Goal: Task Accomplishment & Management: Manage account settings

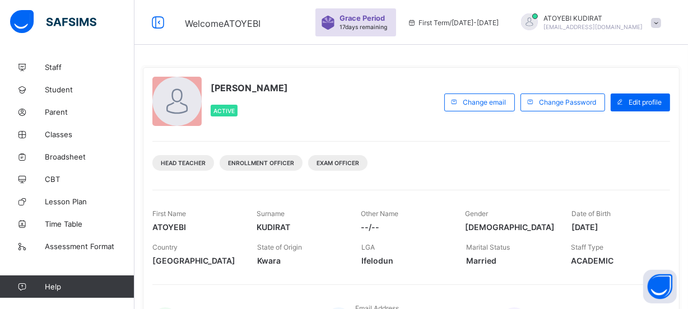
click at [227, 215] on div "First Name [PERSON_NAME]" at bounding box center [195, 221] width 87 height 34
click at [231, 153] on div "Head Teacher Enrollment Officer Exam Officer" at bounding box center [411, 158] width 518 height 35
click at [82, 134] on span "Classes" at bounding box center [90, 134] width 90 height 9
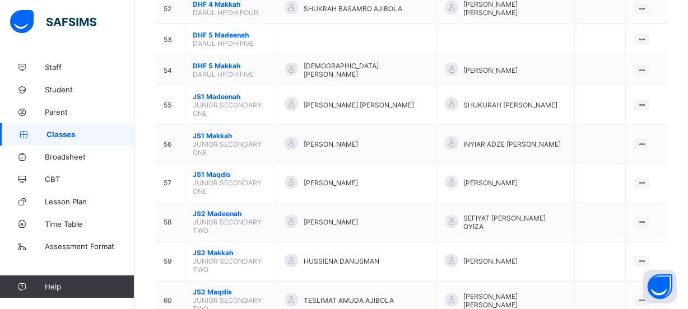
scroll to position [1731, 0]
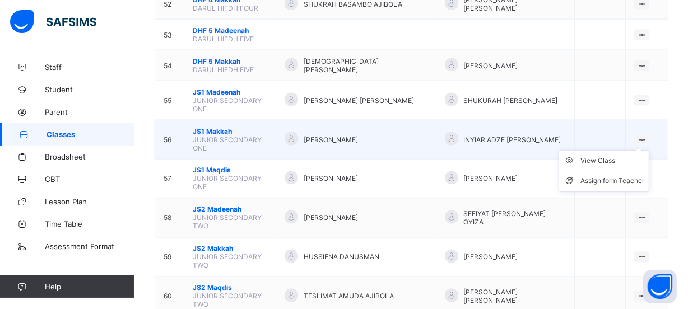
click at [649, 151] on ul "View Class Assign form Teacher" at bounding box center [604, 171] width 91 height 41
click at [616, 156] on div "View Class" at bounding box center [612, 161] width 64 height 11
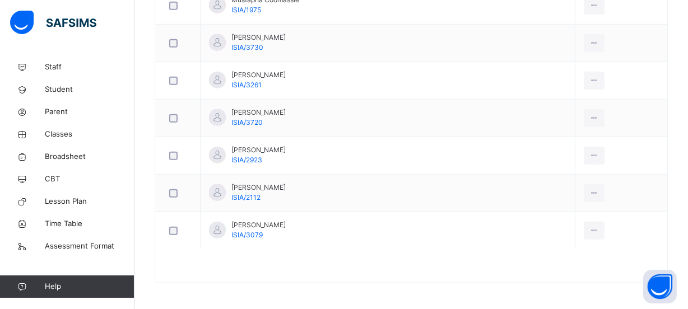
scroll to position [264, 0]
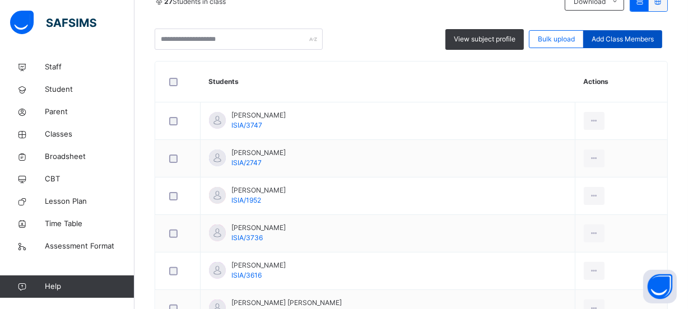
click at [621, 38] on span "Add Class Members" at bounding box center [623, 39] width 62 height 10
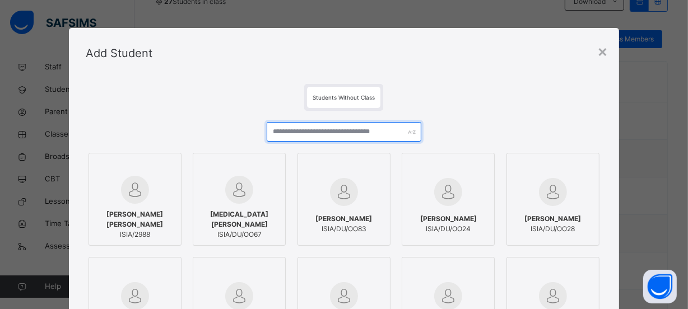
click at [329, 131] on input "text" at bounding box center [344, 132] width 155 height 20
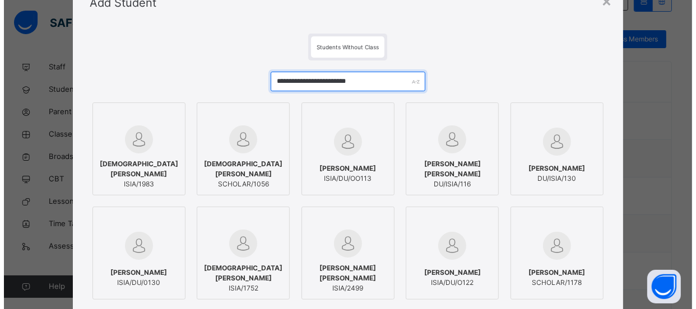
scroll to position [101, 0]
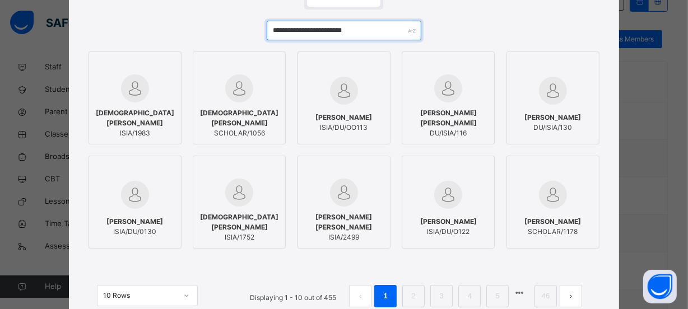
type input "**********"
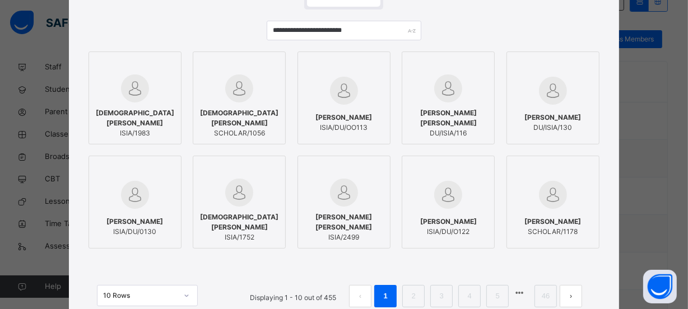
click at [355, 237] on span "ISIA/2499" at bounding box center [344, 238] width 81 height 10
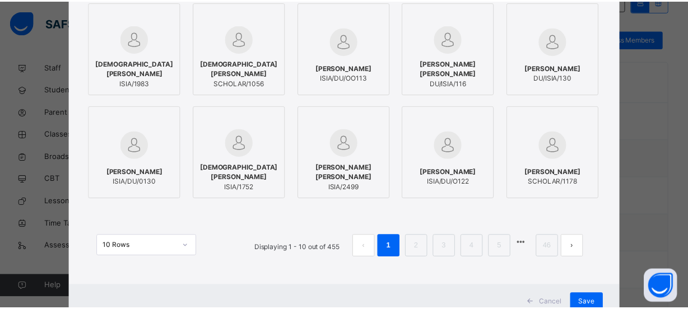
scroll to position [190, 0]
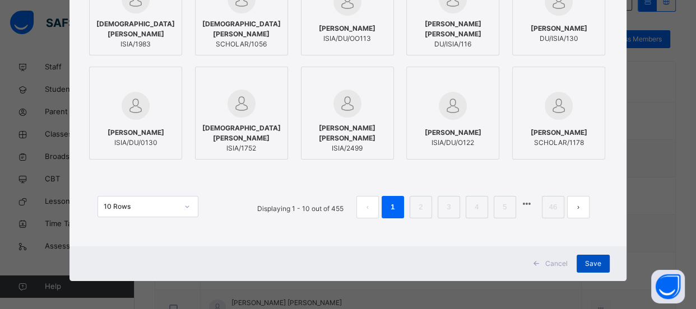
click at [586, 264] on span "Save" at bounding box center [593, 264] width 16 height 10
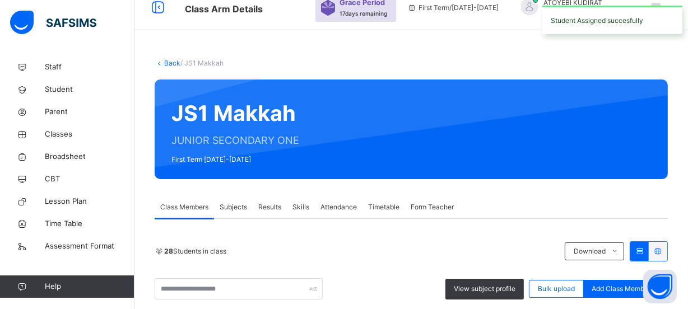
scroll to position [264, 0]
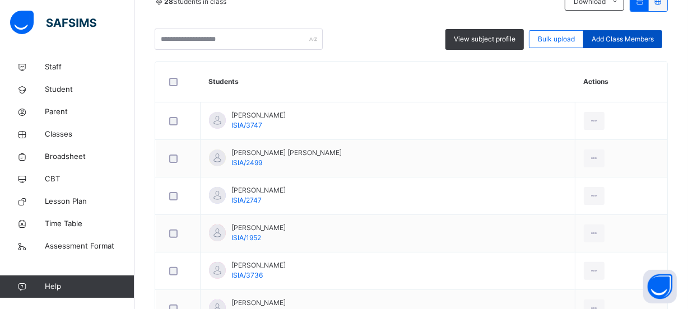
click at [613, 40] on span "Add Class Members" at bounding box center [623, 39] width 62 height 10
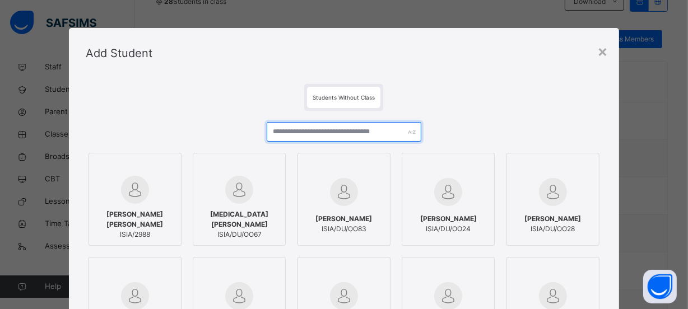
click at [332, 132] on input "text" at bounding box center [344, 132] width 155 height 20
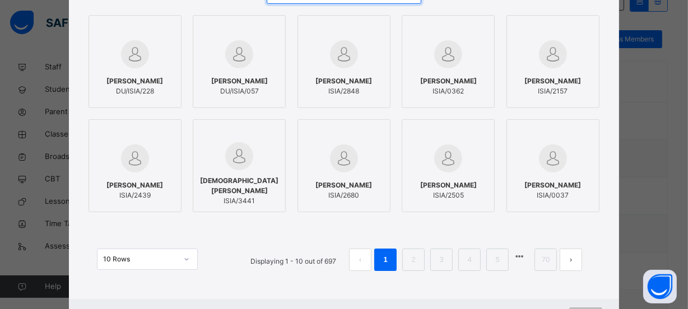
scroll to position [152, 0]
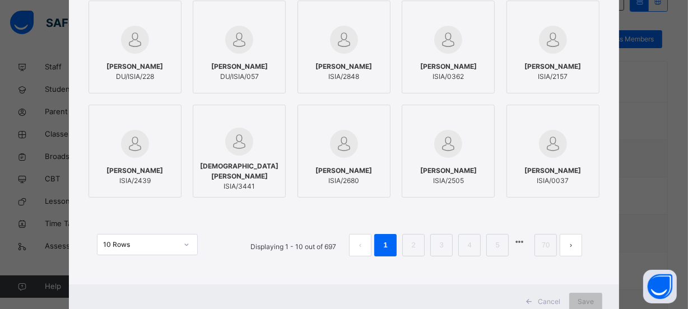
click at [417, 251] on link "2" at bounding box center [413, 245] width 11 height 15
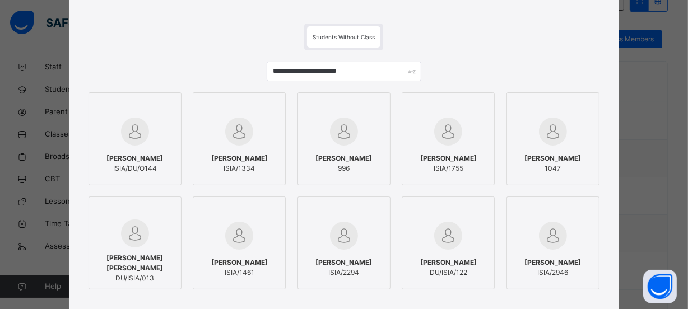
scroll to position [0, 0]
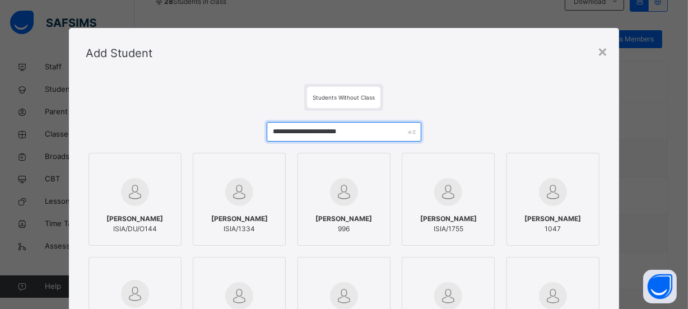
click at [366, 131] on input "**********" at bounding box center [344, 132] width 155 height 20
type input "*"
type input "**********"
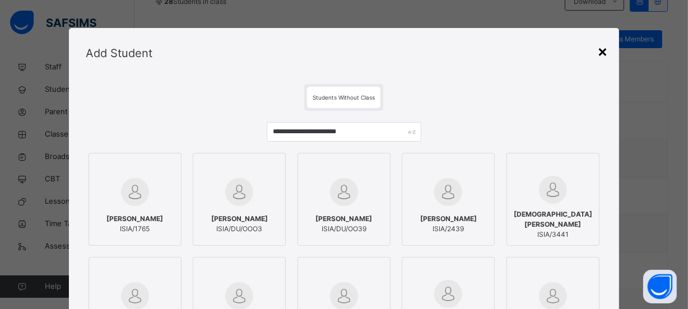
click at [605, 56] on div "×" at bounding box center [602, 51] width 11 height 24
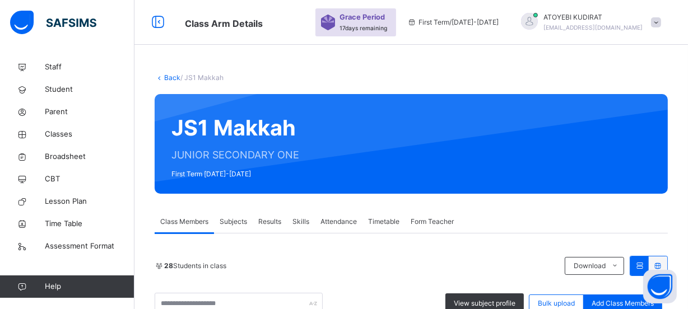
click at [168, 76] on link "Back" at bounding box center [172, 77] width 16 height 8
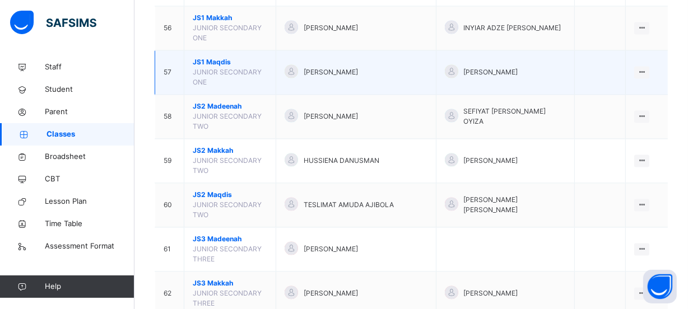
scroll to position [1935, 0]
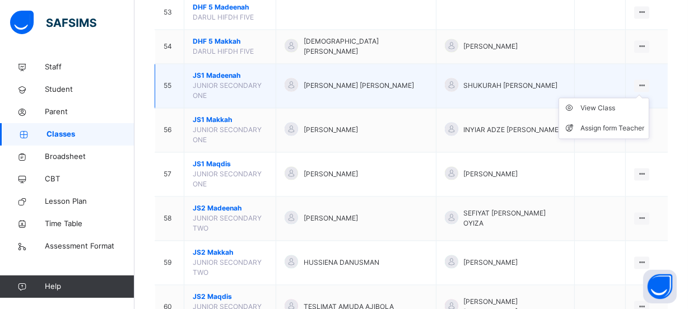
click at [647, 81] on icon at bounding box center [642, 85] width 10 height 8
click at [596, 103] on div "View Class" at bounding box center [612, 108] width 64 height 11
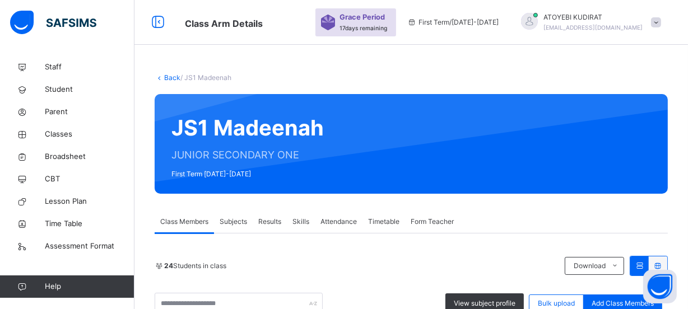
click at [172, 76] on link "Back" at bounding box center [172, 77] width 16 height 8
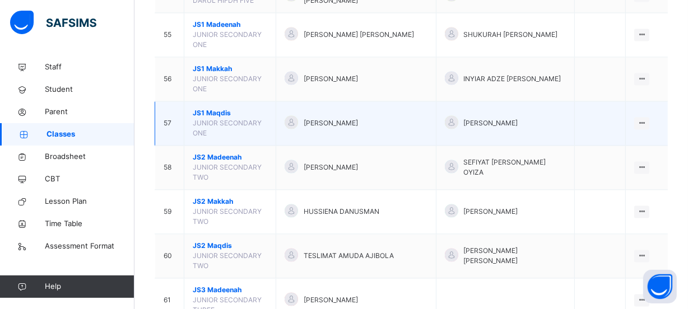
scroll to position [1833, 0]
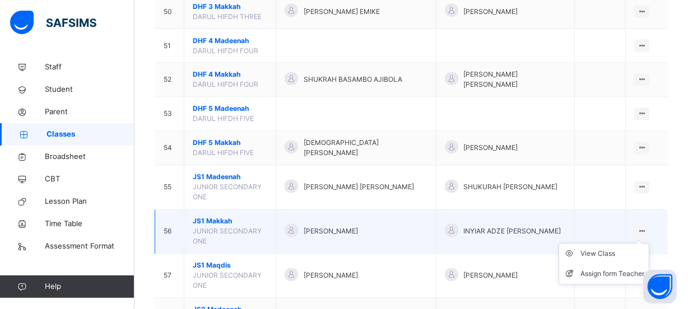
click at [647, 227] on icon at bounding box center [642, 231] width 10 height 8
click at [597, 249] on div "View Class" at bounding box center [612, 254] width 64 height 11
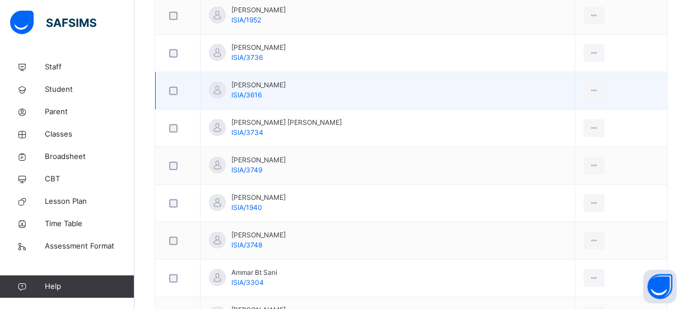
scroll to position [150, 0]
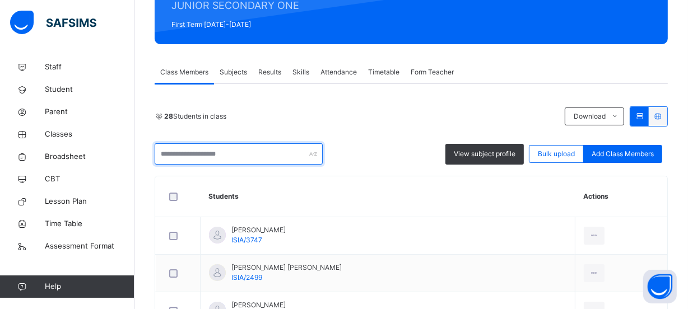
click at [250, 152] on input "text" at bounding box center [239, 153] width 168 height 21
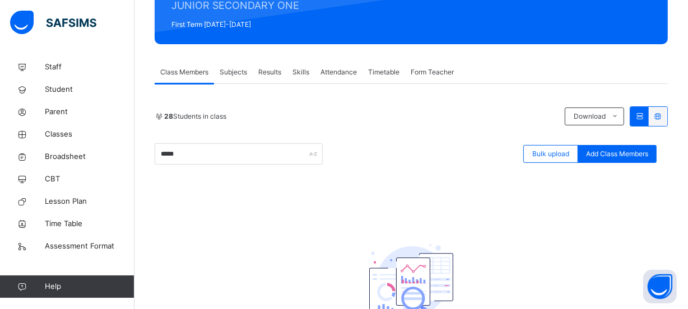
click at [391, 158] on div "***** Bulk upload Add Class Members" at bounding box center [411, 153] width 513 height 21
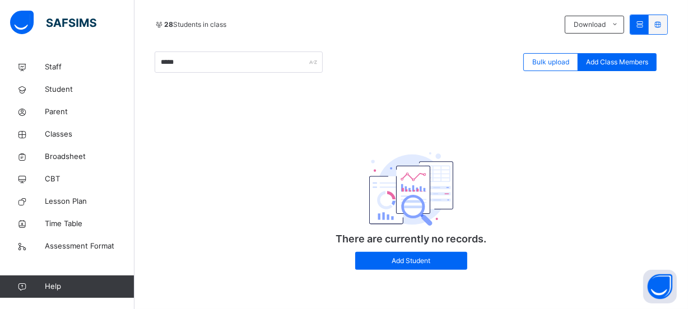
scroll to position [39, 0]
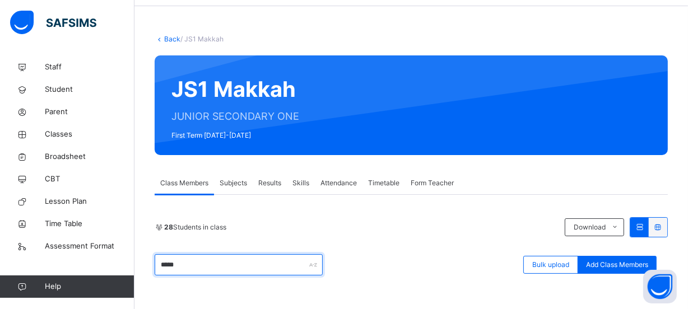
click at [235, 264] on input "*****" at bounding box center [239, 264] width 168 height 21
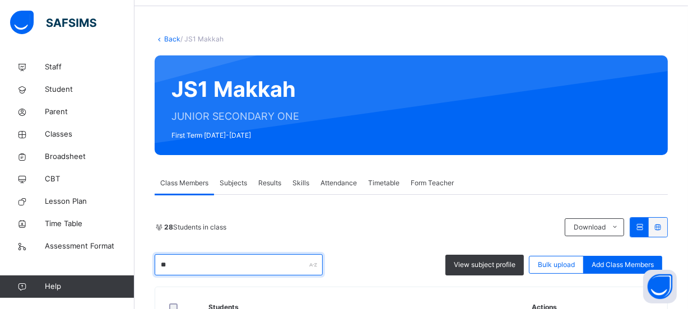
type input "*"
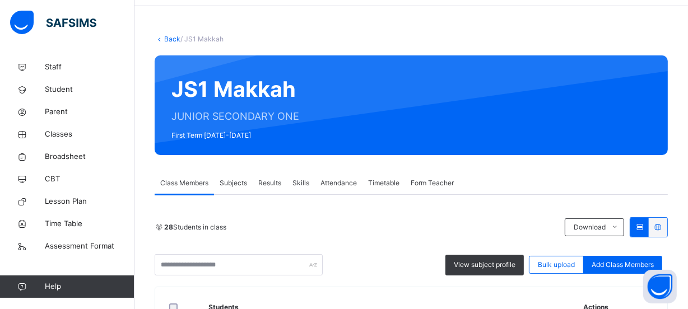
click at [174, 40] on link "Back" at bounding box center [172, 39] width 16 height 8
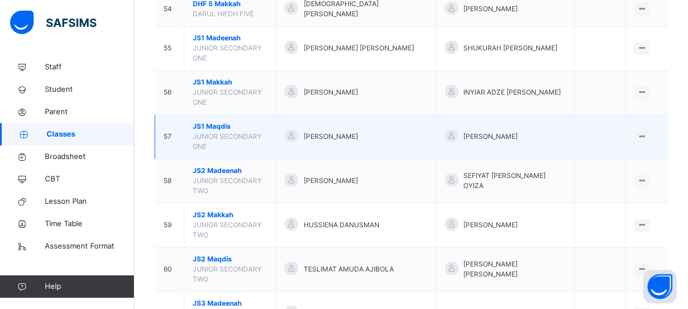
scroll to position [1950, 0]
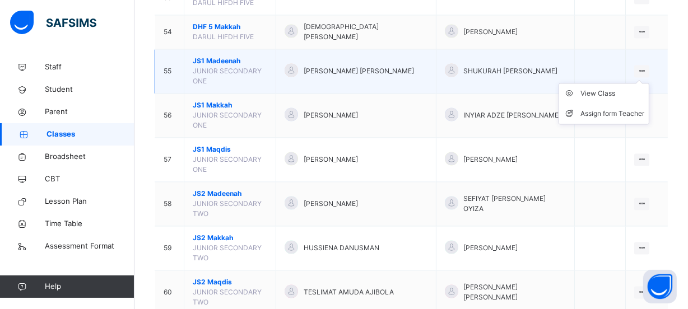
click at [644, 65] on div at bounding box center [641, 71] width 15 height 12
click at [649, 83] on ul "View Class Assign form Teacher" at bounding box center [604, 103] width 91 height 41
click at [615, 88] on div "View Class" at bounding box center [612, 93] width 64 height 11
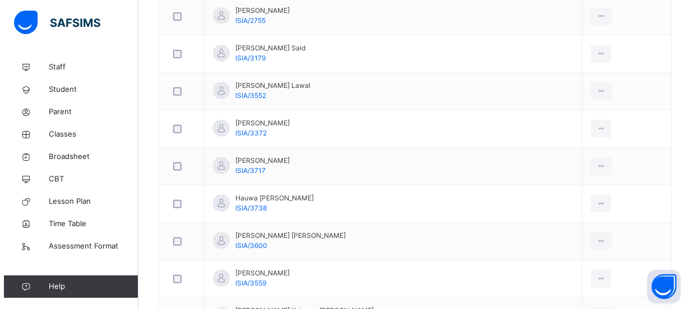
scroll to position [152, 0]
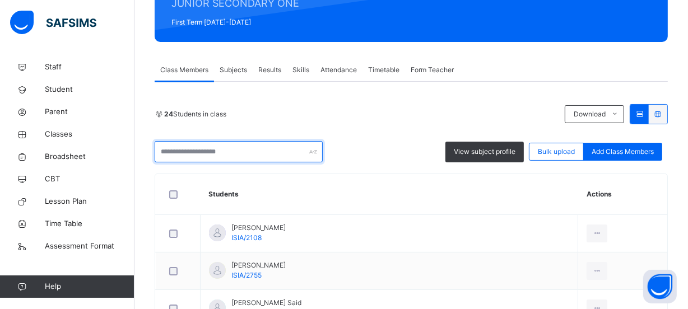
click at [247, 152] on input "text" at bounding box center [239, 151] width 168 height 21
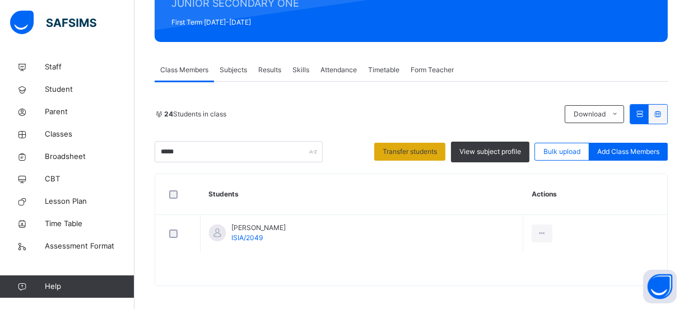
click at [430, 156] on div "Transfer students" at bounding box center [409, 152] width 71 height 18
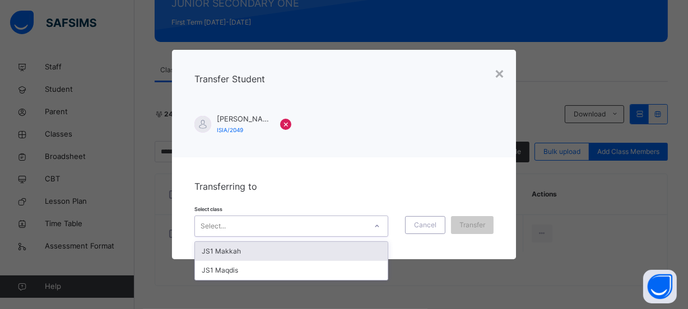
click at [380, 226] on icon at bounding box center [377, 226] width 7 height 11
click at [330, 250] on div "JS1 Makkah" at bounding box center [291, 251] width 193 height 19
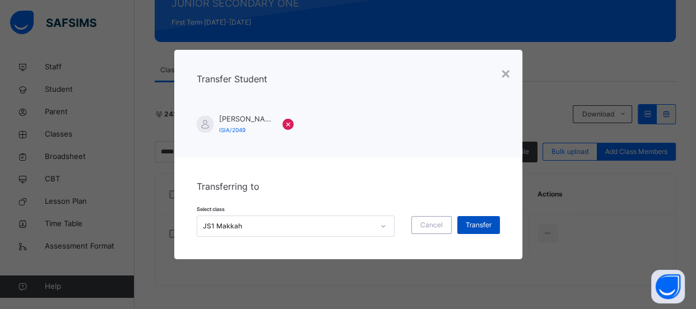
click at [478, 230] on span "Transfer" at bounding box center [479, 225] width 26 height 10
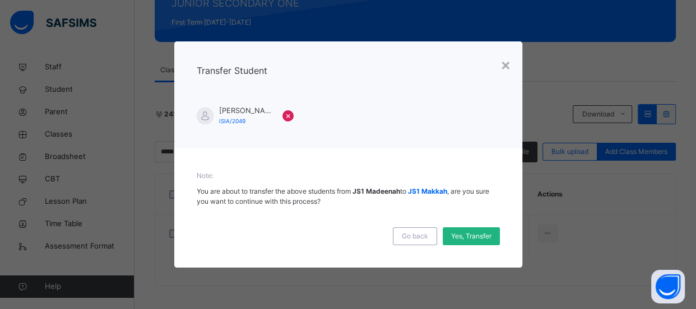
click at [465, 236] on span "Yes, Transfer" at bounding box center [471, 236] width 40 height 10
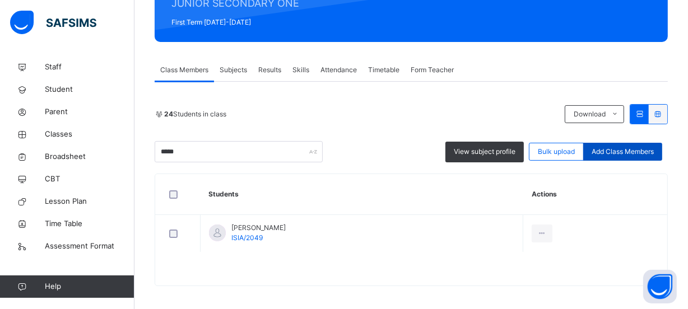
click at [623, 154] on span "Add Class Members" at bounding box center [623, 152] width 62 height 10
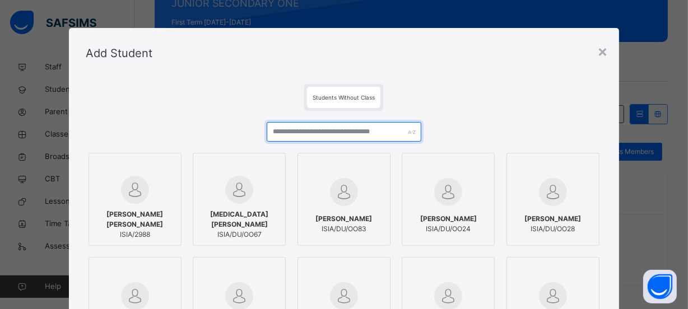
click at [341, 131] on input "text" at bounding box center [344, 132] width 155 height 20
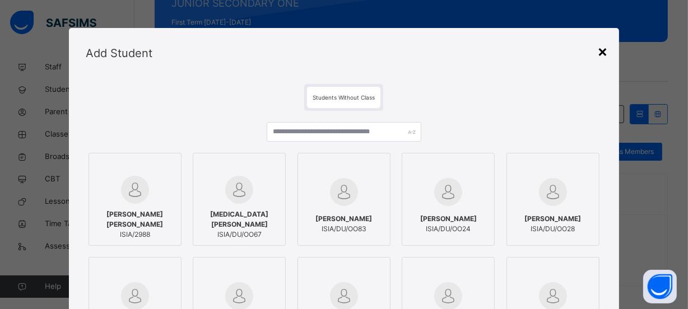
click at [598, 53] on div "×" at bounding box center [602, 51] width 11 height 24
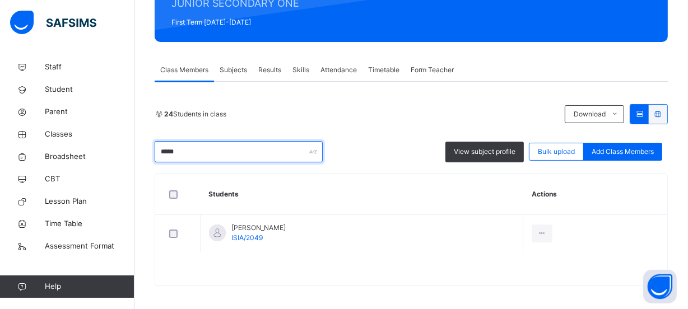
click at [195, 155] on input "*****" at bounding box center [239, 151] width 168 height 21
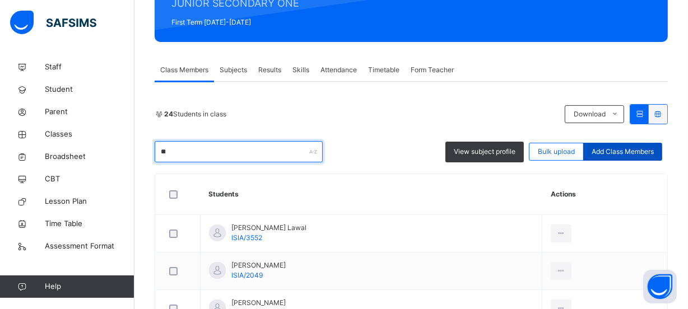
type input "**"
click at [647, 147] on span "Add Class Members" at bounding box center [623, 152] width 62 height 10
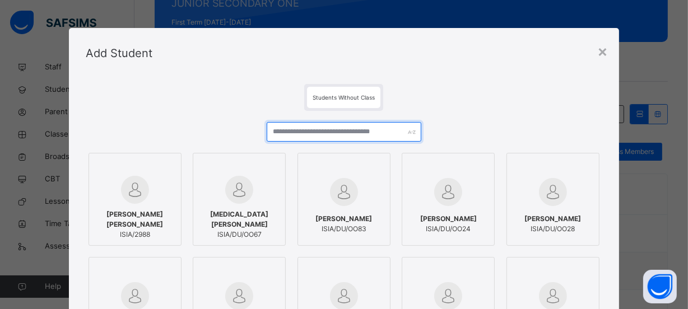
click at [355, 134] on input "text" at bounding box center [344, 132] width 155 height 20
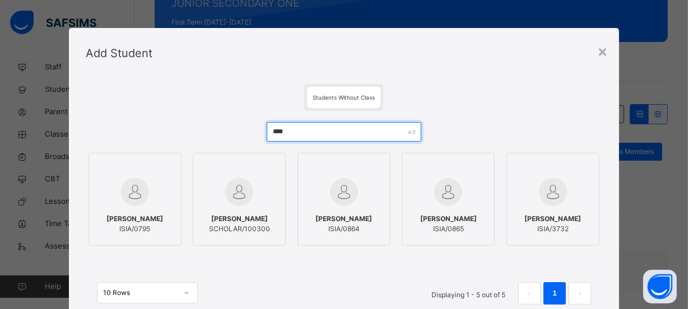
type input "****"
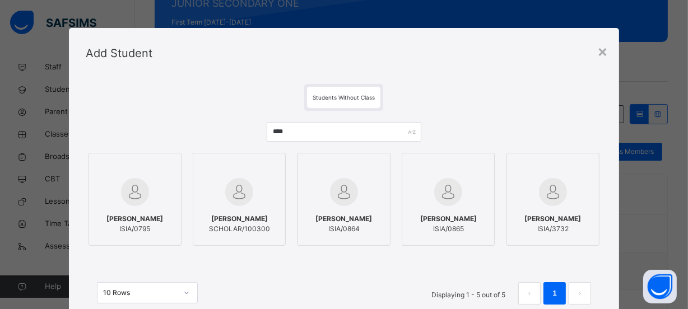
click at [543, 224] on span "[PERSON_NAME]" at bounding box center [552, 219] width 57 height 10
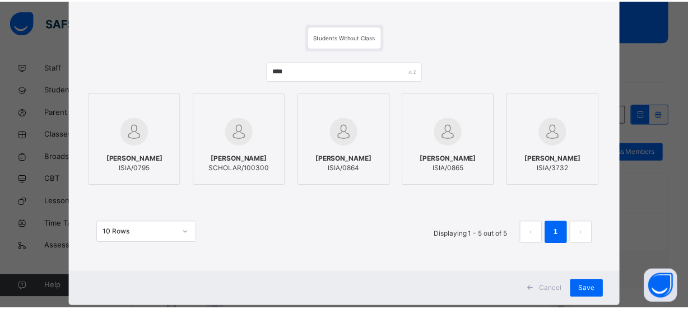
scroll to position [86, 0]
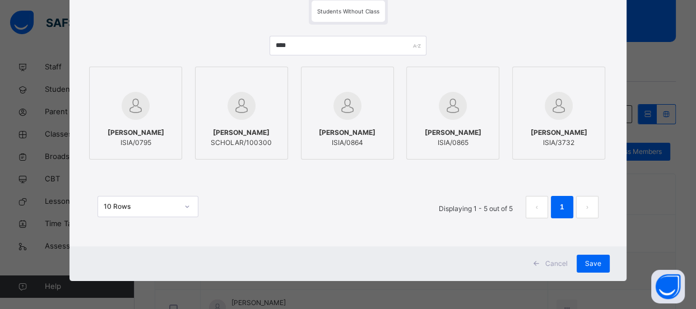
drag, startPoint x: 589, startPoint y: 262, endPoint x: 384, endPoint y: 223, distance: 208.8
click at [589, 262] on span "Save" at bounding box center [593, 264] width 16 height 10
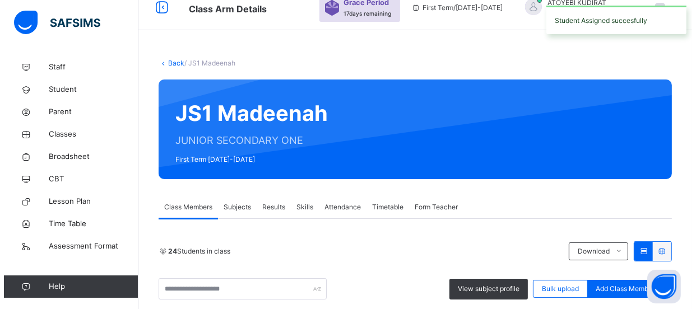
scroll to position [152, 0]
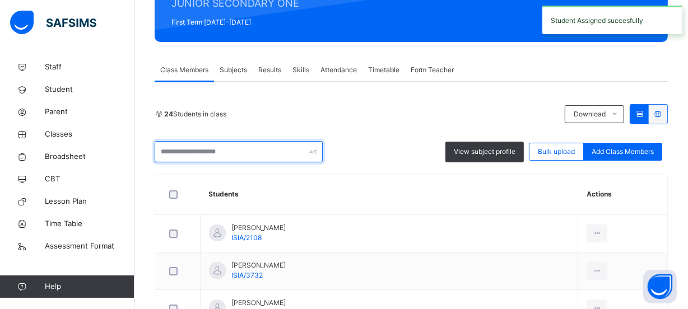
click at [247, 146] on input "text" at bounding box center [239, 151] width 168 height 21
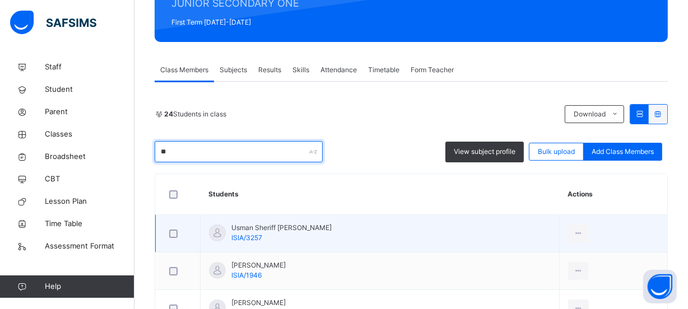
type input "*"
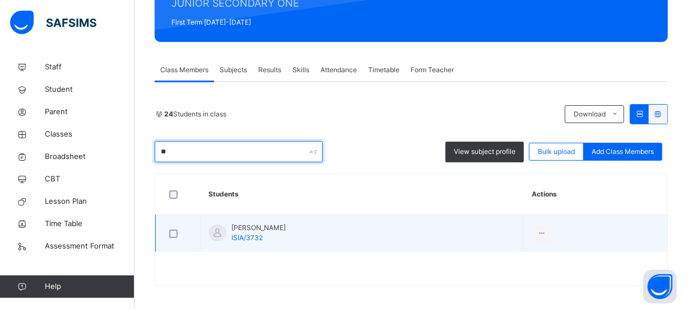
type input "*"
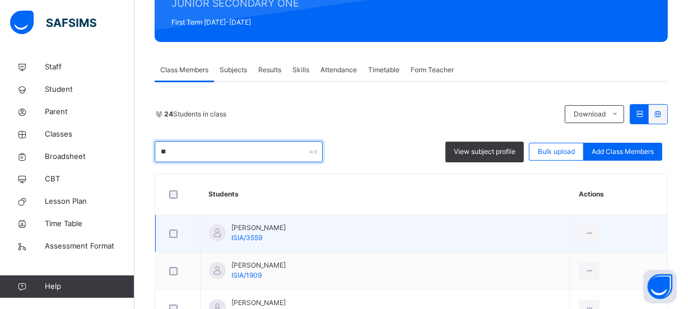
type input "*"
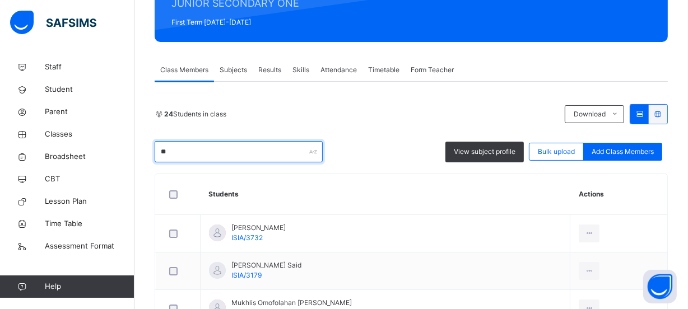
type input "*"
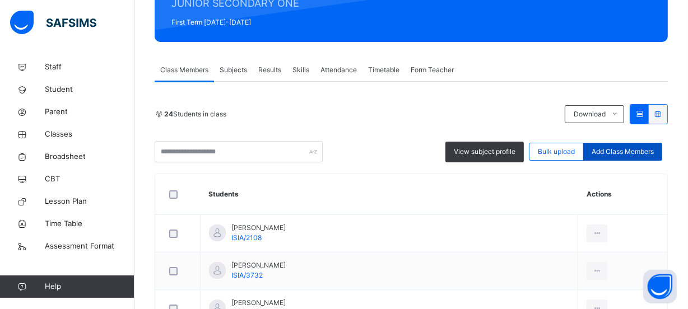
click at [635, 154] on span "Add Class Members" at bounding box center [623, 152] width 62 height 10
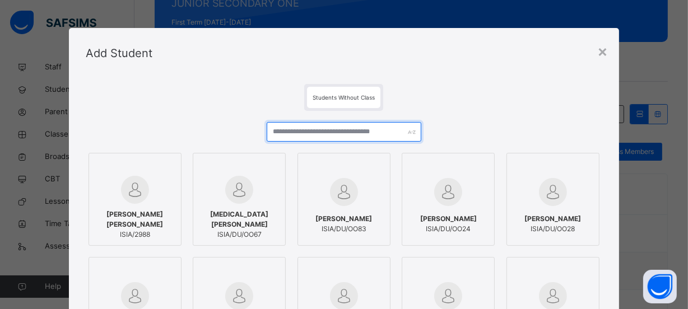
click at [322, 135] on input "text" at bounding box center [344, 132] width 155 height 20
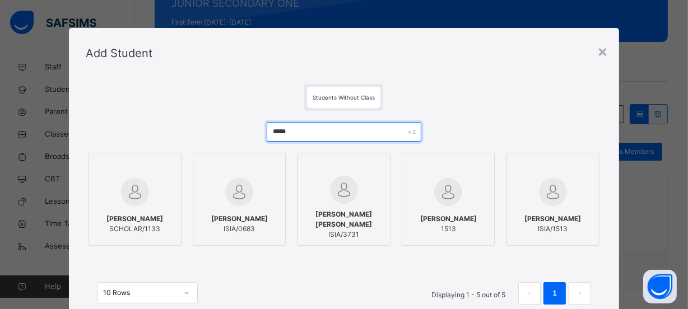
type input "*****"
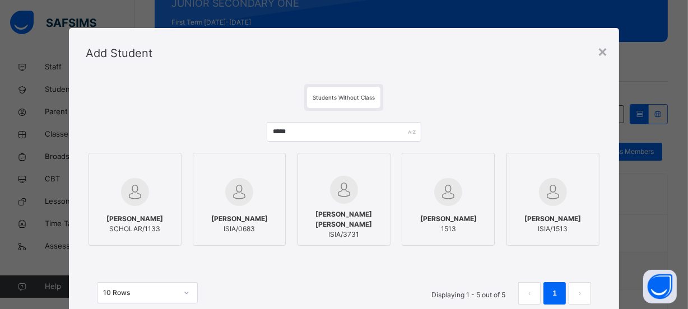
click at [355, 221] on span "[PERSON_NAME] [PERSON_NAME]" at bounding box center [344, 220] width 81 height 20
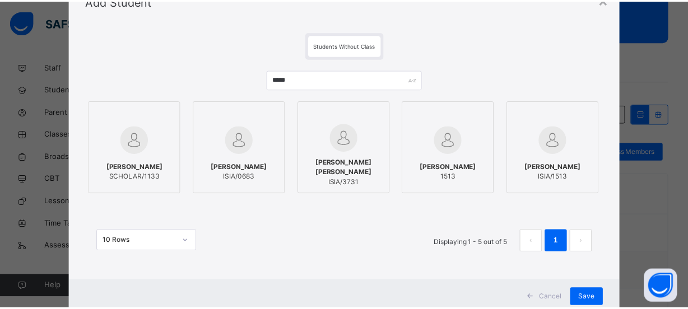
scroll to position [86, 0]
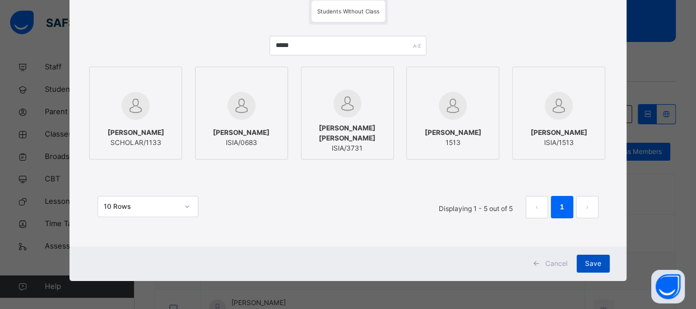
click at [585, 263] on span "Save" at bounding box center [593, 264] width 16 height 10
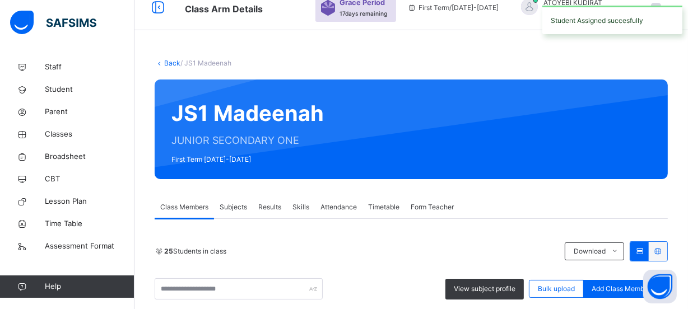
scroll to position [152, 0]
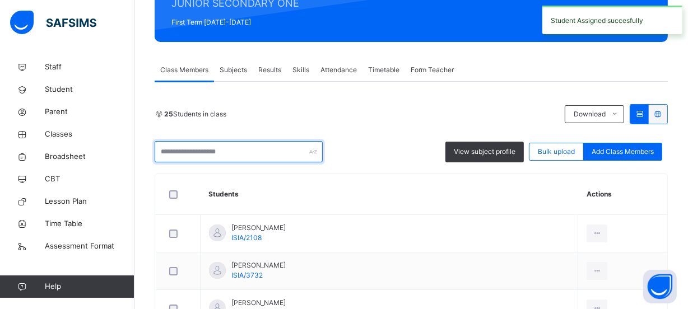
click at [275, 152] on input "text" at bounding box center [239, 151] width 168 height 21
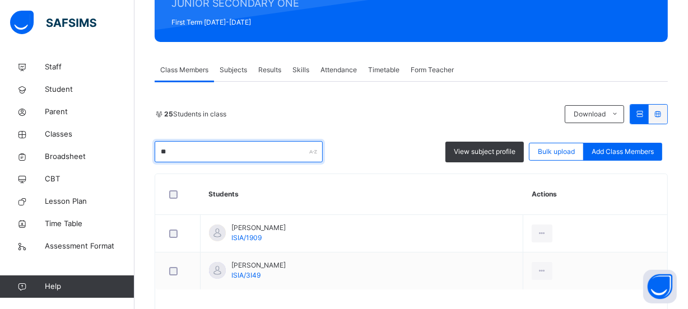
type input "*"
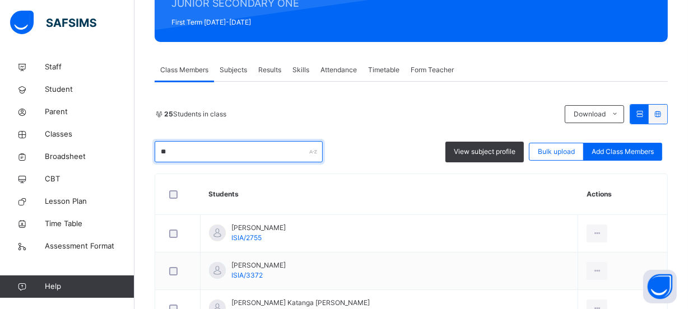
type input "*"
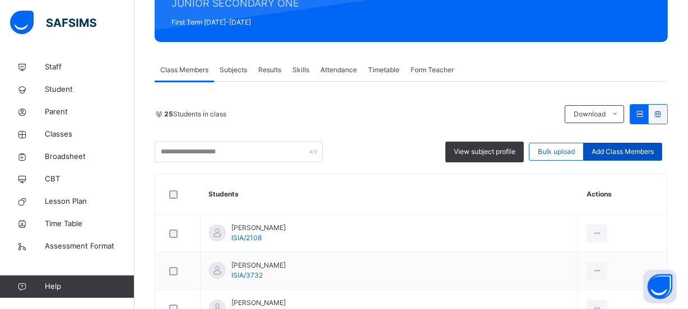
click at [622, 148] on span "Add Class Members" at bounding box center [623, 152] width 62 height 10
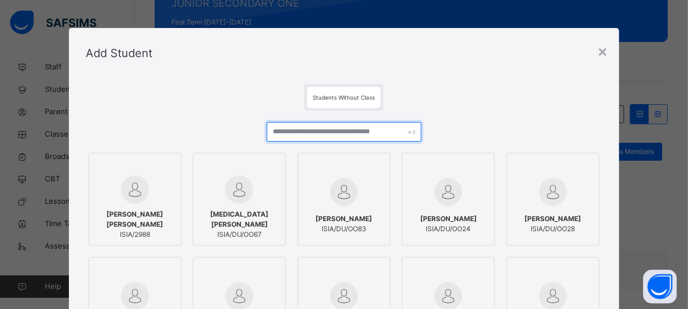
click at [355, 132] on input "text" at bounding box center [344, 132] width 155 height 20
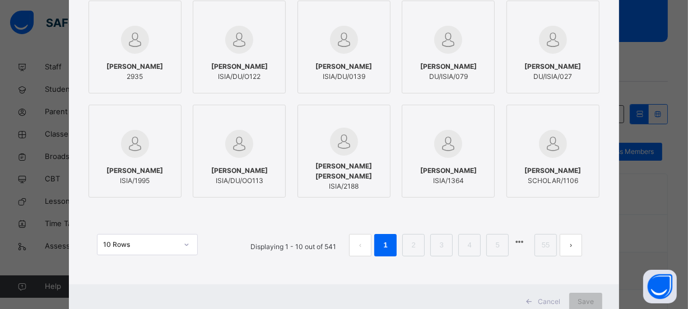
scroll to position [0, 0]
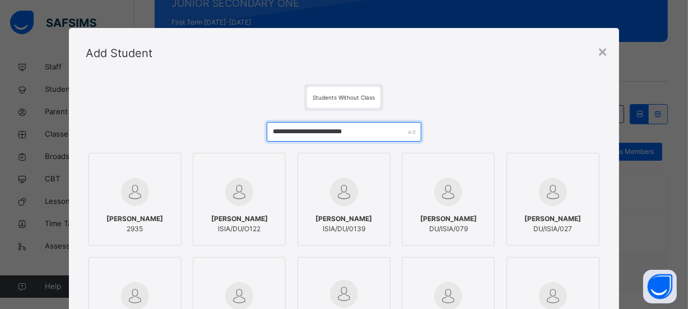
click at [378, 133] on input "**********" at bounding box center [344, 132] width 155 height 20
type input "*"
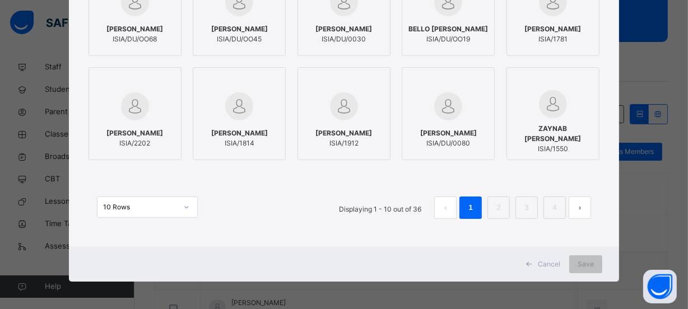
scroll to position [190, 0]
type input "******"
click at [498, 214] on link "2" at bounding box center [499, 207] width 11 height 15
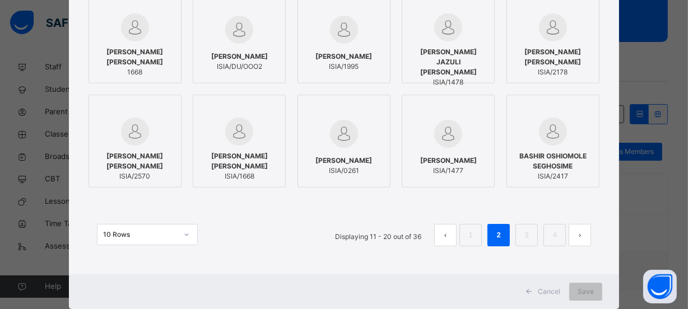
scroll to position [140, 0]
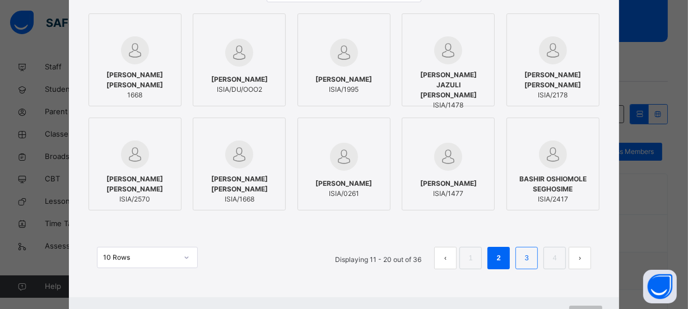
click at [520, 263] on li "3" at bounding box center [526, 258] width 22 height 22
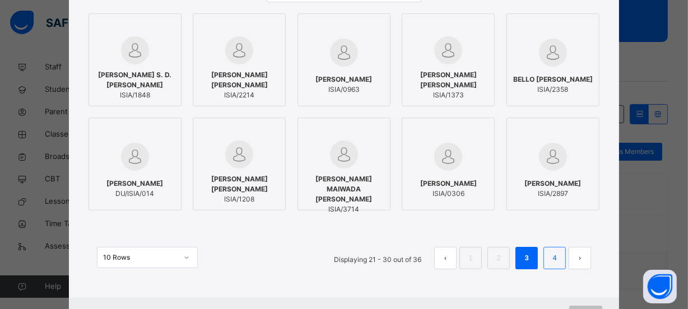
click at [554, 261] on link "4" at bounding box center [555, 258] width 11 height 15
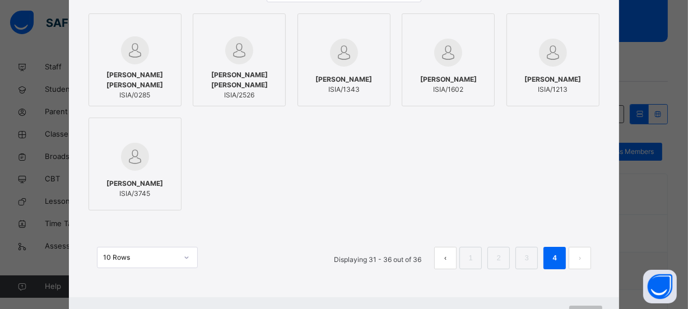
click at [134, 195] on span "ISIA/3745" at bounding box center [134, 194] width 57 height 10
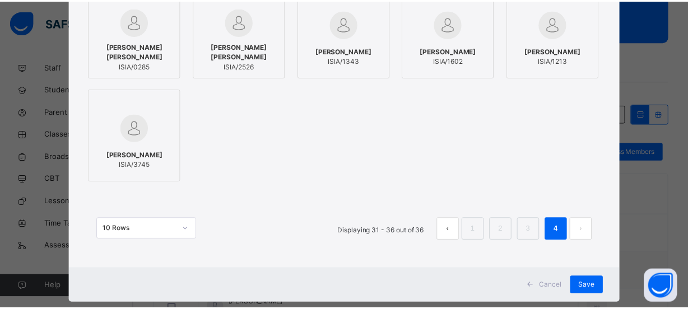
scroll to position [190, 0]
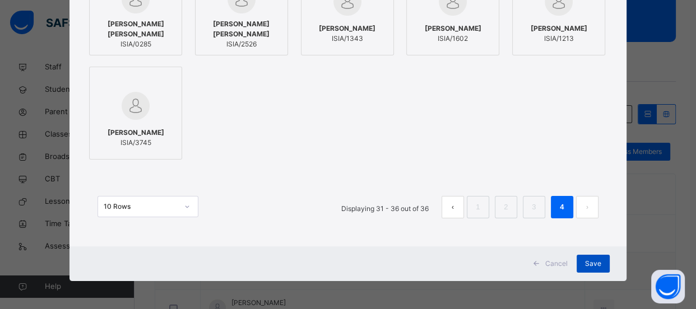
click at [578, 268] on div "Save" at bounding box center [592, 264] width 33 height 18
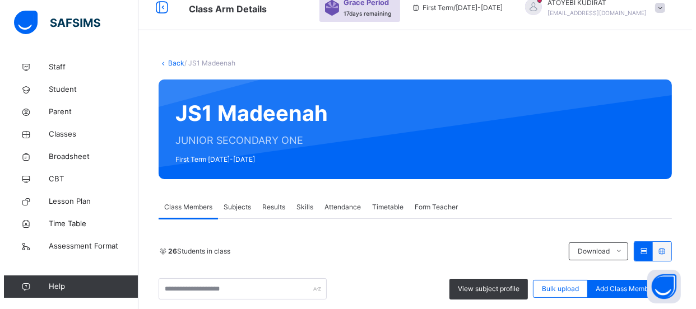
scroll to position [152, 0]
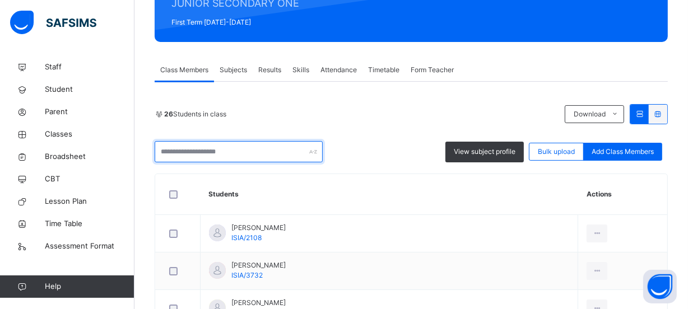
click at [267, 152] on input "text" at bounding box center [239, 151] width 168 height 21
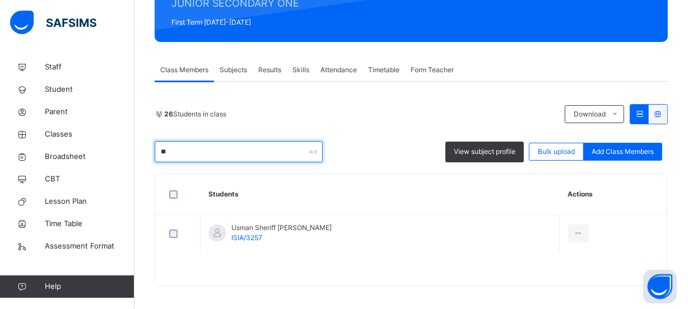
type input "*"
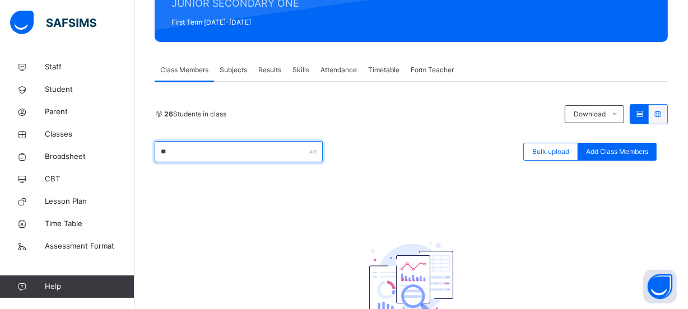
type input "*"
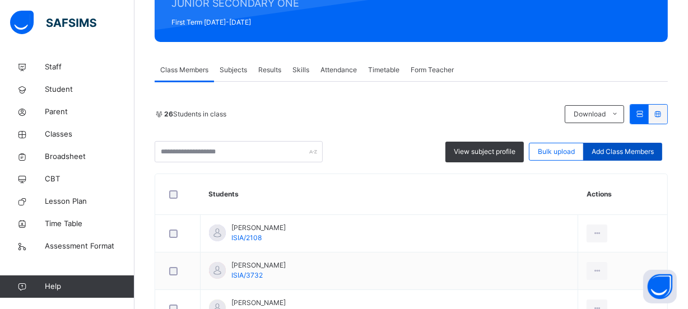
click at [647, 153] on span "Add Class Members" at bounding box center [623, 152] width 62 height 10
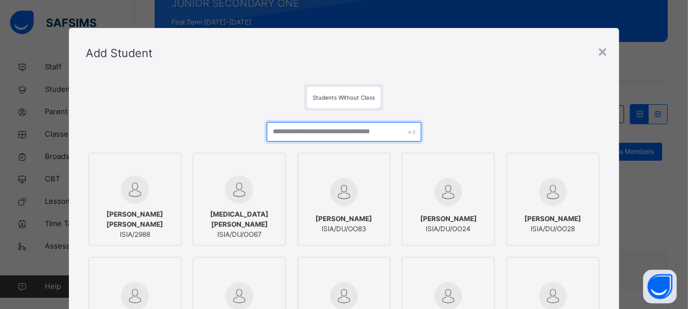
click at [283, 134] on input "text" at bounding box center [344, 132] width 155 height 20
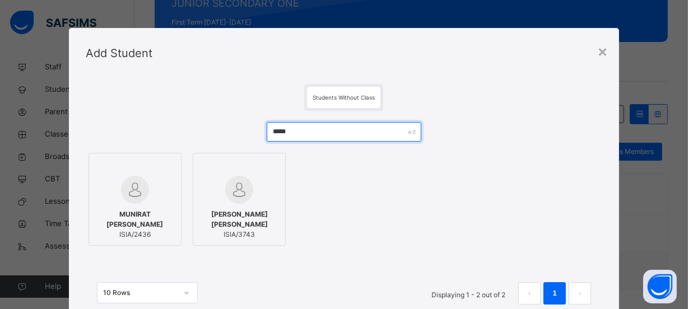
type input "*****"
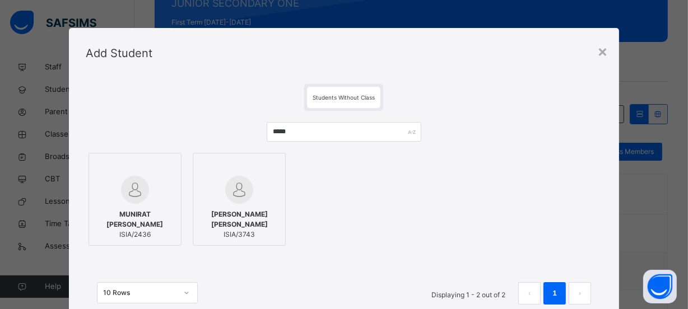
click at [230, 230] on span "ISIA/3743" at bounding box center [239, 235] width 81 height 10
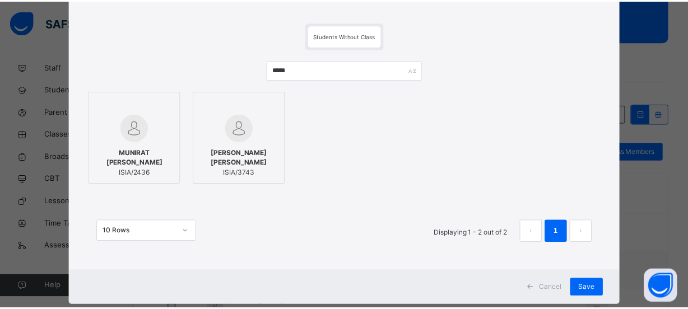
scroll to position [86, 0]
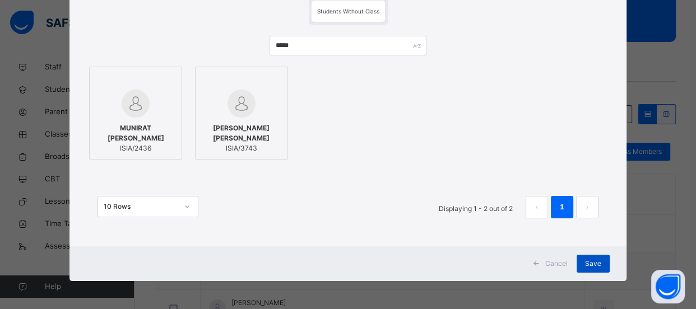
click at [592, 262] on span "Save" at bounding box center [593, 264] width 16 height 10
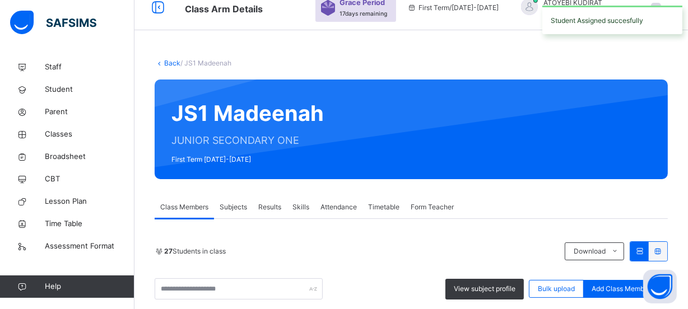
scroll to position [152, 0]
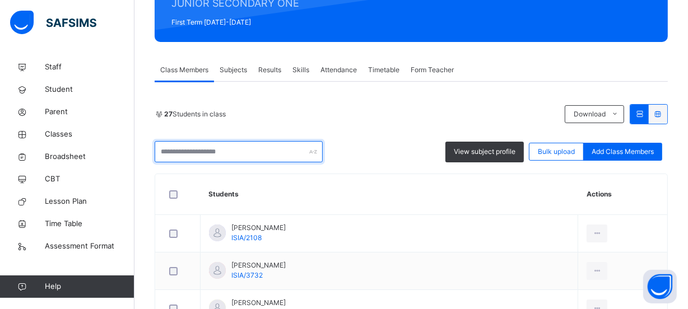
click at [241, 151] on input "text" at bounding box center [239, 151] width 168 height 21
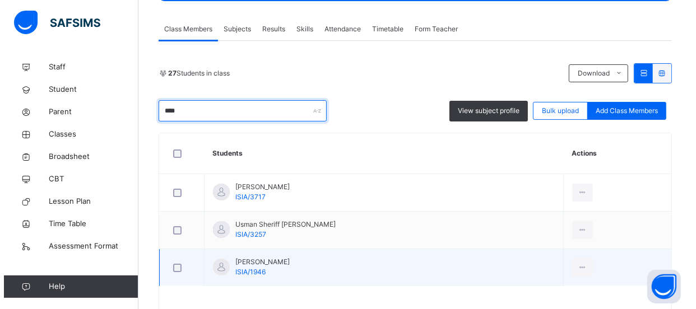
scroll to position [231, 0]
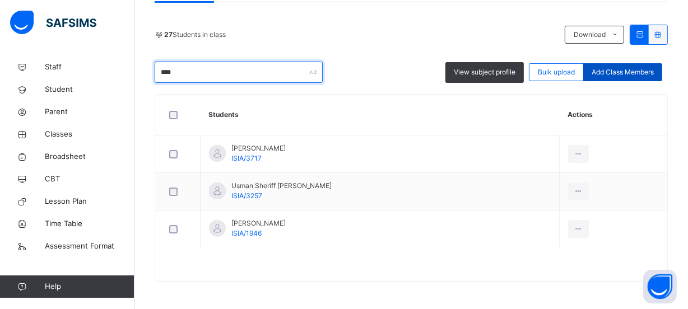
type input "****"
click at [632, 68] on span "Add Class Members" at bounding box center [623, 72] width 62 height 10
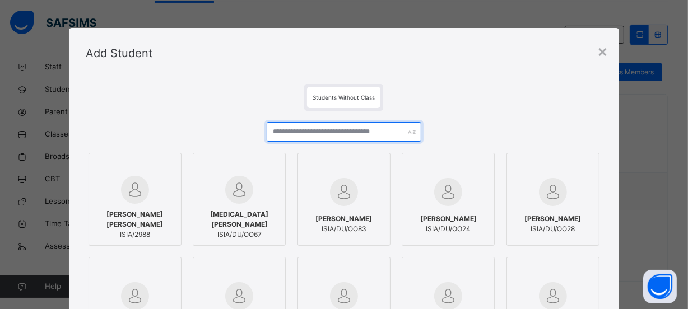
click at [369, 134] on input "text" at bounding box center [344, 132] width 155 height 20
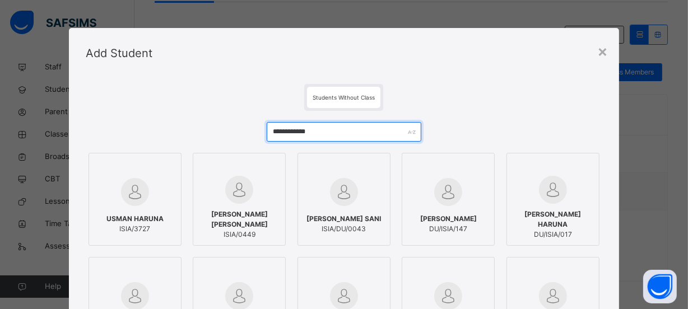
type input "**********"
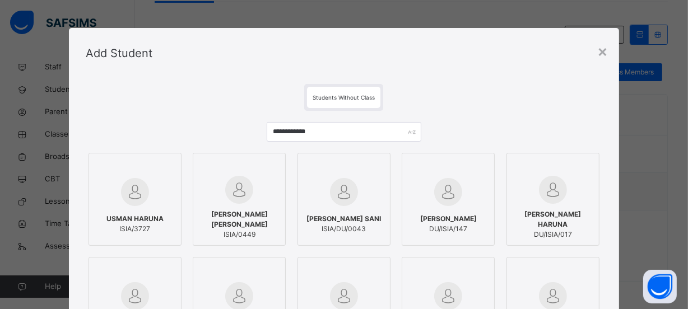
click at [151, 231] on span "ISIA/3727" at bounding box center [134, 229] width 57 height 10
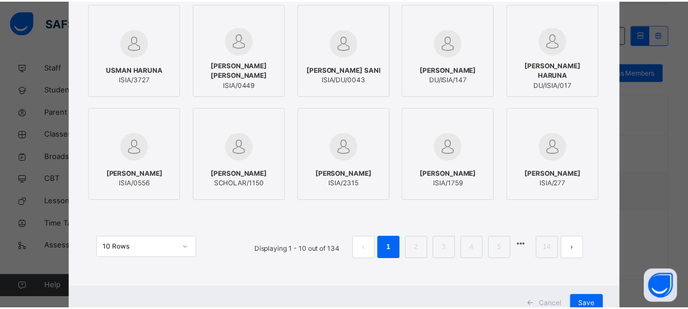
scroll to position [190, 0]
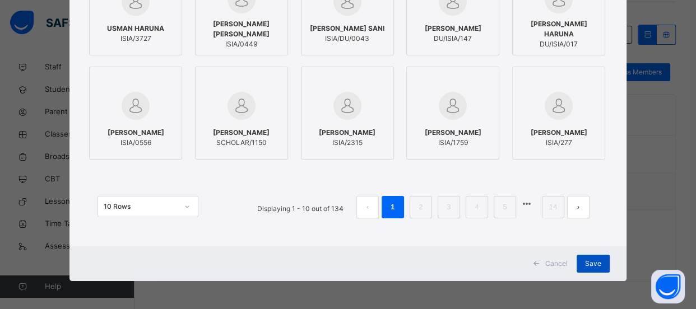
click at [597, 263] on span "Save" at bounding box center [593, 264] width 16 height 10
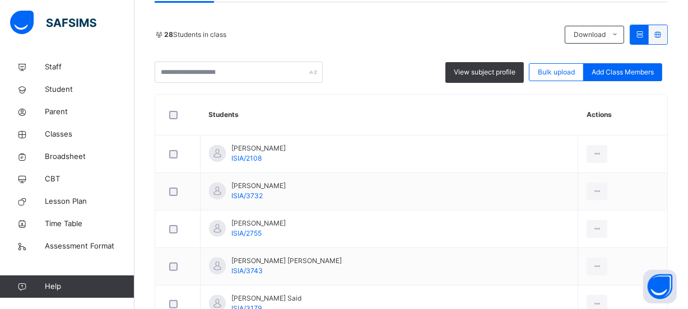
scroll to position [129, 0]
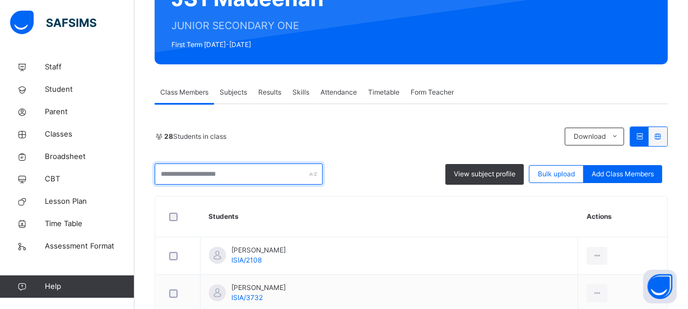
click at [240, 177] on input "text" at bounding box center [239, 174] width 168 height 21
type input "*"
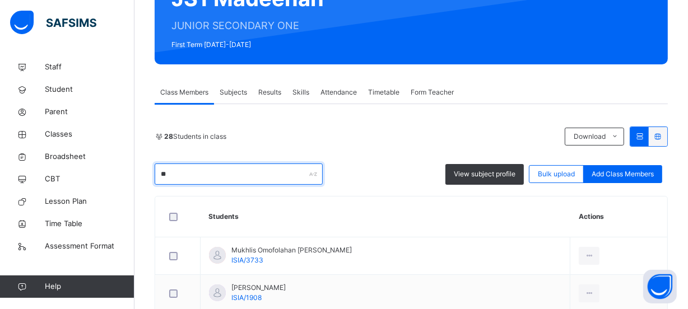
type input "*"
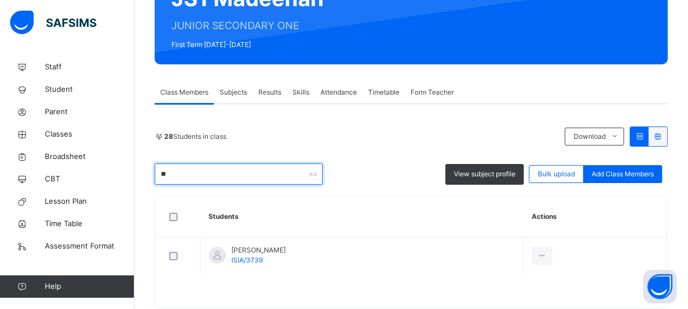
type input "*"
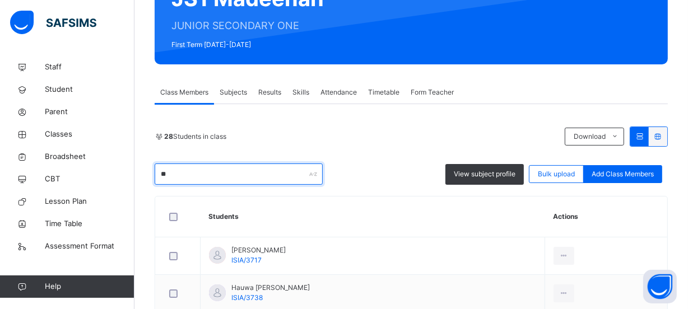
type input "*"
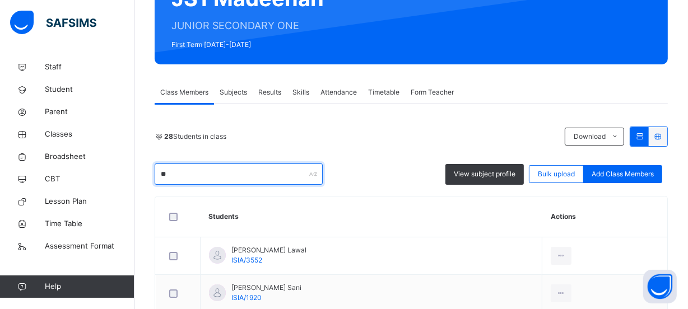
type input "*"
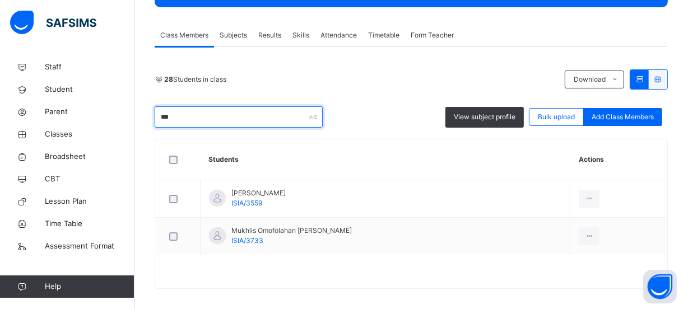
scroll to position [194, 0]
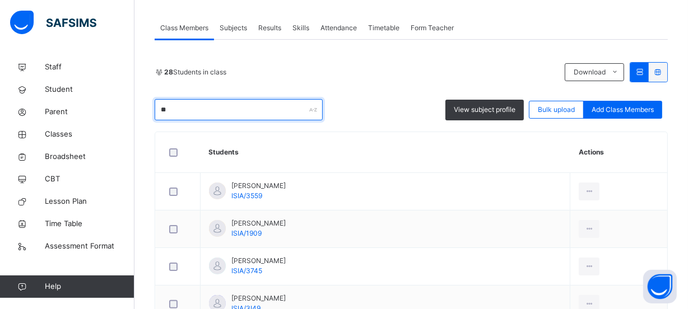
type input "*"
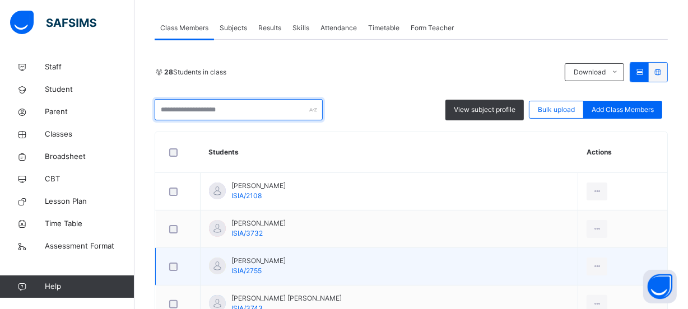
scroll to position [245, 0]
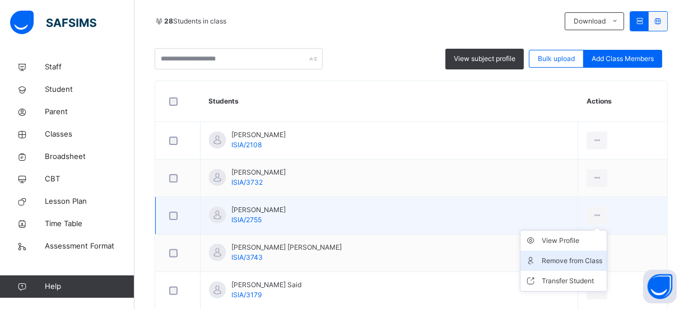
drag, startPoint x: 595, startPoint y: 216, endPoint x: 571, endPoint y: 259, distance: 49.9
click at [571, 259] on div "Remove from Class" at bounding box center [572, 260] width 61 height 11
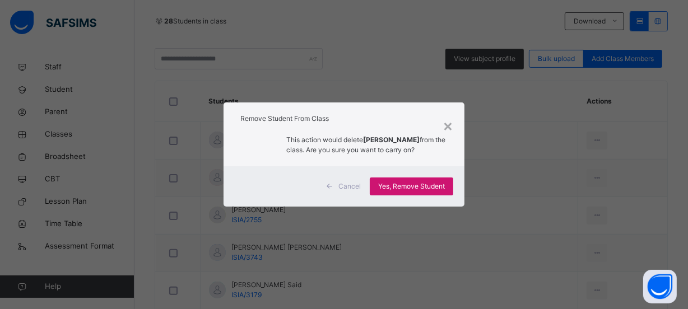
click at [439, 185] on span "Yes, Remove Student" at bounding box center [411, 187] width 67 height 10
click at [436, 187] on span "Yes, Remove Student" at bounding box center [411, 187] width 67 height 10
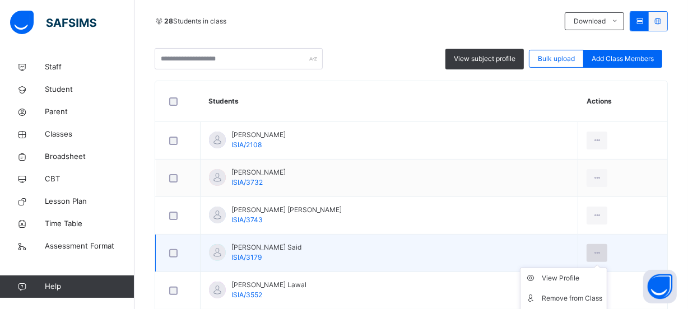
click at [592, 254] on icon at bounding box center [597, 253] width 10 height 10
click at [580, 301] on div "Remove from Class" at bounding box center [572, 298] width 61 height 11
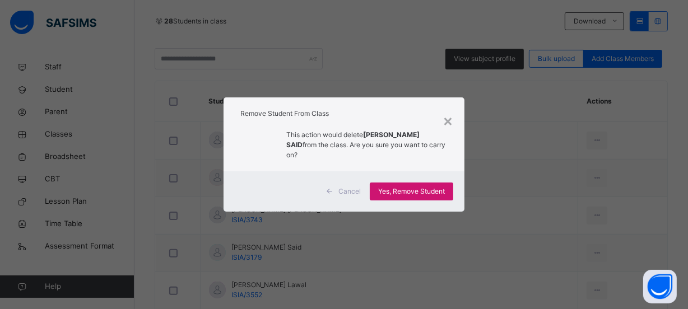
click at [404, 187] on span "Yes, Remove Student" at bounding box center [411, 192] width 67 height 10
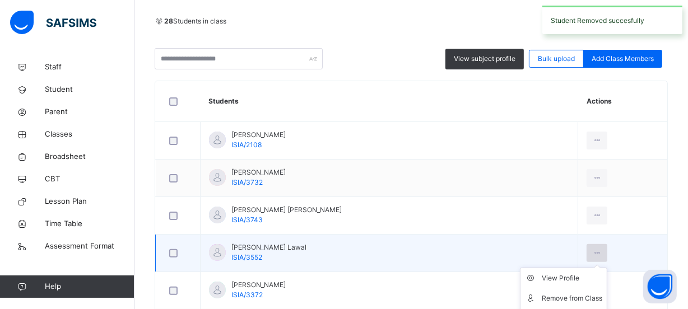
click at [592, 248] on icon at bounding box center [597, 253] width 10 height 10
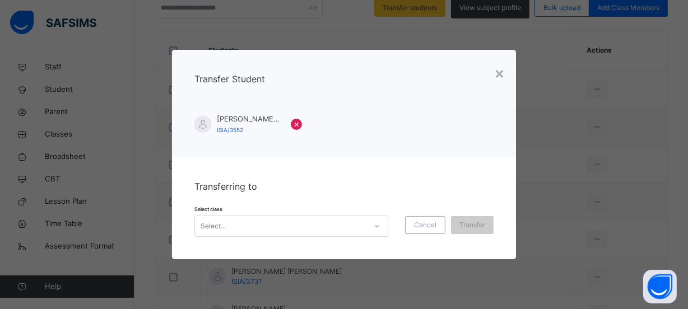
click at [383, 227] on div at bounding box center [377, 226] width 19 height 18
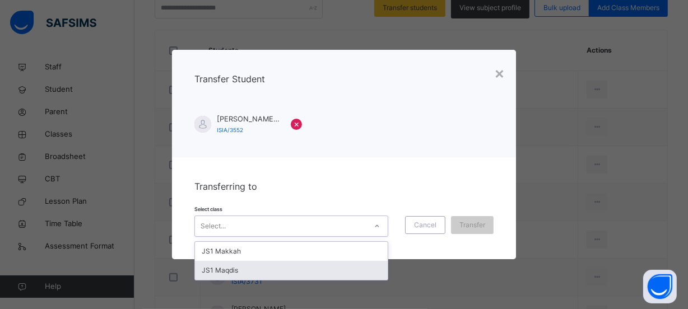
click at [323, 270] on div "JS1 Maqdis" at bounding box center [291, 270] width 193 height 19
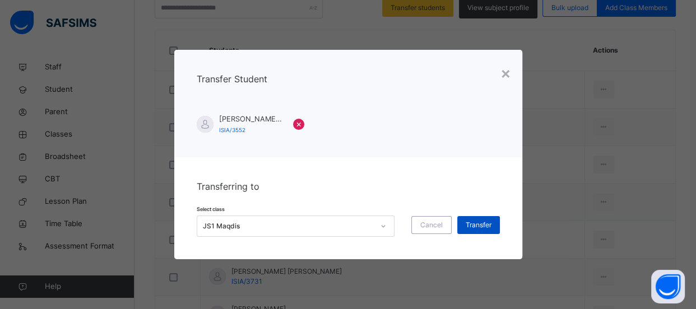
click at [475, 222] on span "Transfer" at bounding box center [479, 225] width 26 height 10
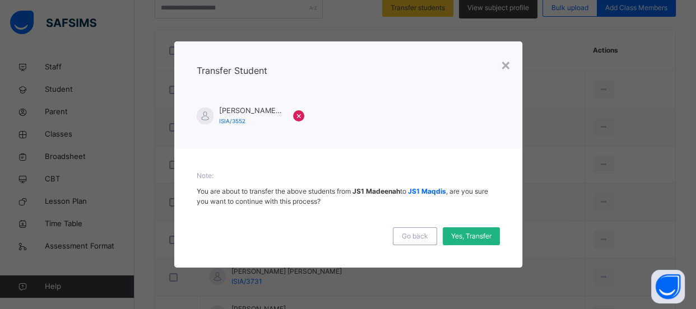
click at [463, 240] on span "Yes, Transfer" at bounding box center [471, 236] width 40 height 10
click at [501, 68] on div "×" at bounding box center [499, 65] width 11 height 24
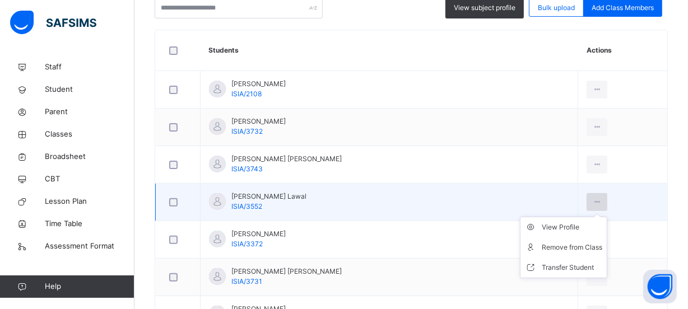
click at [592, 202] on icon at bounding box center [597, 202] width 10 height 10
click at [554, 271] on div "Transfer Student" at bounding box center [572, 267] width 61 height 11
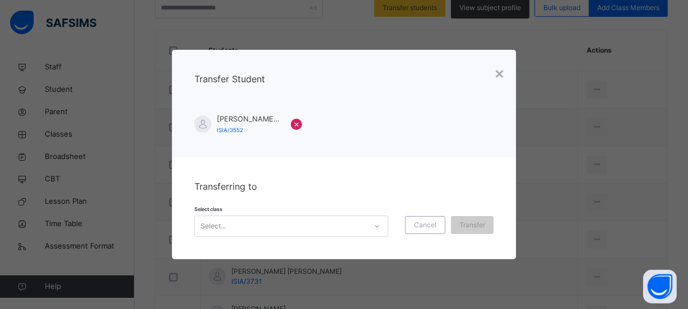
click at [376, 225] on icon at bounding box center [377, 226] width 7 height 11
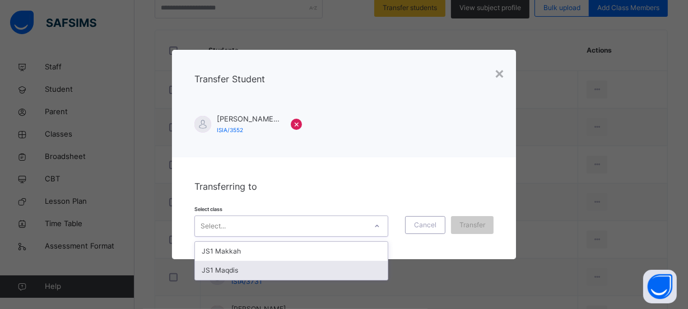
click at [321, 267] on div "JS1 Maqdis" at bounding box center [291, 270] width 193 height 19
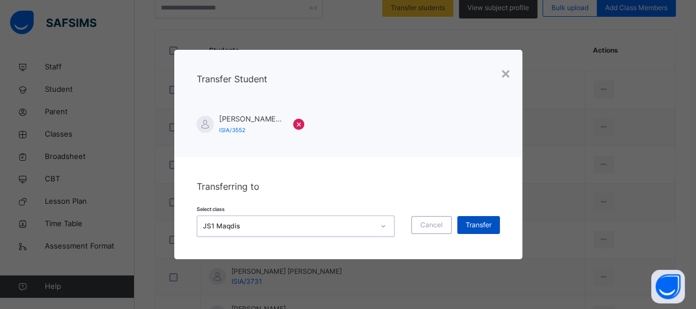
click at [466, 231] on div "Transfer" at bounding box center [478, 225] width 43 height 18
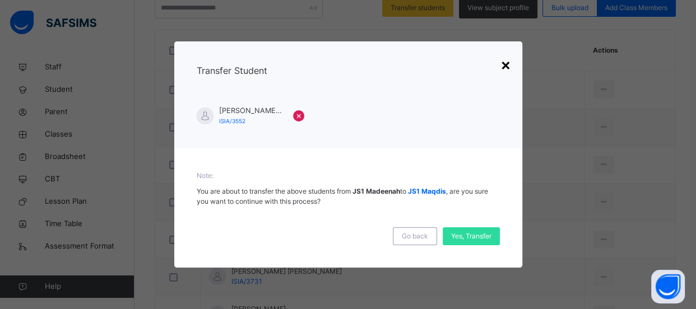
click at [505, 61] on div "×" at bounding box center [505, 65] width 11 height 24
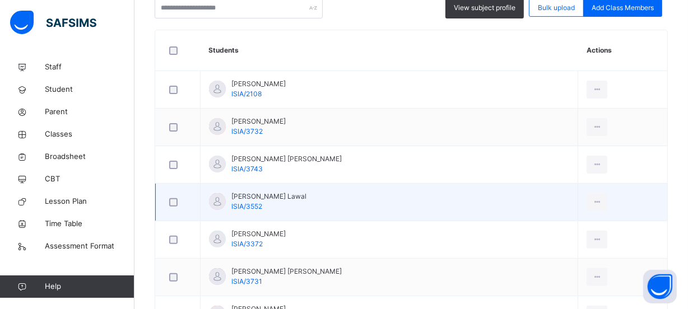
click at [375, 202] on td "[PERSON_NAME] [PERSON_NAME]/3552" at bounding box center [390, 203] width 378 height 38
click at [595, 194] on div at bounding box center [597, 202] width 21 height 18
click at [554, 268] on div "Transfer Student" at bounding box center [572, 267] width 61 height 11
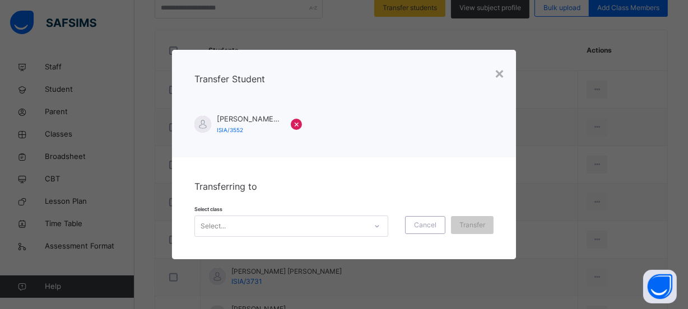
click at [378, 229] on icon at bounding box center [377, 226] width 7 height 11
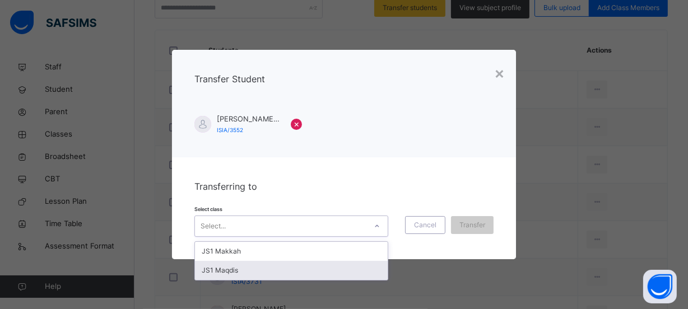
click at [234, 264] on div "JS1 Maqdis" at bounding box center [291, 270] width 193 height 19
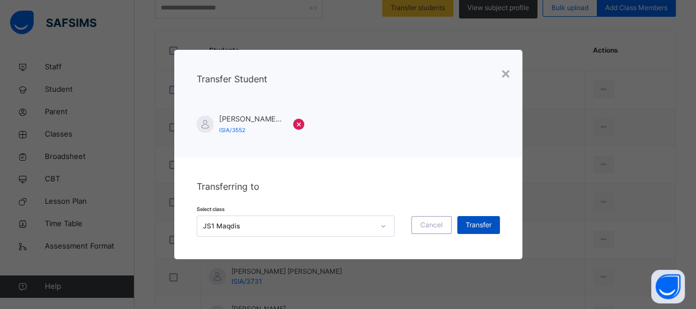
click at [473, 229] on span "Transfer" at bounding box center [479, 225] width 26 height 10
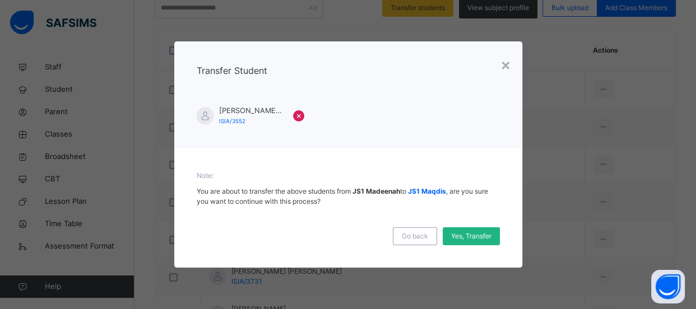
click at [482, 235] on span "Yes, Transfer" at bounding box center [471, 236] width 40 height 10
click at [504, 66] on div "×" at bounding box center [505, 65] width 11 height 24
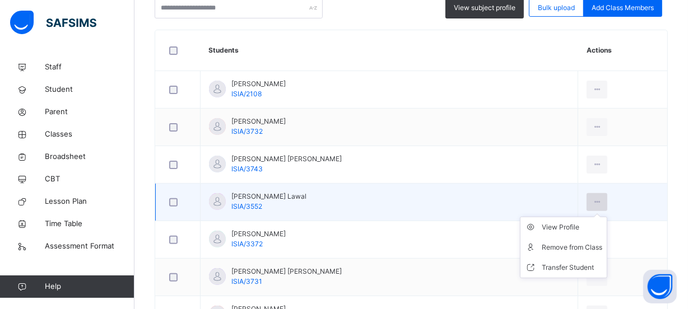
click at [593, 197] on icon at bounding box center [597, 202] width 10 height 10
click at [564, 269] on div "Transfer Student" at bounding box center [572, 267] width 61 height 11
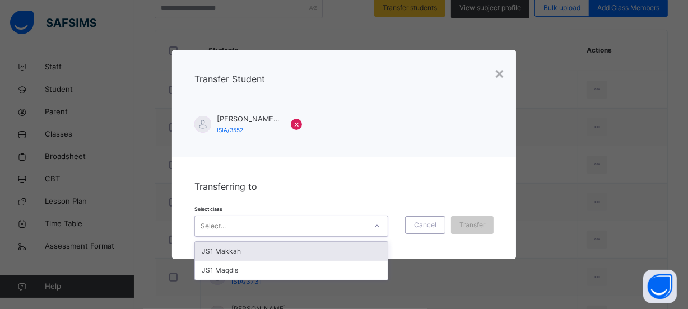
click at [379, 226] on icon at bounding box center [377, 226] width 4 height 2
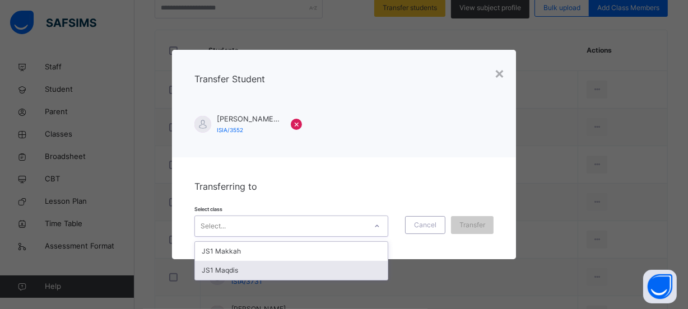
click at [330, 266] on div "JS1 Maqdis" at bounding box center [291, 270] width 193 height 19
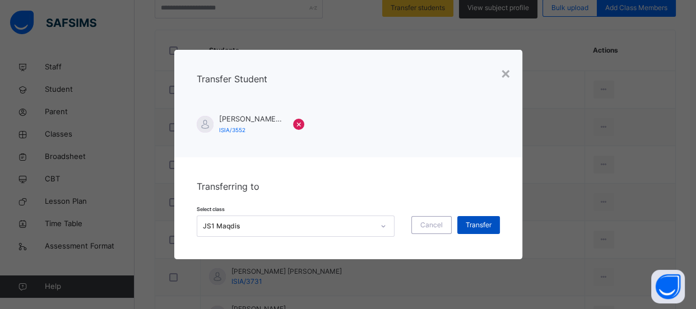
click at [482, 229] on span "Transfer" at bounding box center [479, 225] width 26 height 10
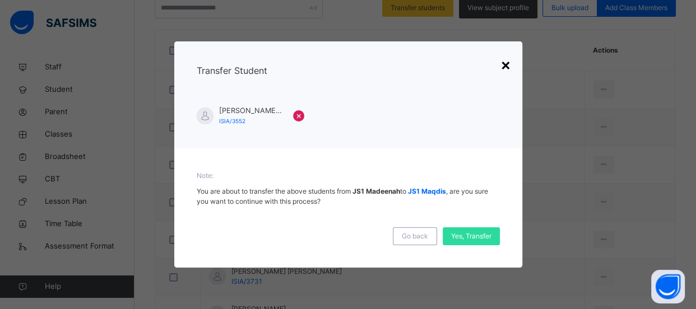
click at [506, 62] on div "×" at bounding box center [505, 65] width 11 height 24
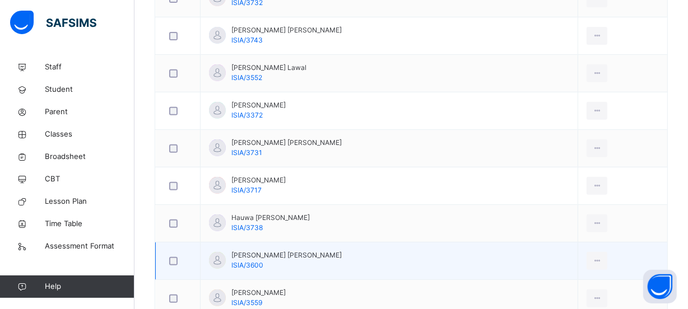
scroll to position [448, 0]
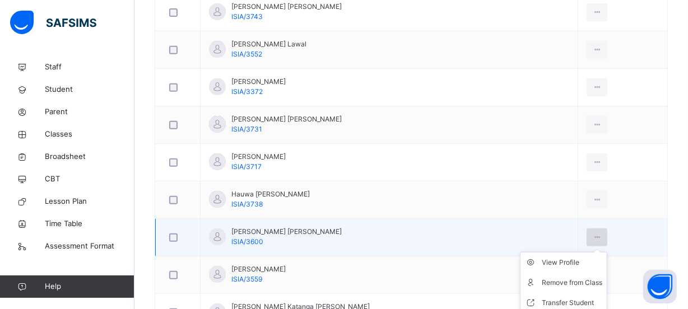
click at [587, 235] on div at bounding box center [597, 238] width 21 height 18
click at [592, 237] on icon at bounding box center [597, 238] width 10 height 10
click at [561, 278] on div "Remove from Class" at bounding box center [572, 282] width 61 height 11
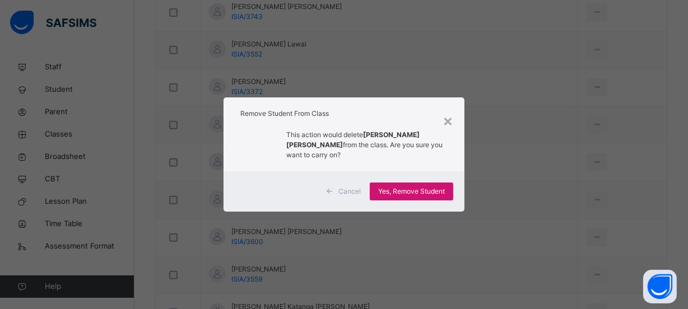
click at [433, 187] on span "Yes, Remove Student" at bounding box center [411, 192] width 67 height 10
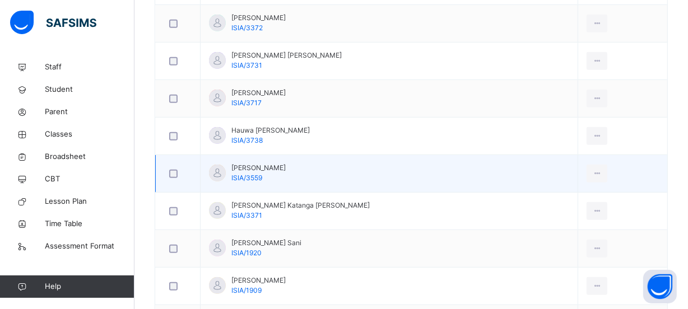
scroll to position [499, 0]
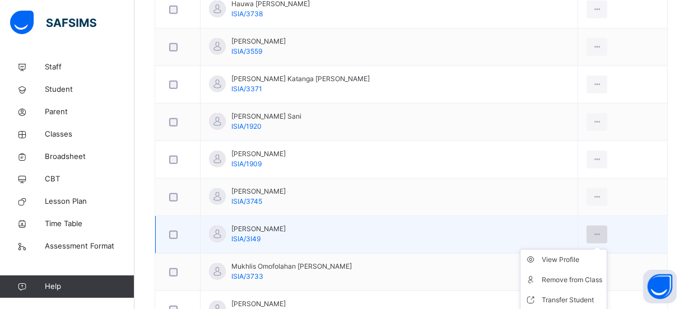
click at [593, 230] on icon at bounding box center [597, 235] width 10 height 10
click at [571, 281] on div "Remove from Class" at bounding box center [572, 280] width 61 height 11
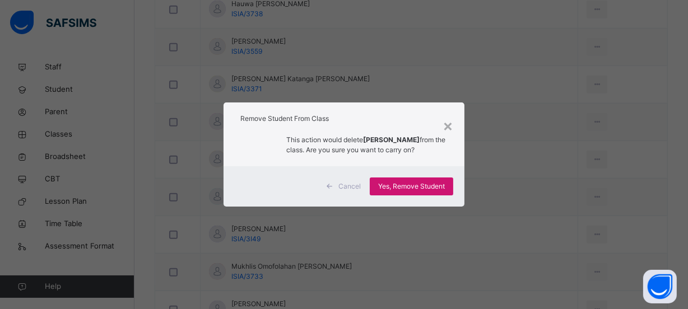
click at [415, 190] on span "Yes, Remove Student" at bounding box center [411, 187] width 67 height 10
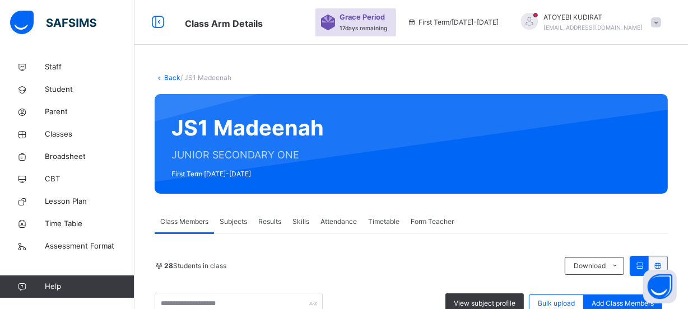
scroll to position [152, 0]
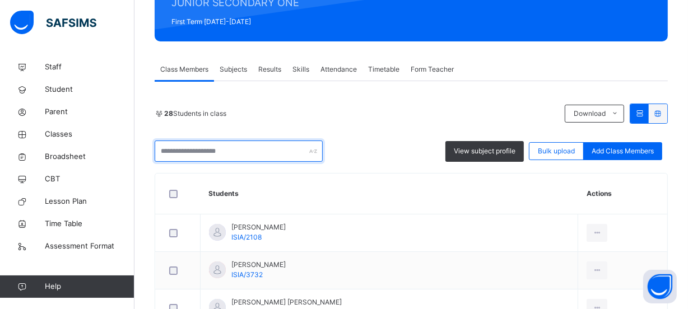
click at [260, 154] on input "text" at bounding box center [239, 151] width 168 height 21
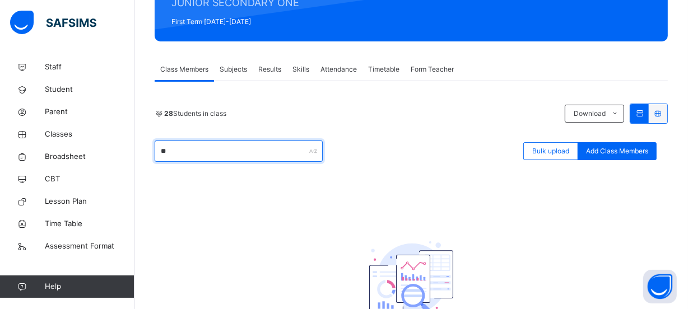
type input "*"
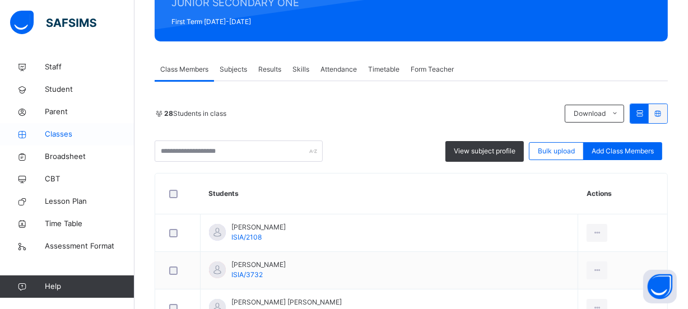
click at [73, 134] on span "Classes" at bounding box center [90, 134] width 90 height 11
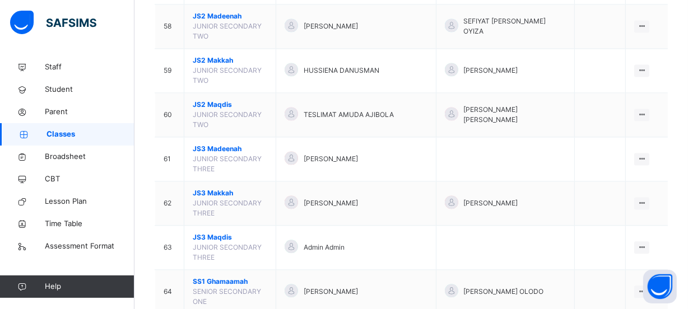
scroll to position [1935, 0]
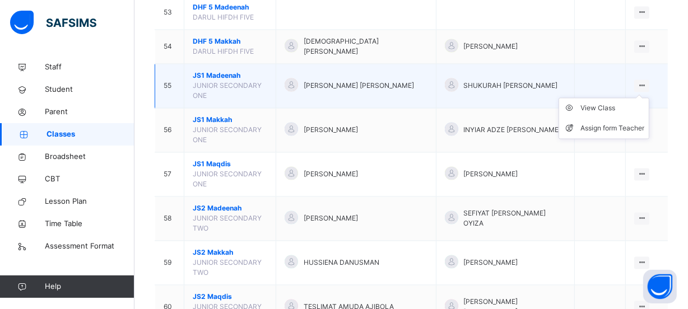
click at [643, 80] on div at bounding box center [641, 86] width 15 height 12
click at [646, 97] on ul "View Class Assign form Teacher" at bounding box center [604, 117] width 91 height 41
click at [610, 103] on div "View Class" at bounding box center [612, 108] width 64 height 11
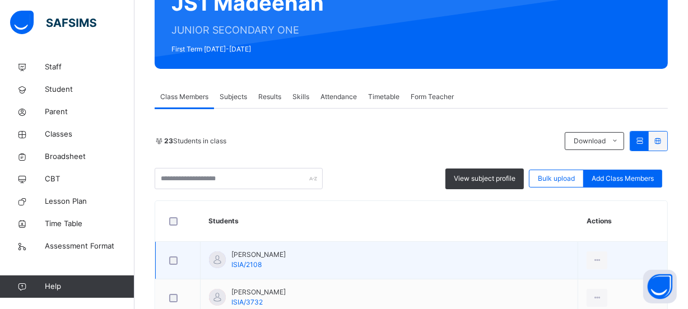
scroll to position [217, 0]
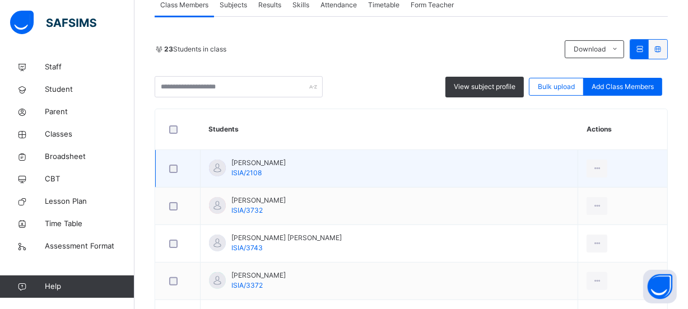
click at [347, 157] on td "[PERSON_NAME]/2108" at bounding box center [390, 169] width 378 height 38
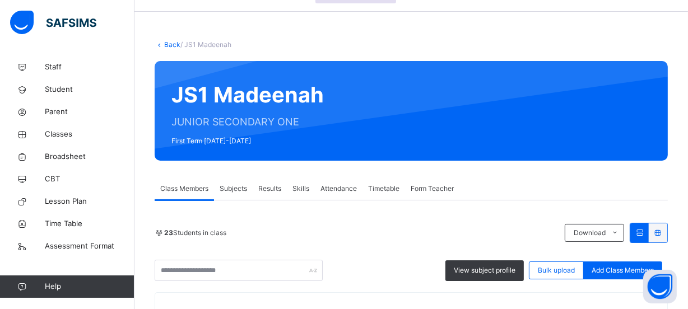
scroll to position [0, 0]
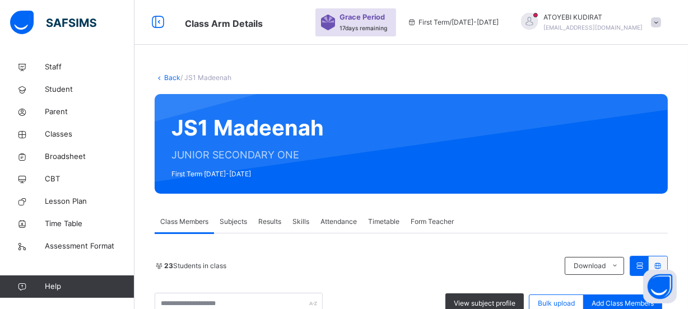
click at [173, 75] on link "Back" at bounding box center [172, 77] width 16 height 8
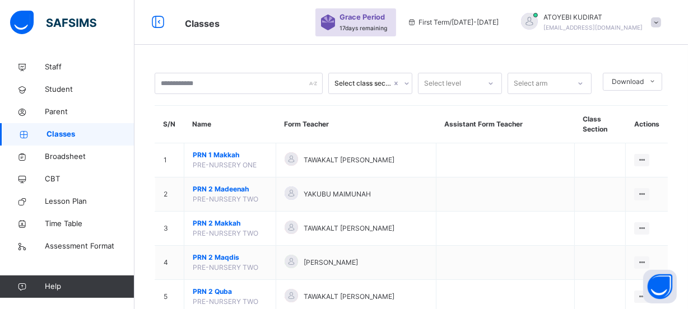
drag, startPoint x: 475, startPoint y: 176, endPoint x: 289, endPoint y: 236, distance: 195.6
click at [475, 176] on td at bounding box center [505, 160] width 138 height 34
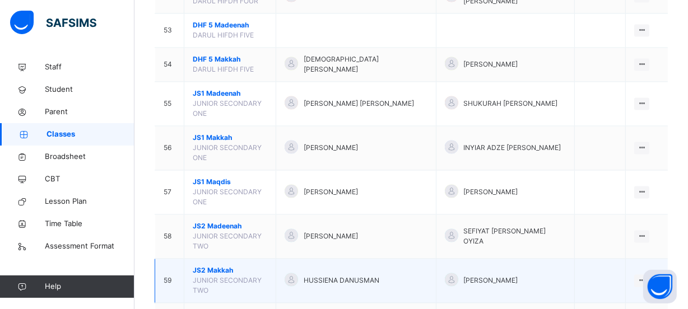
scroll to position [1935, 0]
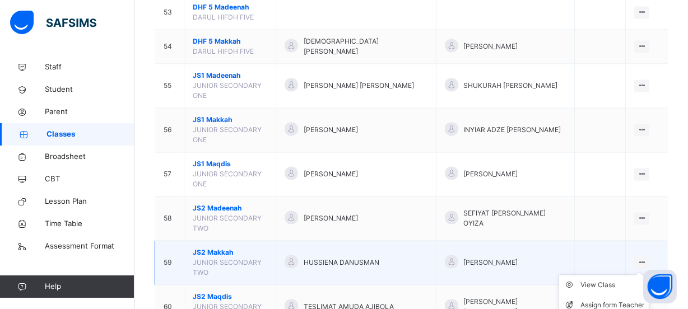
click at [645, 258] on icon at bounding box center [642, 262] width 10 height 8
click at [610, 280] on div "View Class" at bounding box center [612, 285] width 64 height 11
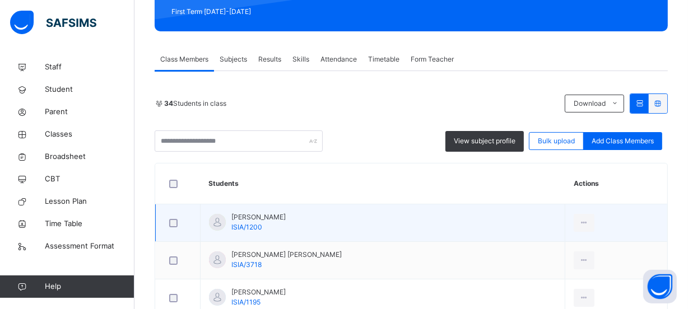
scroll to position [221, 0]
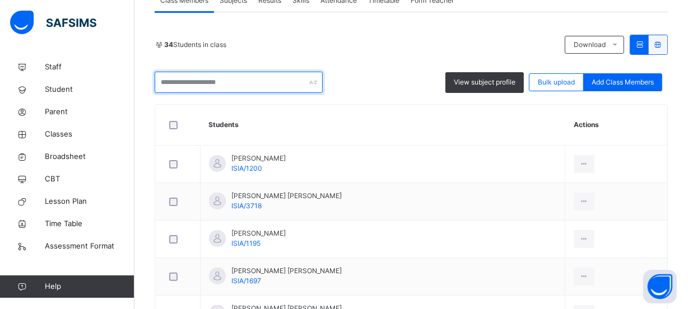
click at [257, 84] on input "text" at bounding box center [239, 82] width 168 height 21
type input "*"
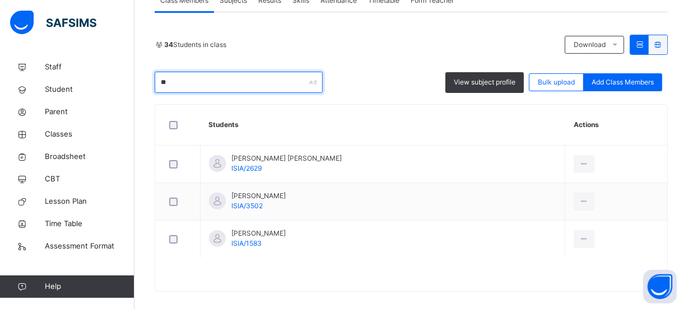
type input "*"
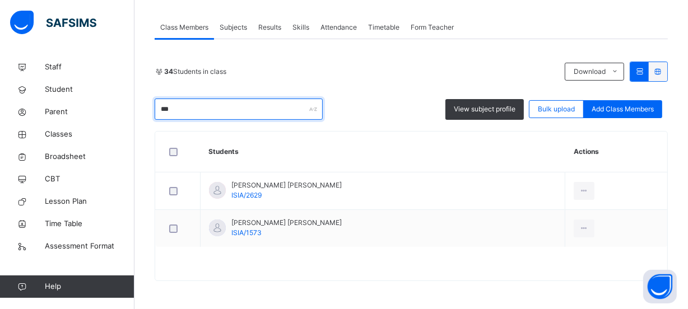
scroll to position [194, 0]
type input "*"
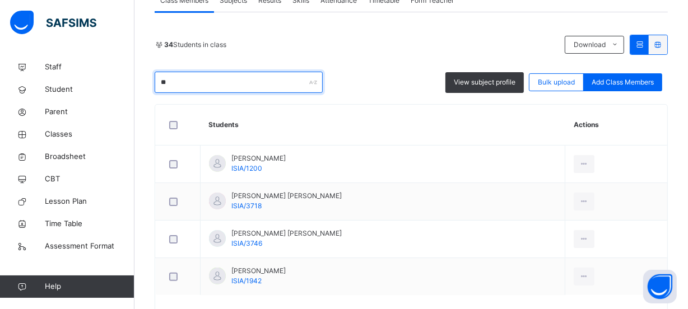
type input "*"
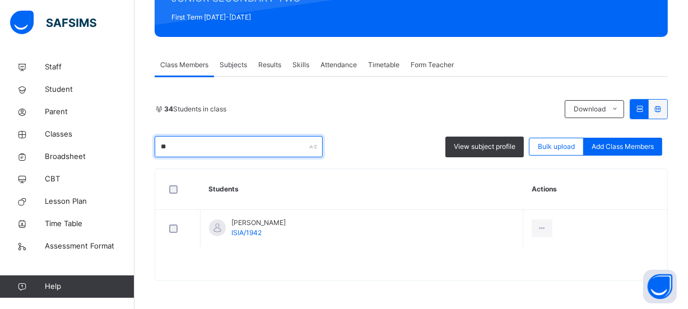
type input "*"
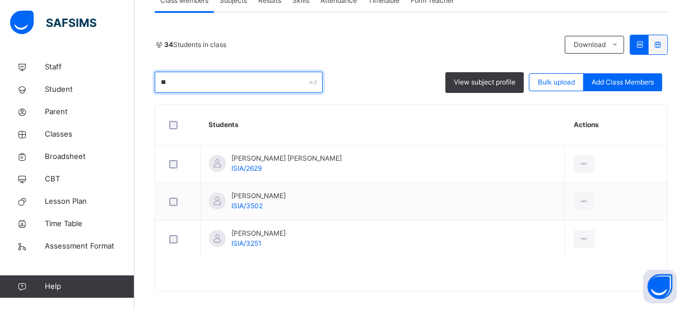
type input "*"
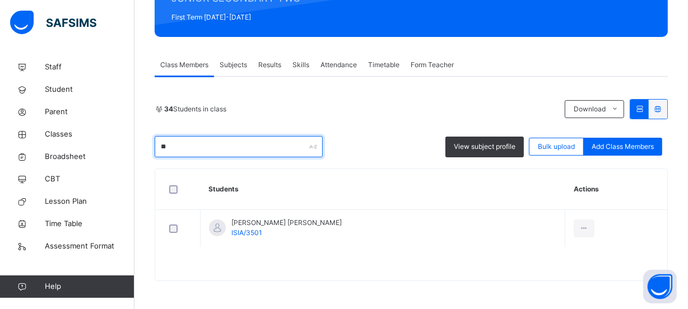
scroll to position [156, 0]
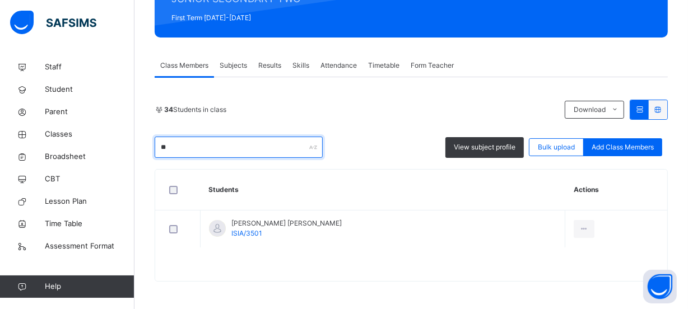
type input "*"
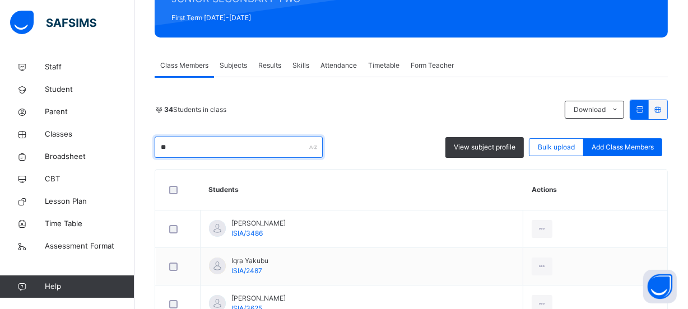
scroll to position [221, 0]
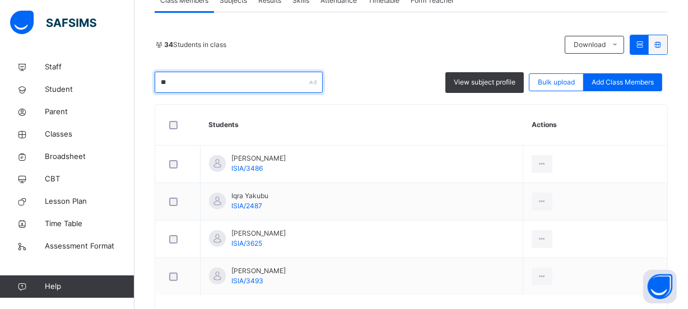
type input "*"
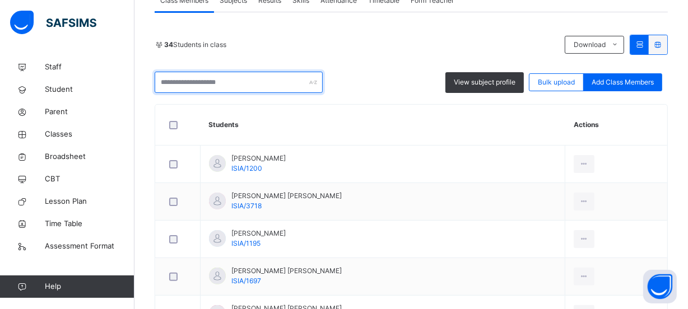
type input "*"
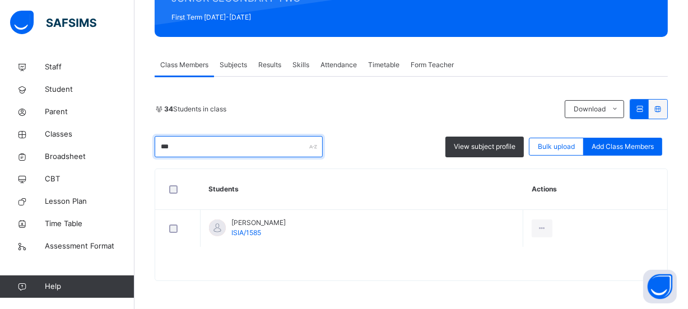
scroll to position [156, 0]
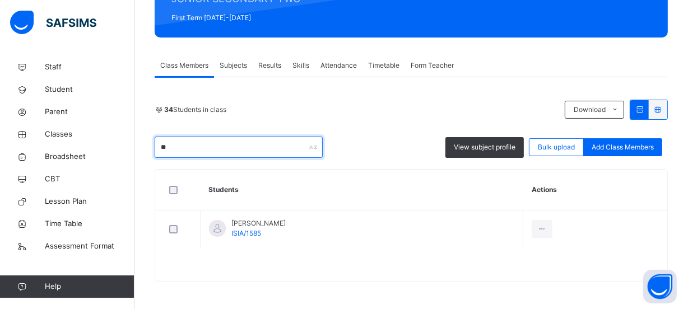
type input "*"
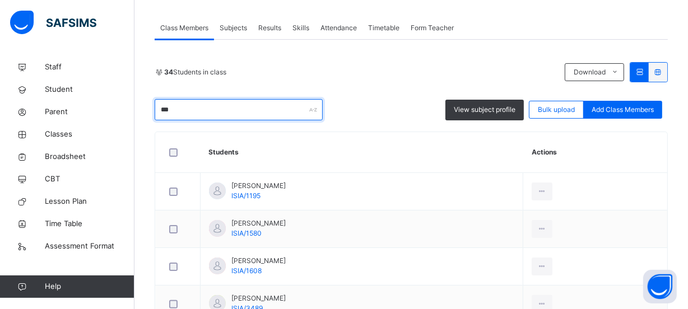
scroll to position [221, 0]
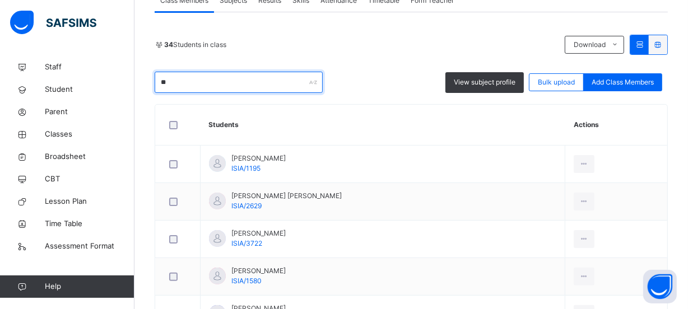
type input "*"
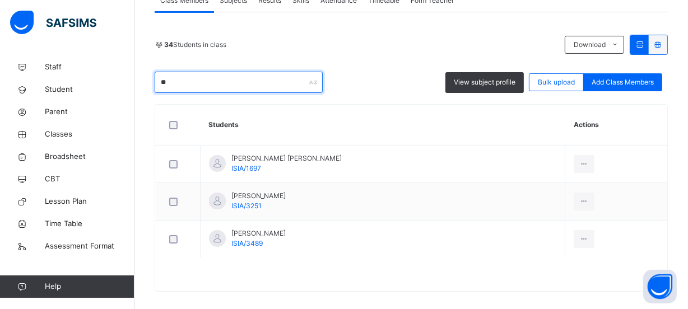
type input "*"
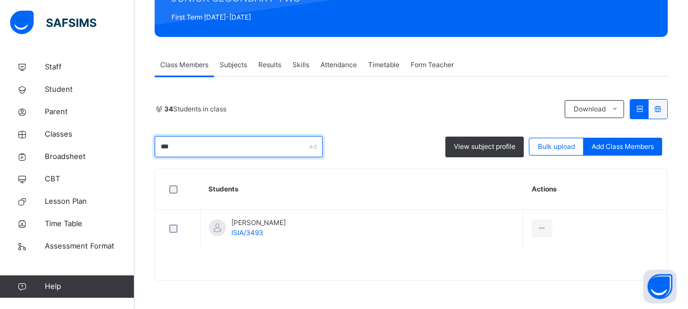
scroll to position [156, 0]
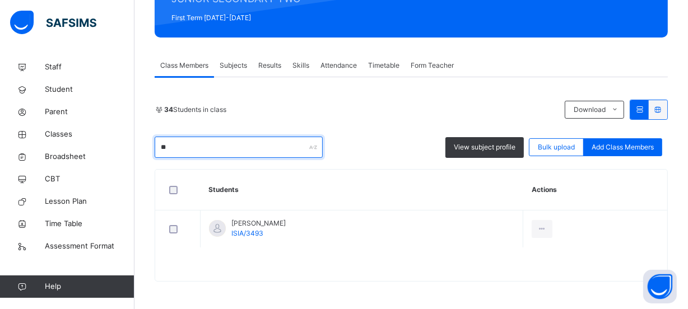
type input "*"
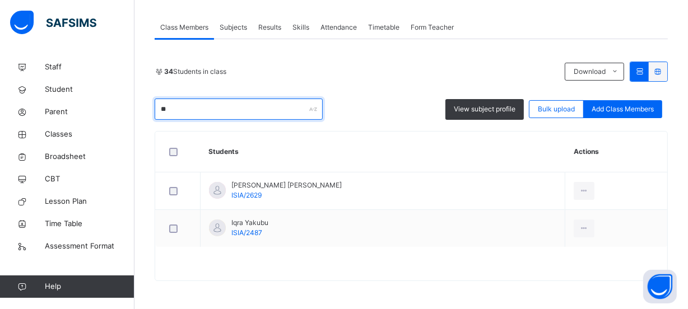
scroll to position [194, 0]
type input "*"
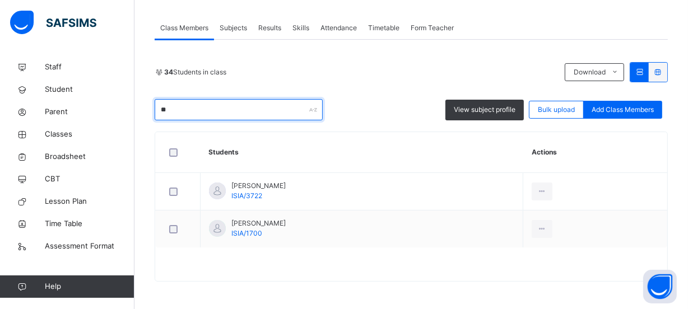
scroll to position [221, 0]
type input "*"
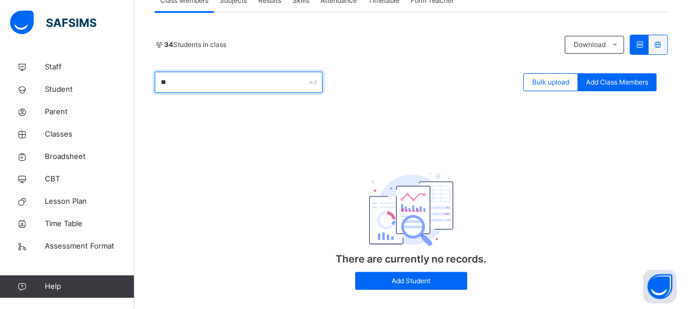
type input "*"
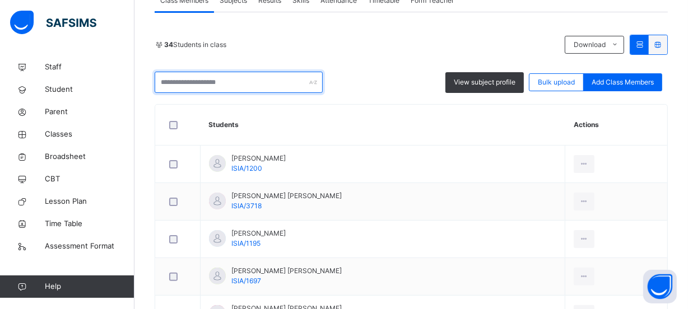
click at [276, 79] on input "text" at bounding box center [239, 82] width 168 height 21
click at [286, 84] on input "text" at bounding box center [239, 82] width 168 height 21
click at [281, 84] on input "text" at bounding box center [239, 82] width 168 height 21
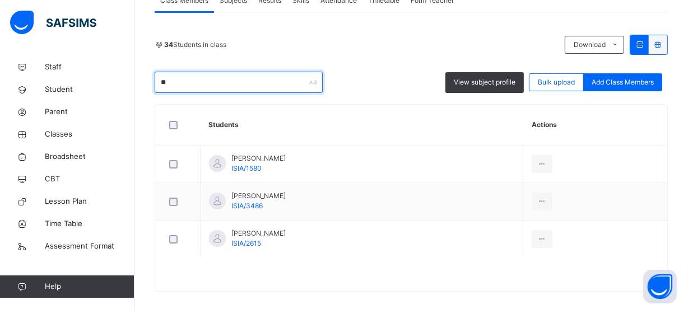
type input "*"
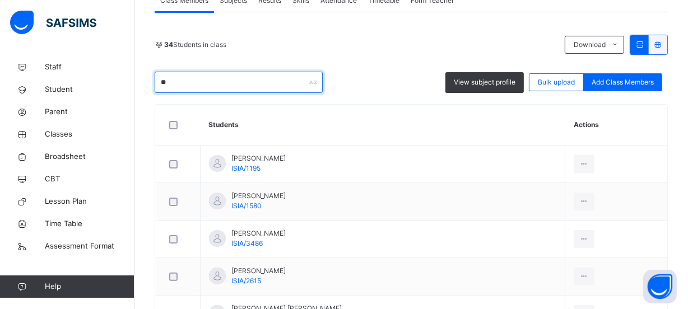
type input "*"
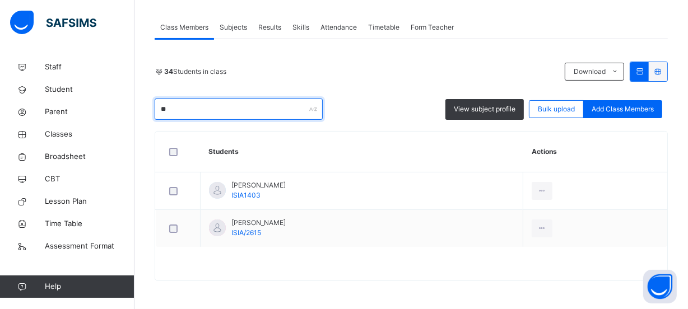
scroll to position [194, 0]
type input "*"
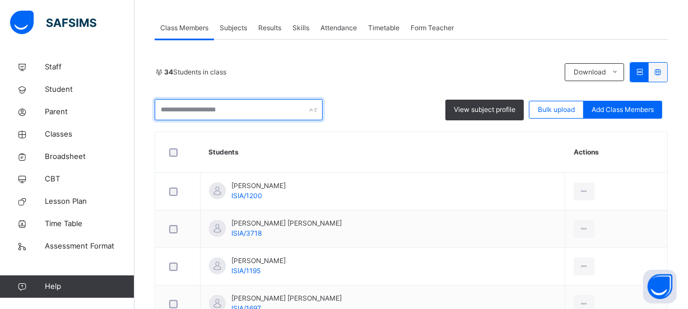
scroll to position [221, 0]
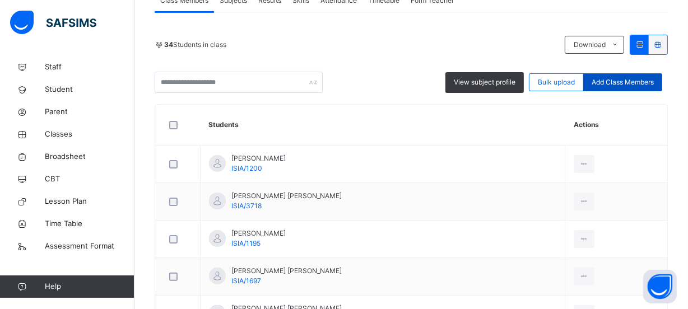
click at [615, 81] on span "Add Class Members" at bounding box center [623, 82] width 62 height 10
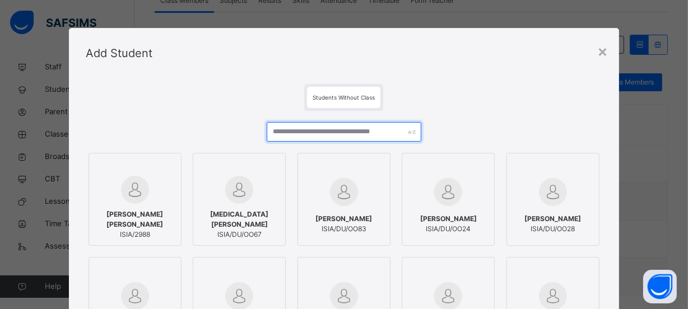
click at [368, 129] on input "text" at bounding box center [344, 132] width 155 height 20
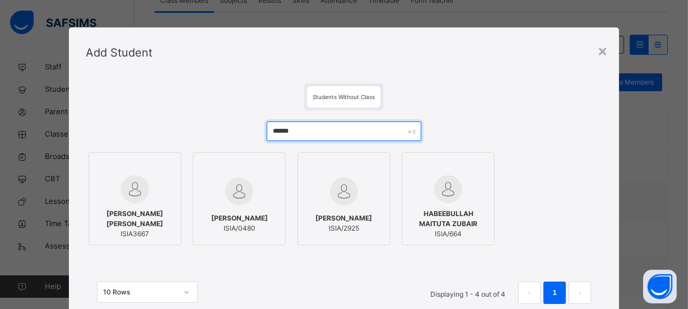
scroll to position [0, 0]
type input "******"
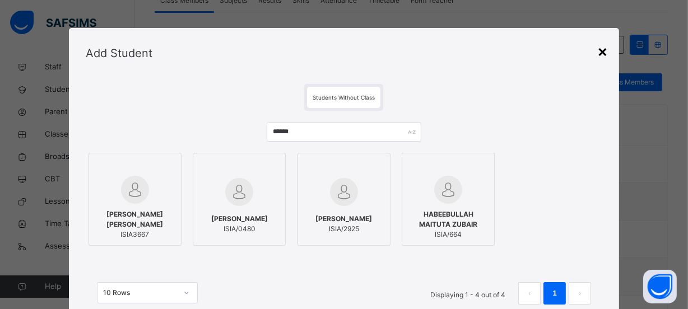
click at [598, 50] on div "×" at bounding box center [602, 51] width 11 height 24
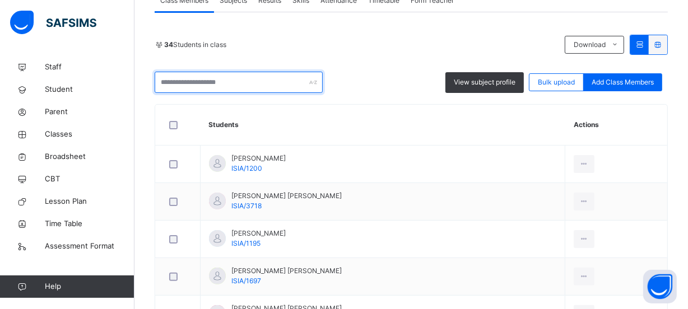
click at [269, 85] on input "text" at bounding box center [239, 82] width 168 height 21
type input "*"
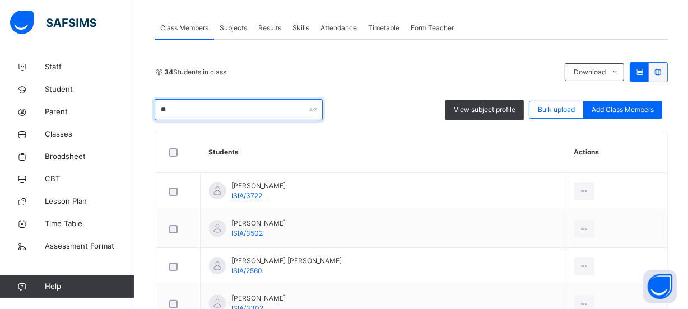
scroll to position [221, 0]
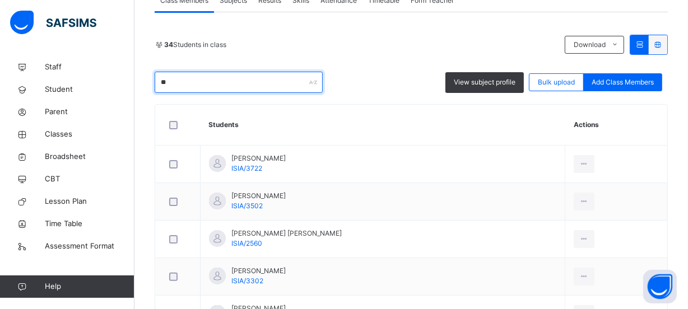
type input "*"
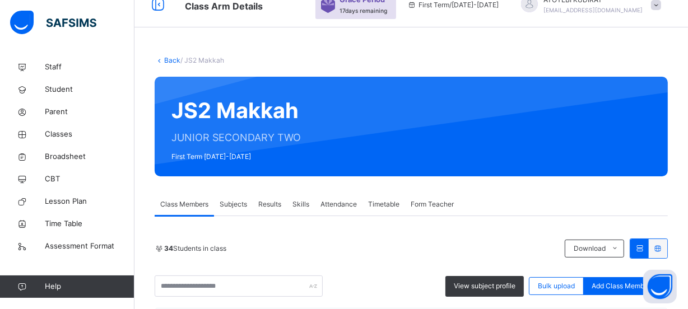
click at [170, 61] on link "Back" at bounding box center [172, 60] width 16 height 8
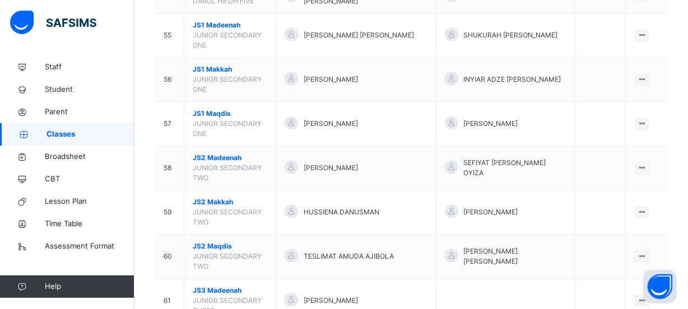
scroll to position [1986, 0]
click at [0, 0] on div "View Class" at bounding box center [0, 0] width 0 height 0
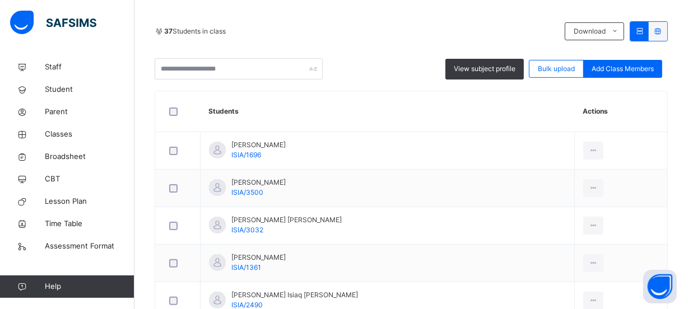
scroll to position [232, 0]
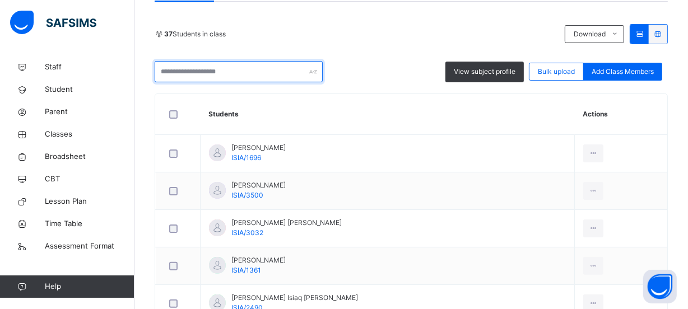
click at [262, 72] on input "text" at bounding box center [239, 71] width 168 height 21
type input "***"
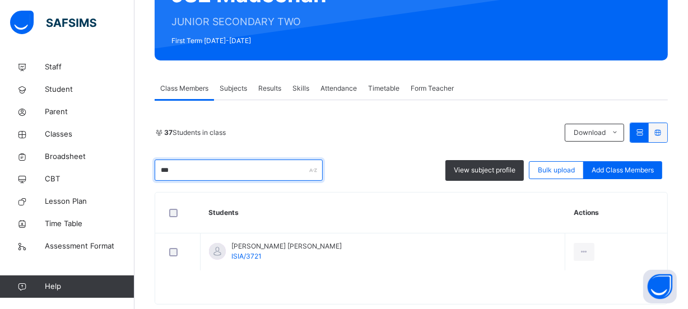
scroll to position [156, 0]
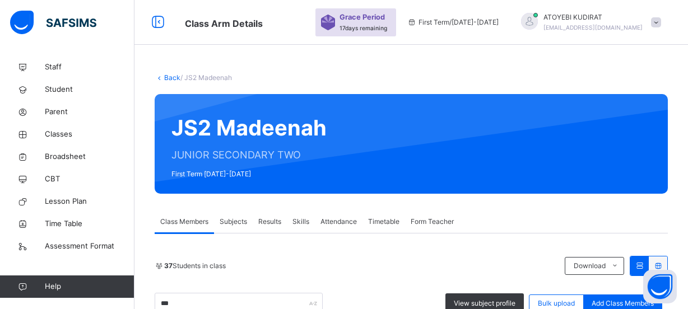
scroll to position [156, 0]
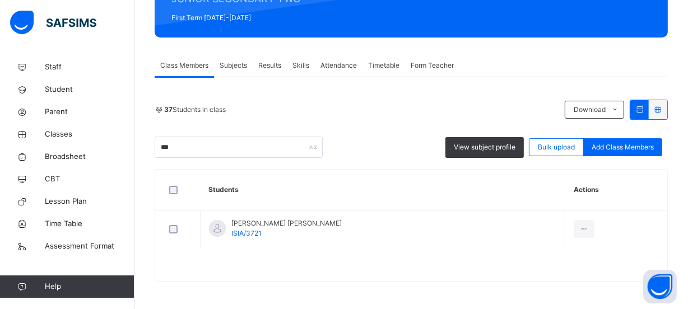
type input "***"
click at [574, 225] on div at bounding box center [584, 229] width 21 height 18
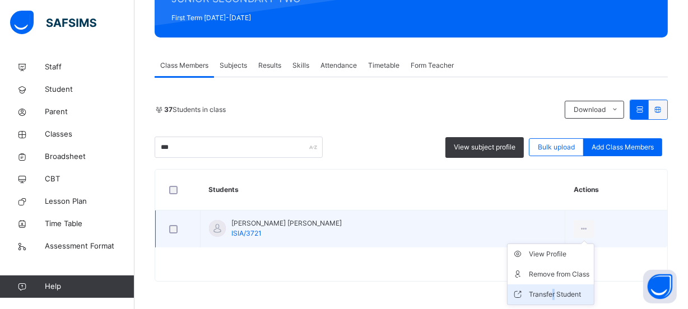
click at [529, 296] on div "Transfer Student" at bounding box center [559, 294] width 61 height 11
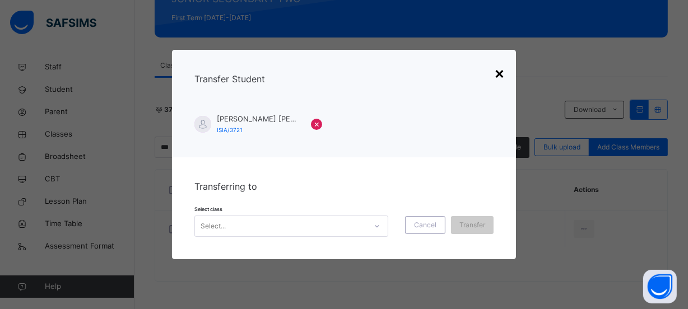
click at [504, 71] on div "×" at bounding box center [499, 73] width 11 height 24
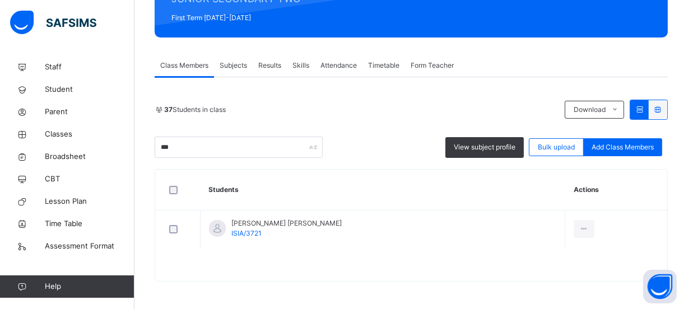
scroll to position [0, 0]
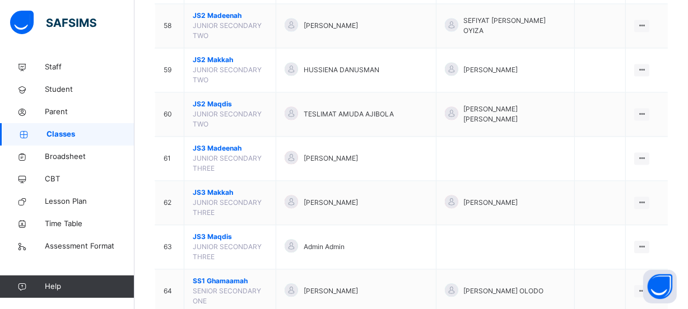
scroll to position [2103, 0]
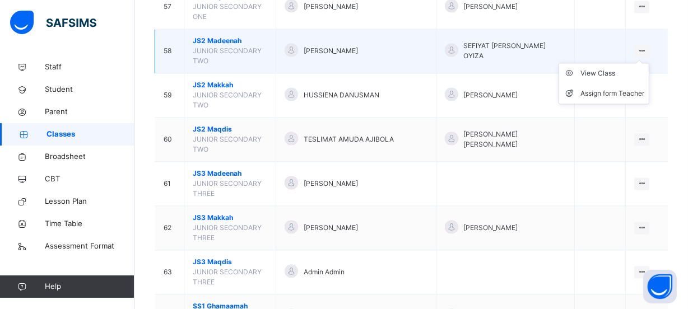
click at [647, 47] on icon at bounding box center [642, 51] width 10 height 8
click at [614, 68] on div "View Class" at bounding box center [612, 73] width 64 height 11
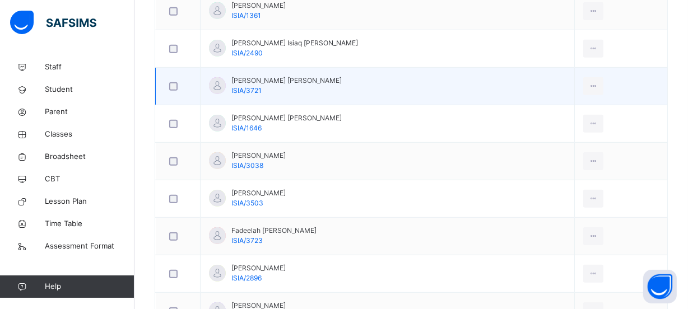
scroll to position [130, 0]
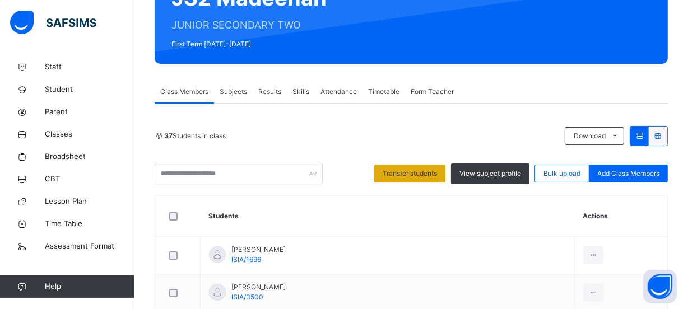
click at [410, 173] on span "Transfer students" at bounding box center [410, 174] width 54 height 10
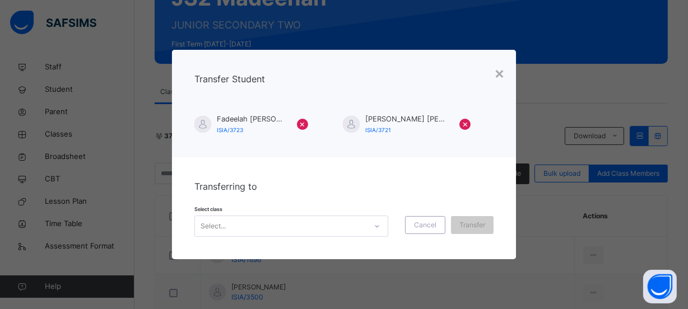
click at [376, 224] on icon at bounding box center [377, 226] width 7 height 11
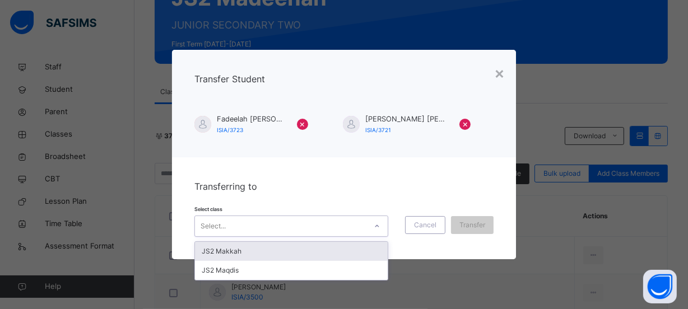
click at [295, 250] on div "JS2 Makkah" at bounding box center [291, 251] width 193 height 19
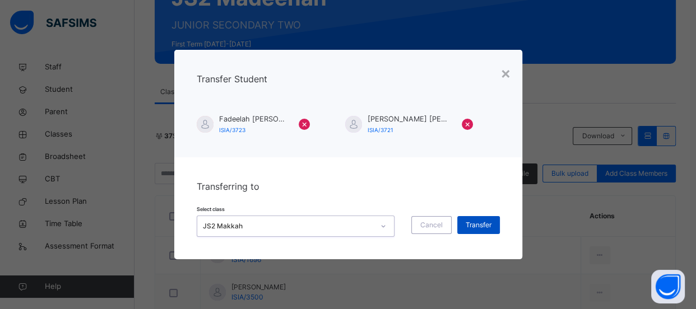
click at [478, 223] on span "Transfer" at bounding box center [479, 225] width 26 height 10
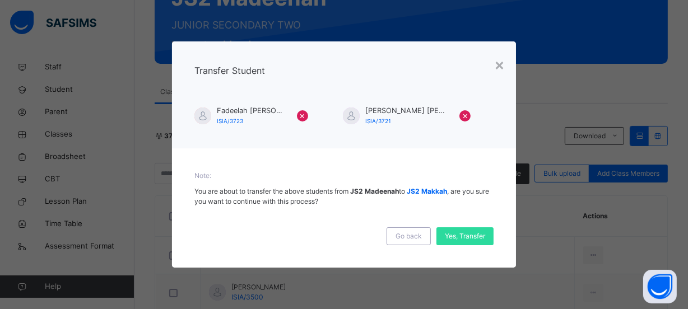
click at [503, 63] on div "×" at bounding box center [499, 65] width 11 height 24
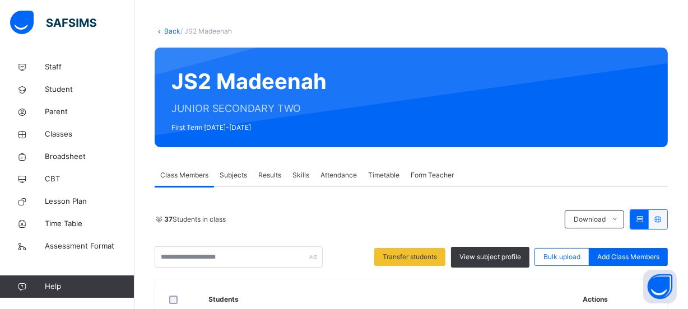
scroll to position [0, 0]
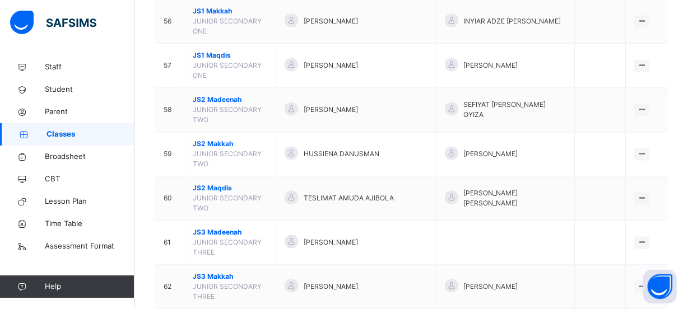
scroll to position [2052, 0]
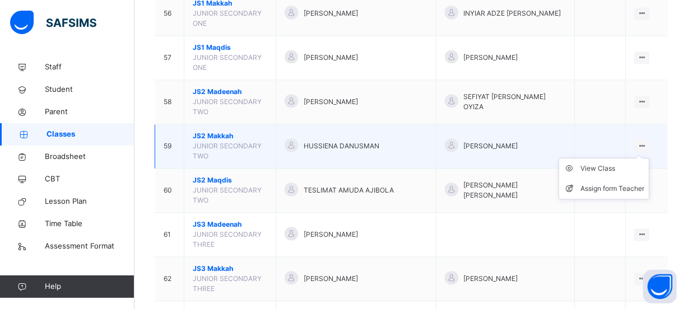
click at [645, 142] on icon at bounding box center [642, 146] width 10 height 8
click at [608, 163] on div "View Class" at bounding box center [612, 168] width 64 height 11
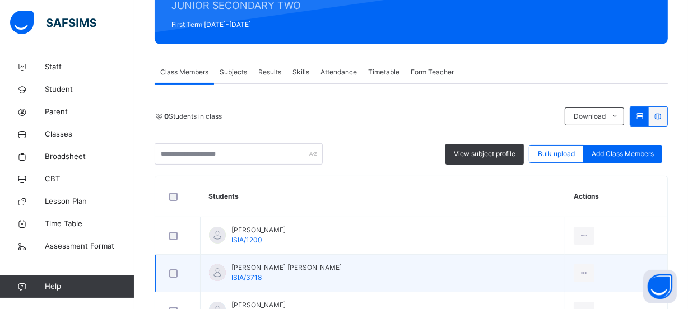
scroll to position [272, 0]
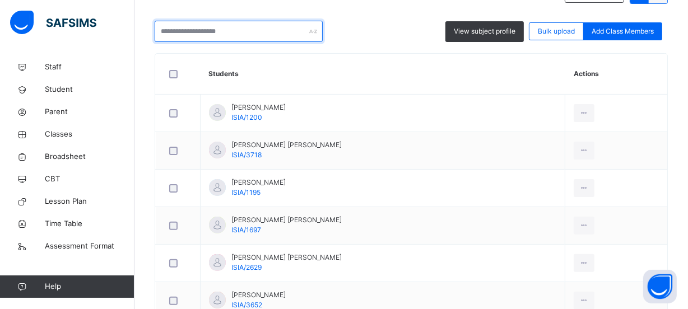
click at [261, 35] on input "text" at bounding box center [239, 31] width 168 height 21
type input "*"
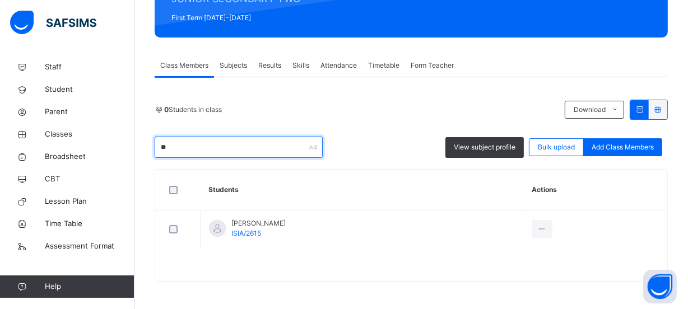
type input "*"
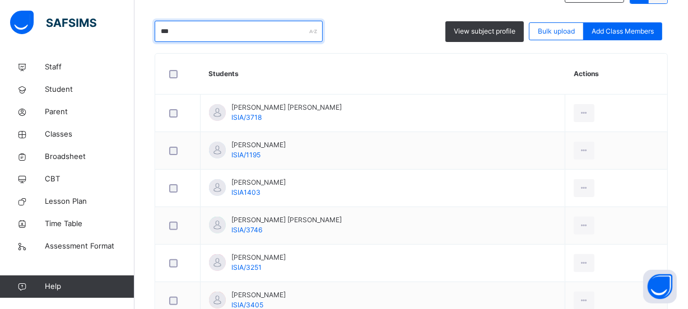
scroll to position [194, 0]
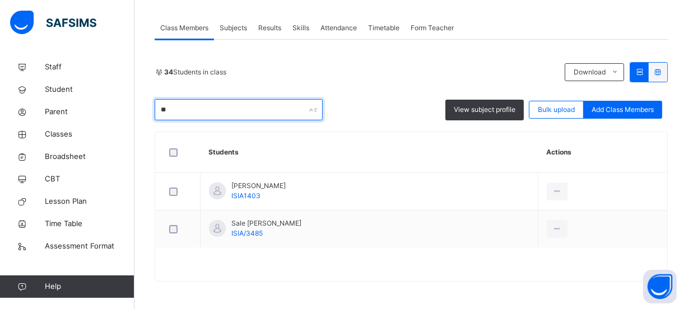
type input "*"
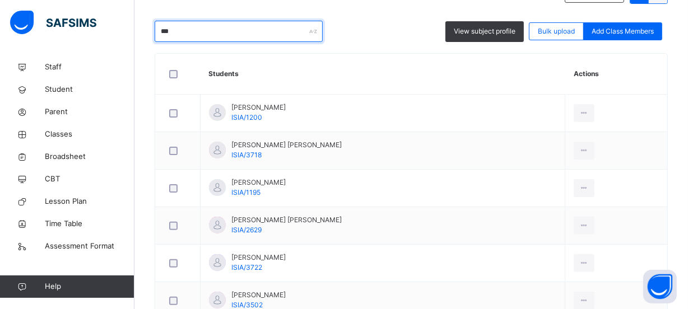
scroll to position [156, 0]
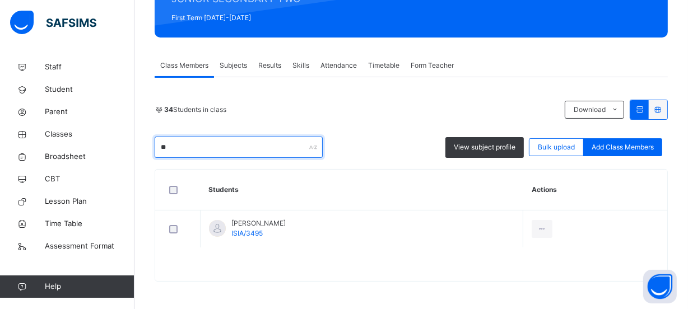
type input "*"
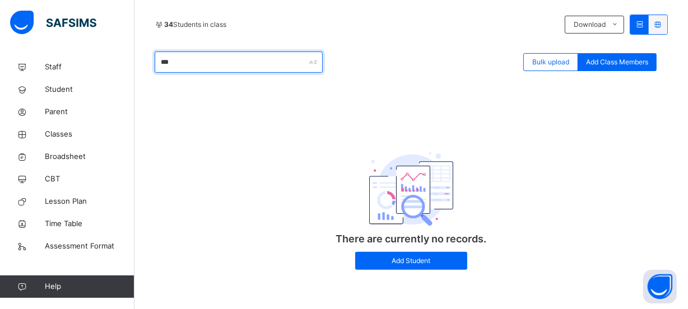
scroll to position [242, 0]
type input "*"
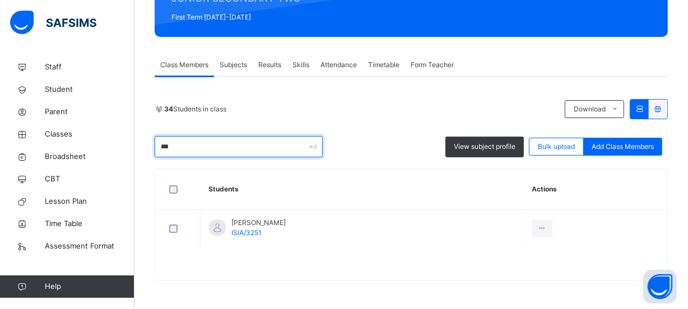
scroll to position [156, 0]
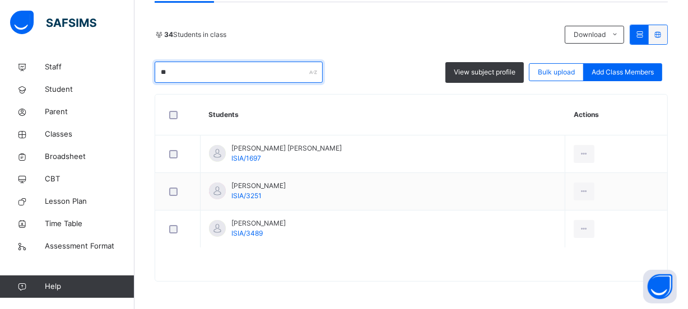
type input "*"
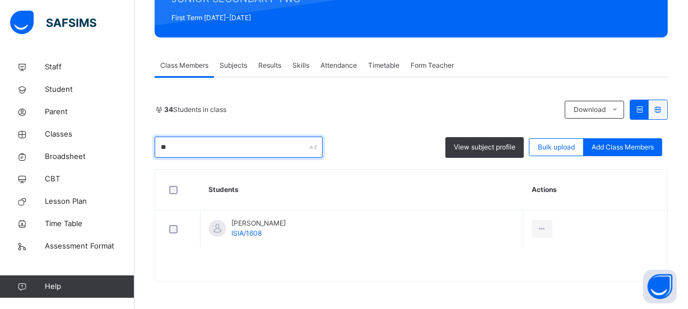
type input "*"
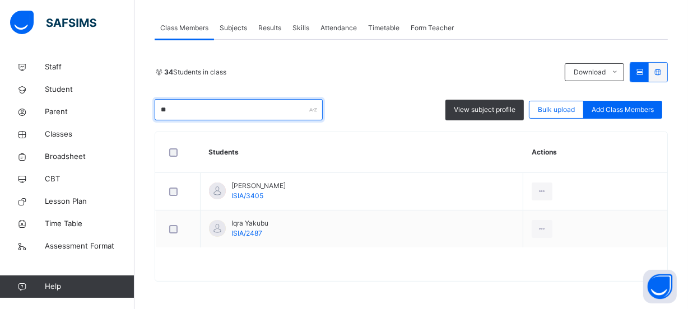
type input "*"
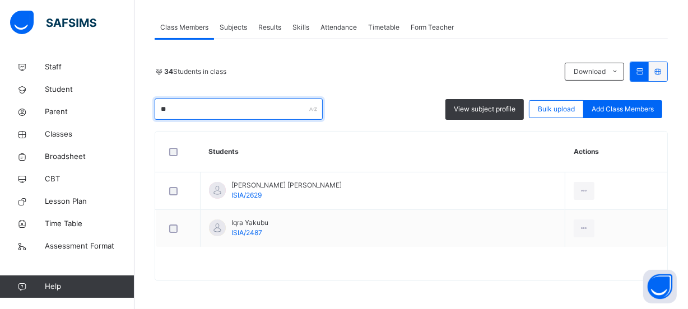
scroll to position [194, 0]
type input "*"
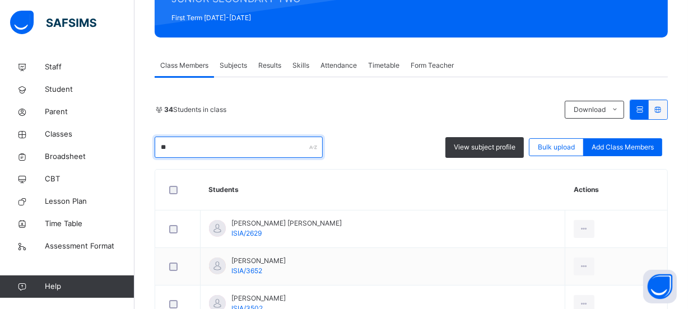
scroll to position [272, 0]
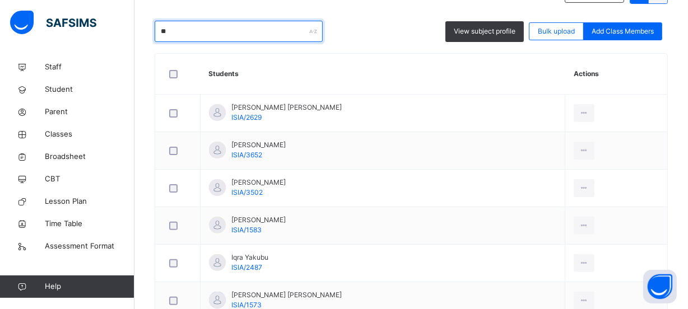
type input "*"
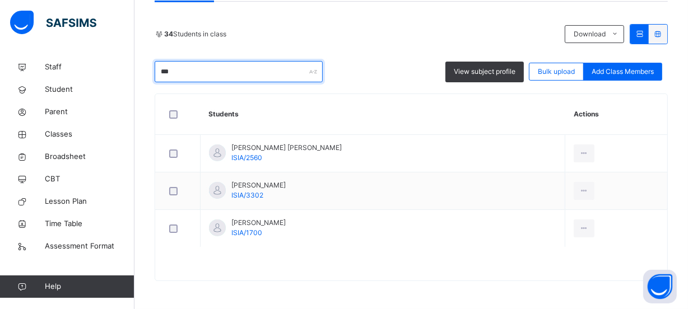
scroll to position [231, 0]
type input "*"
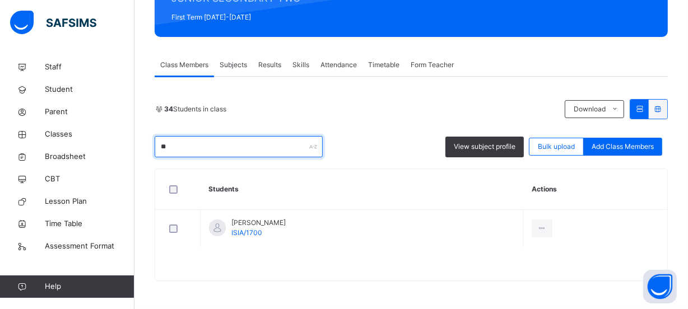
scroll to position [156, 0]
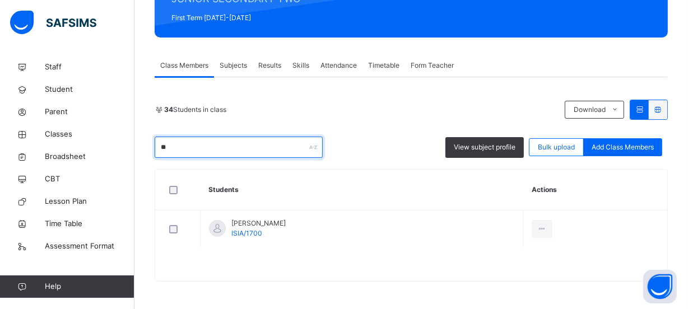
type input "*"
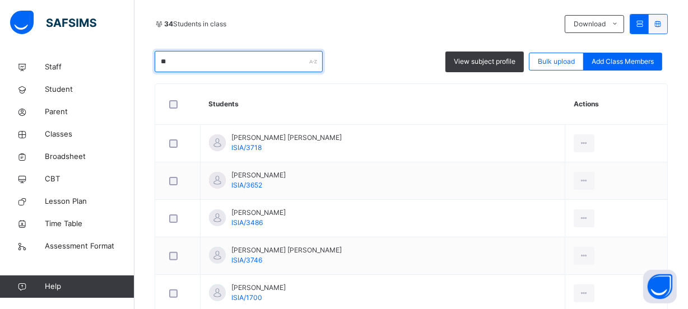
scroll to position [272, 0]
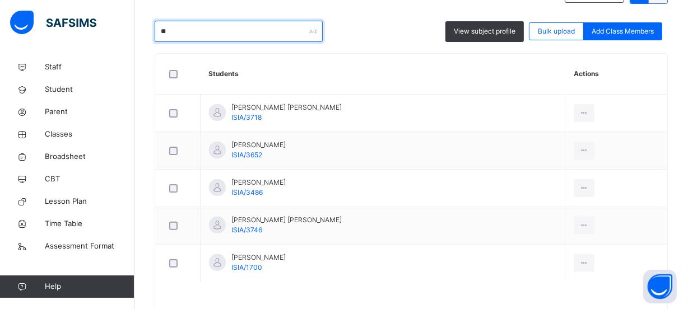
type input "*"
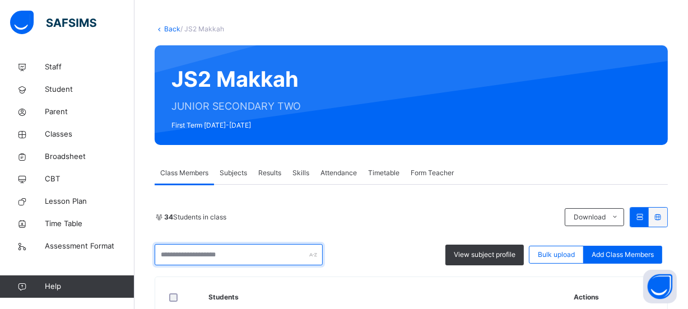
scroll to position [17, 0]
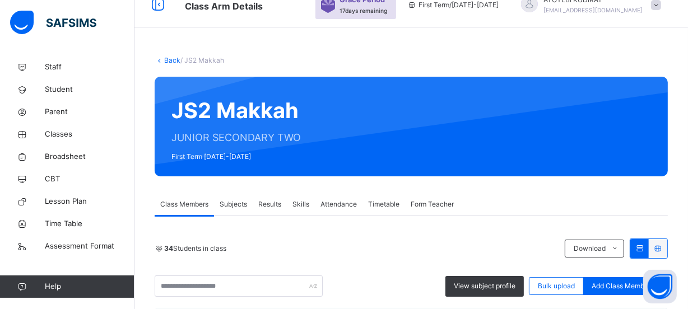
click at [165, 61] on link "Back" at bounding box center [172, 60] width 16 height 8
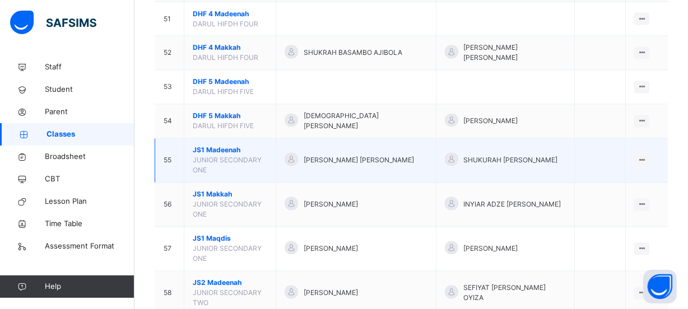
scroll to position [1935, 0]
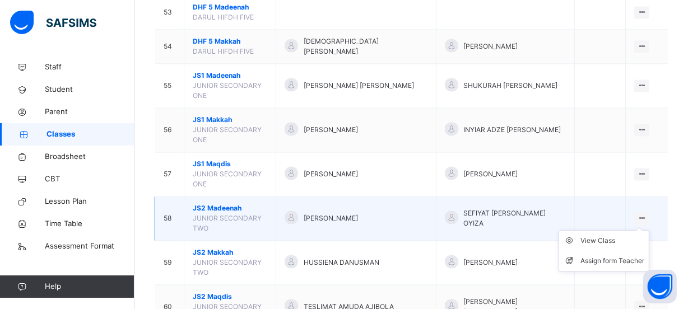
click at [645, 230] on ul "View Class Assign form Teacher" at bounding box center [604, 250] width 91 height 41
click at [610, 235] on div "View Class" at bounding box center [612, 240] width 64 height 11
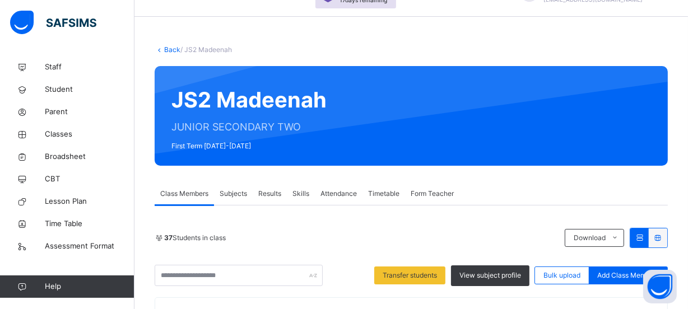
scroll to position [79, 0]
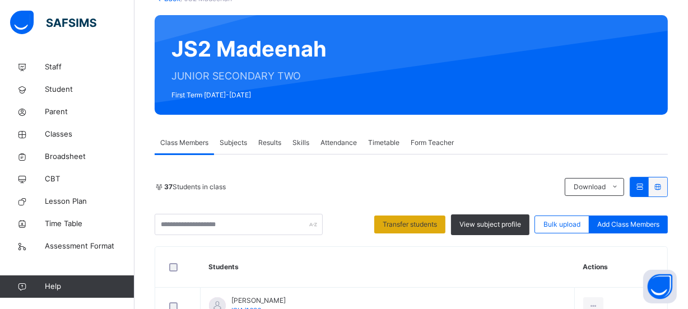
click at [411, 224] on span "Transfer students" at bounding box center [410, 225] width 54 height 10
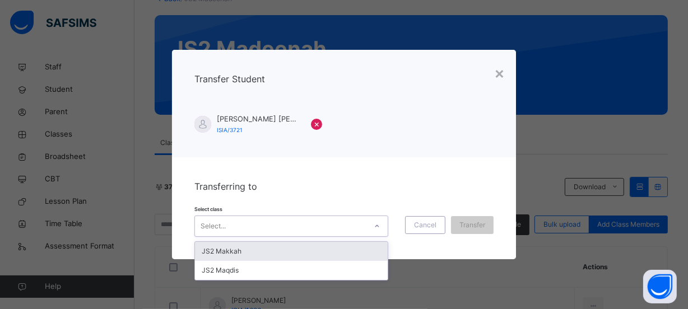
click at [376, 225] on icon at bounding box center [377, 226] width 7 height 11
click at [352, 248] on div "JS2 Makkah" at bounding box center [291, 251] width 193 height 19
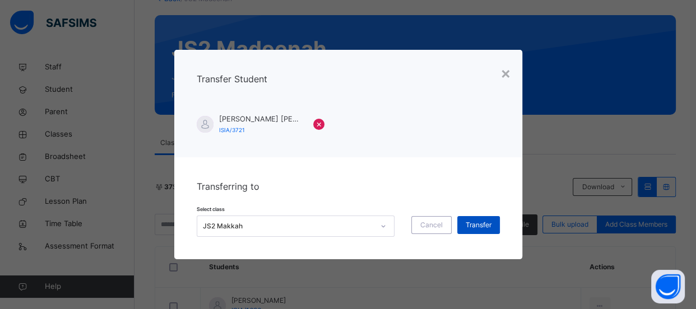
click at [476, 229] on span "Transfer" at bounding box center [479, 225] width 26 height 10
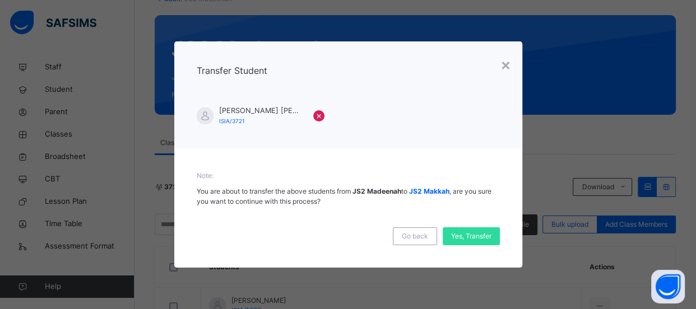
click at [374, 16] on div "× Transfer Student Aisha Mahuta Nasir ISIA/3721 × Note: You are about to transf…" at bounding box center [348, 154] width 696 height 309
click at [477, 237] on span "Yes, Transfer" at bounding box center [471, 236] width 40 height 10
click at [503, 67] on div "×" at bounding box center [505, 65] width 11 height 24
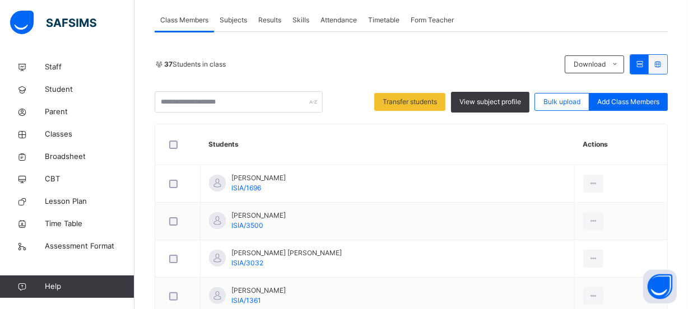
scroll to position [283, 0]
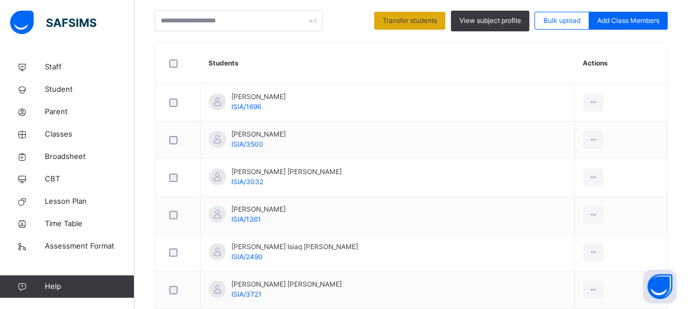
click at [415, 16] on span "Transfer students" at bounding box center [410, 21] width 54 height 10
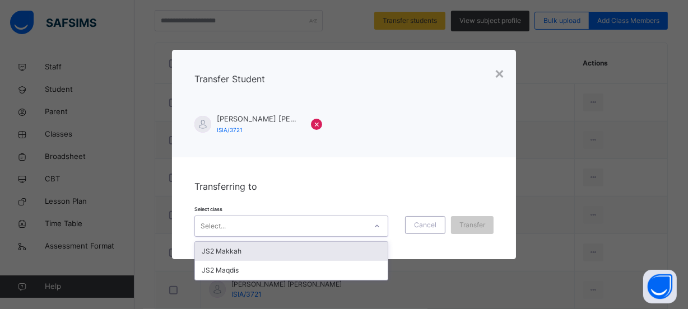
click at [377, 220] on div at bounding box center [377, 226] width 19 height 18
click at [322, 250] on div "JS2 Makkah" at bounding box center [291, 251] width 193 height 19
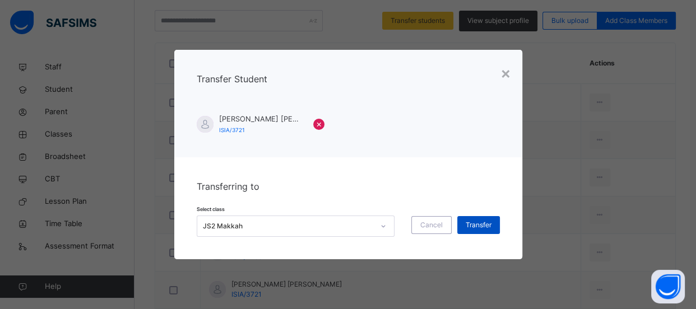
click at [489, 226] on span "Transfer" at bounding box center [479, 225] width 26 height 10
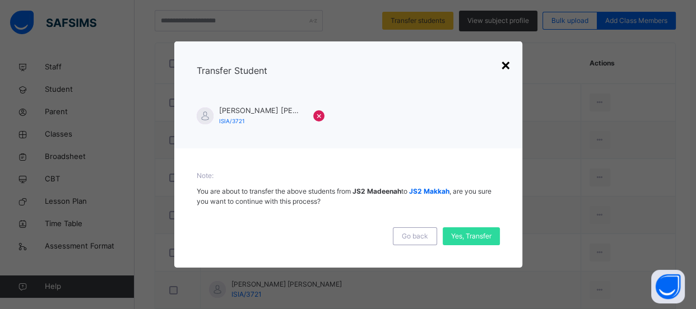
click at [505, 67] on div "×" at bounding box center [505, 65] width 11 height 24
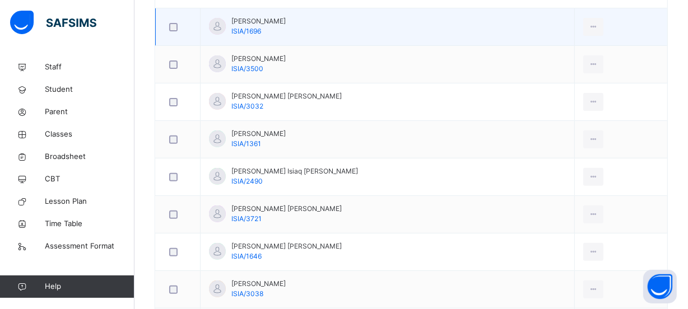
scroll to position [181, 0]
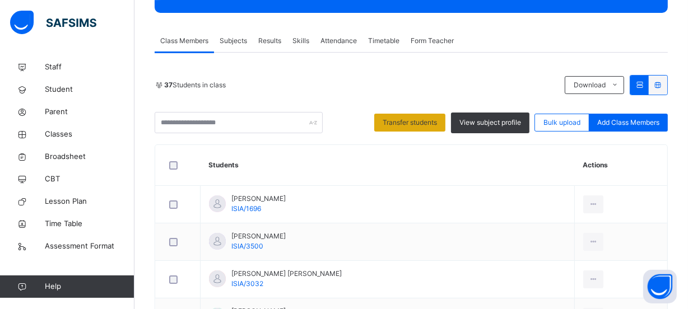
click at [415, 127] on div "Transfer students" at bounding box center [409, 123] width 71 height 18
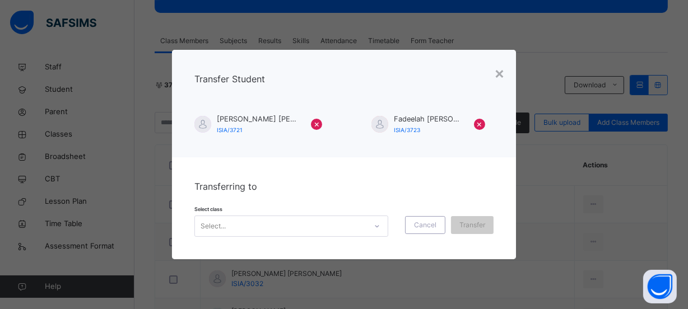
click at [380, 223] on icon at bounding box center [377, 226] width 7 height 11
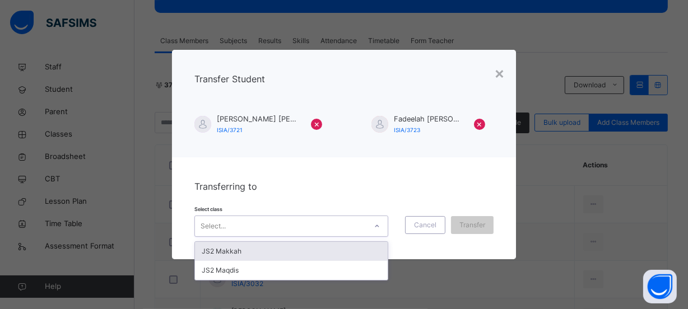
click at [353, 243] on div "JS2 Makkah" at bounding box center [291, 251] width 193 height 19
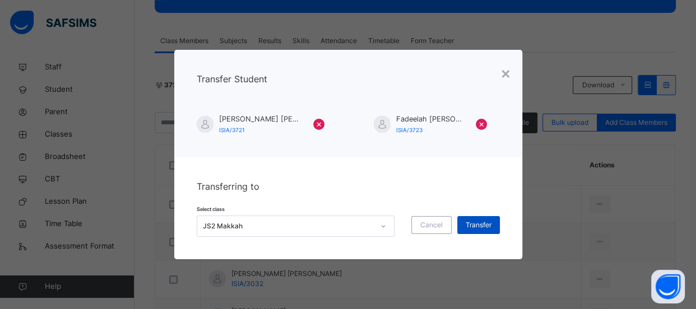
click at [473, 230] on span "Transfer" at bounding box center [479, 225] width 26 height 10
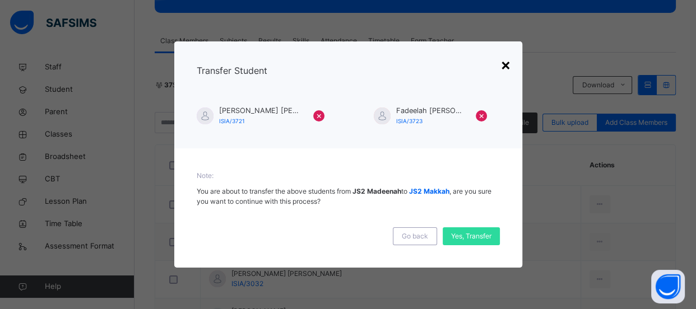
click at [504, 68] on div "×" at bounding box center [505, 65] width 11 height 24
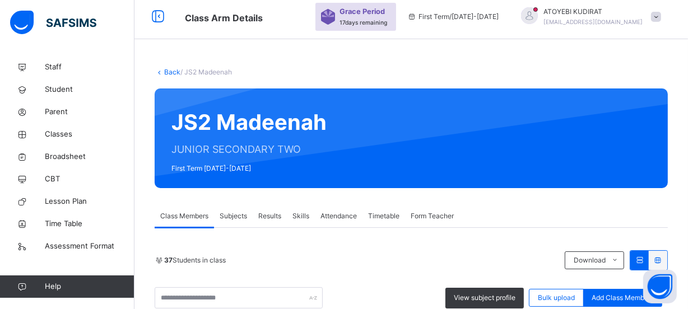
scroll to position [0, 0]
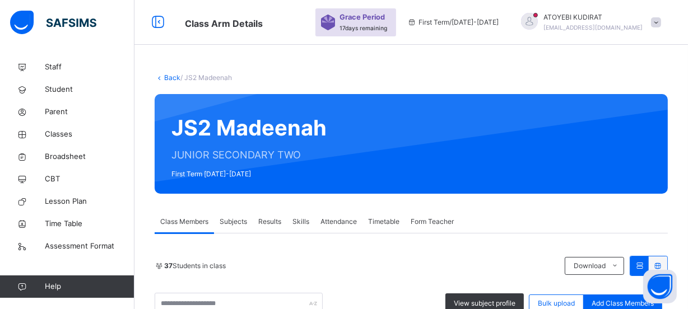
click at [174, 76] on link "Back" at bounding box center [172, 77] width 16 height 8
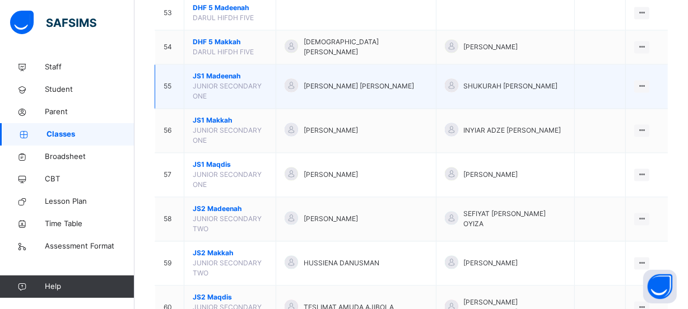
scroll to position [1935, 0]
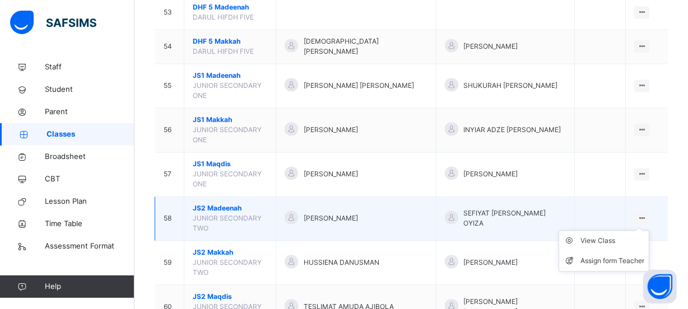
click at [645, 212] on div at bounding box center [641, 218] width 15 height 12
click at [642, 212] on div at bounding box center [641, 218] width 15 height 12
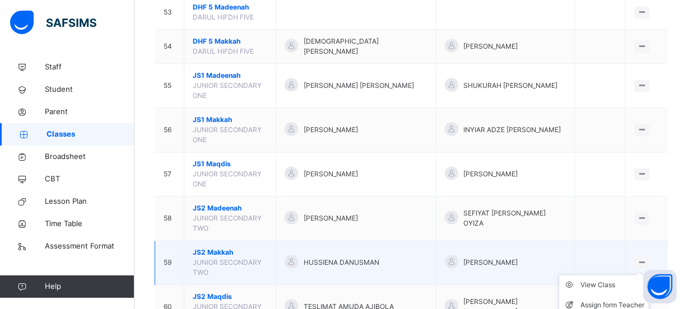
click at [647, 258] on icon at bounding box center [642, 262] width 10 height 8
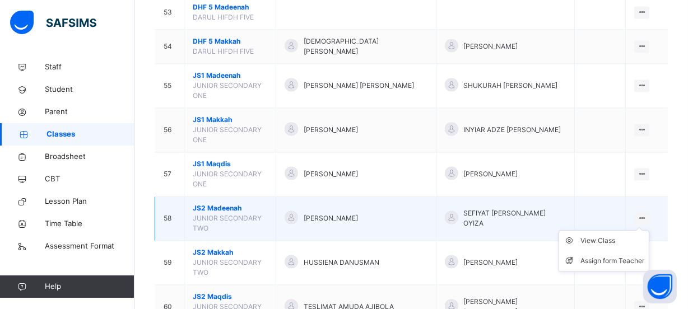
click at [647, 214] on icon at bounding box center [642, 218] width 10 height 8
click at [616, 235] on div "View Class" at bounding box center [612, 240] width 64 height 11
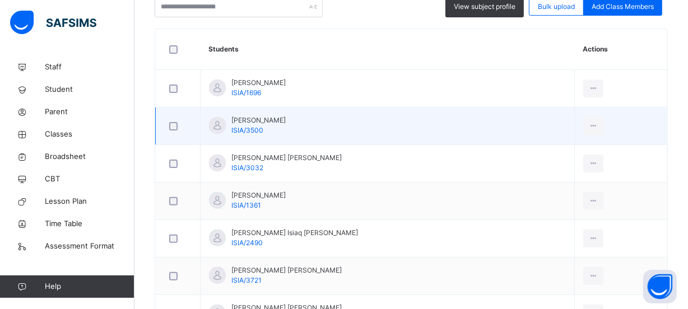
scroll to position [283, 0]
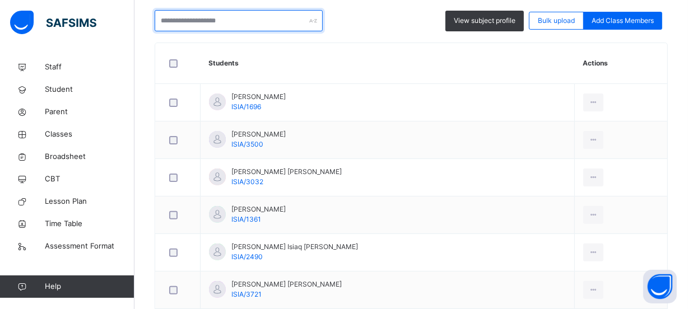
click at [258, 13] on input "text" at bounding box center [239, 20] width 168 height 21
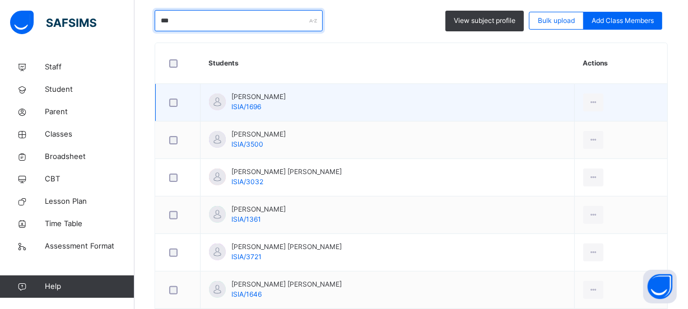
scroll to position [156, 0]
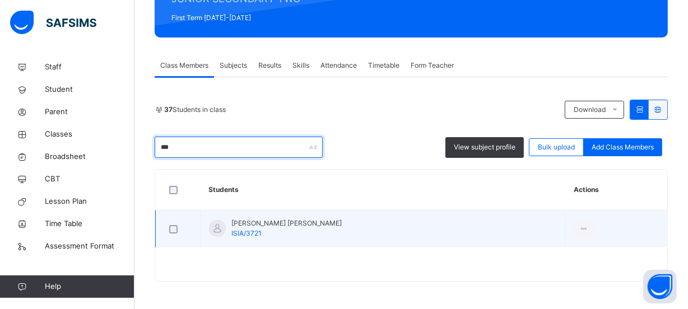
type input "***"
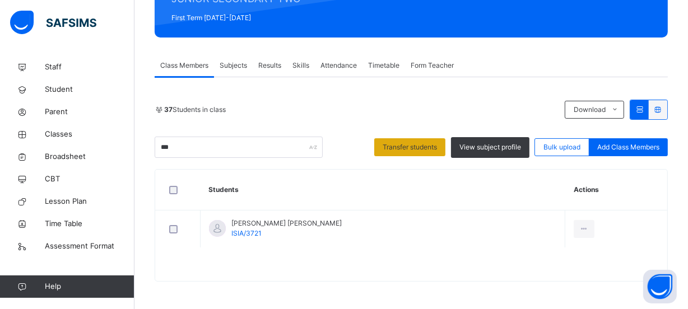
click at [398, 148] on span "Transfer students" at bounding box center [410, 147] width 54 height 10
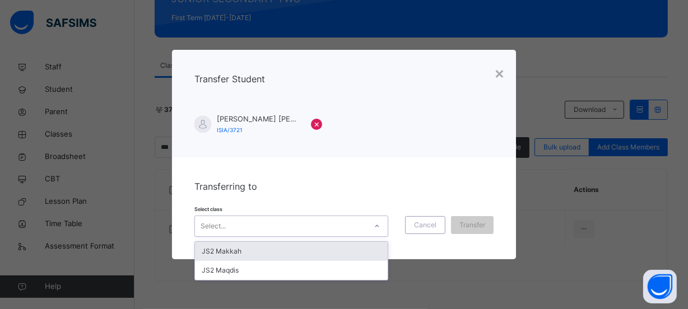
click at [376, 227] on icon at bounding box center [377, 226] width 7 height 11
click at [349, 248] on div "JS2 Makkah" at bounding box center [291, 251] width 193 height 19
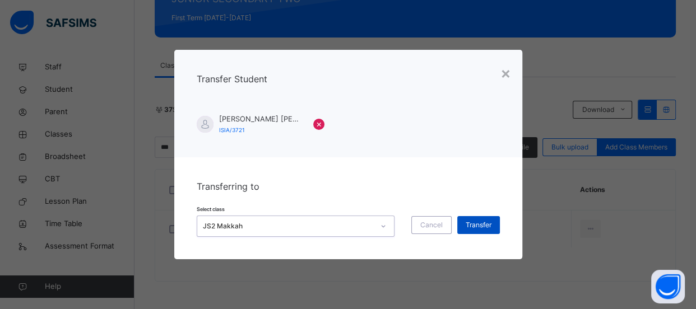
click at [481, 222] on span "Transfer" at bounding box center [479, 225] width 26 height 10
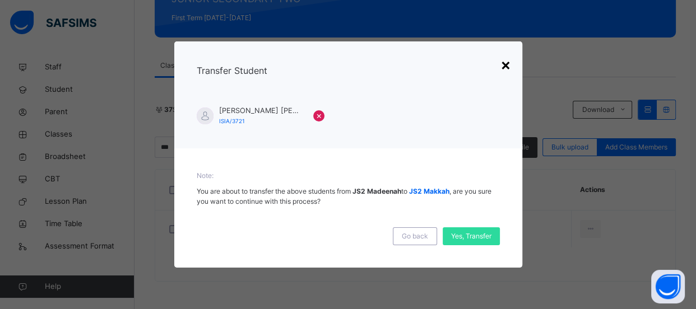
click at [505, 67] on div "×" at bounding box center [505, 65] width 11 height 24
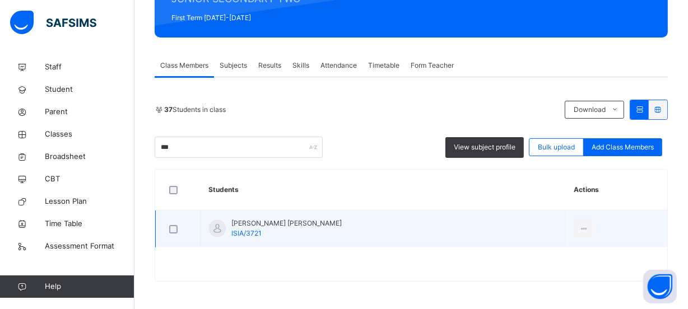
click at [451, 216] on td "Aisha Mahuta Nasir ISIA/3721" at bounding box center [383, 230] width 365 height 38
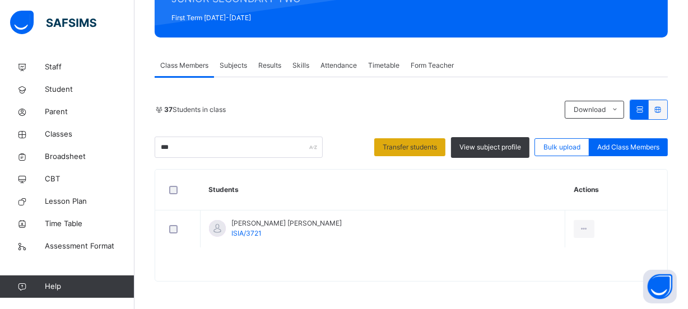
click at [409, 151] on span "Transfer students" at bounding box center [410, 147] width 54 height 10
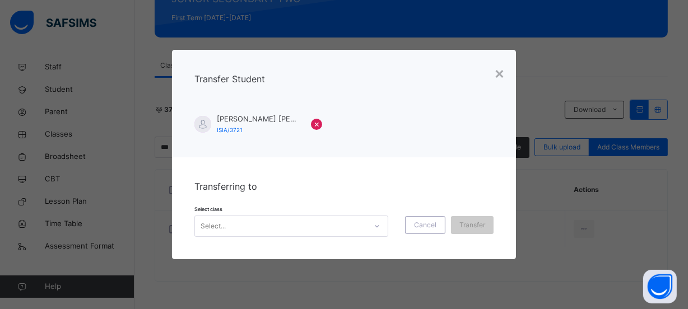
click at [379, 227] on icon at bounding box center [377, 226] width 7 height 11
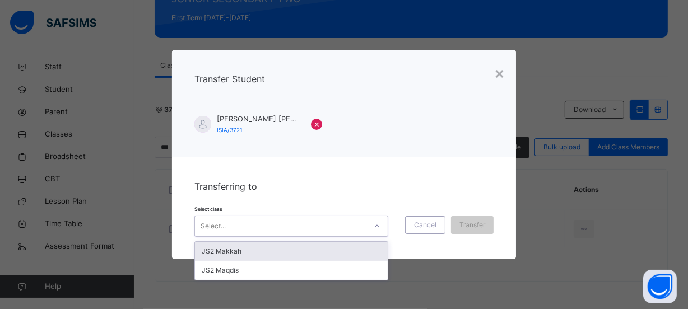
click at [324, 248] on div "JS2 Makkah" at bounding box center [291, 251] width 193 height 19
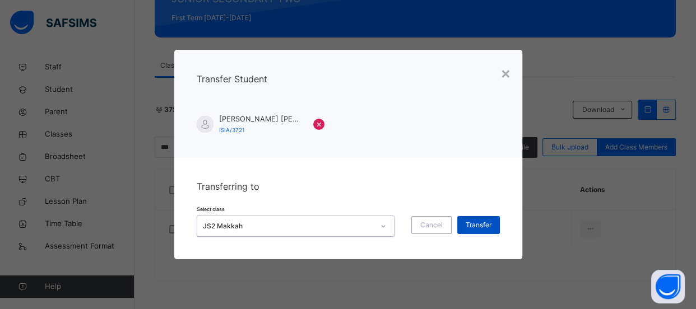
click at [466, 228] on span "Transfer" at bounding box center [479, 225] width 26 height 10
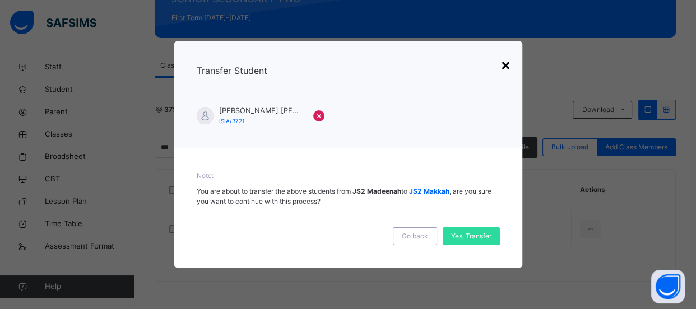
click at [508, 69] on div "×" at bounding box center [505, 65] width 11 height 24
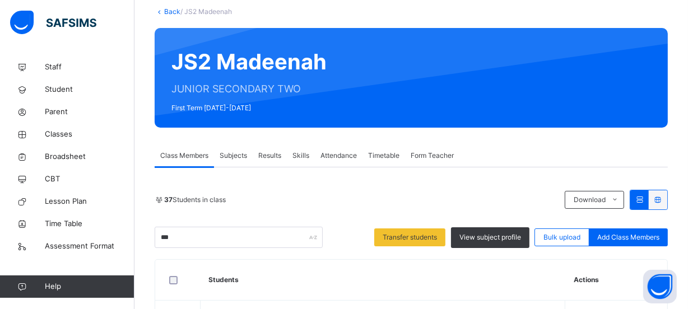
scroll to position [3, 0]
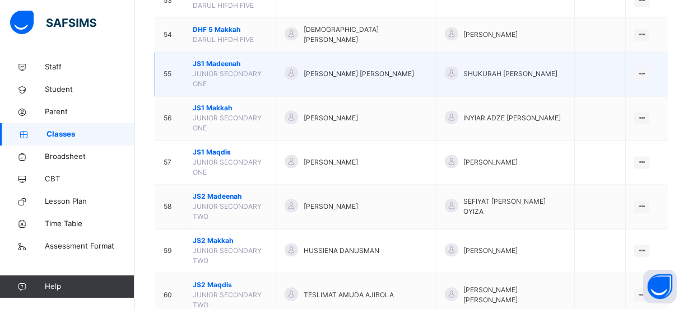
scroll to position [1950, 0]
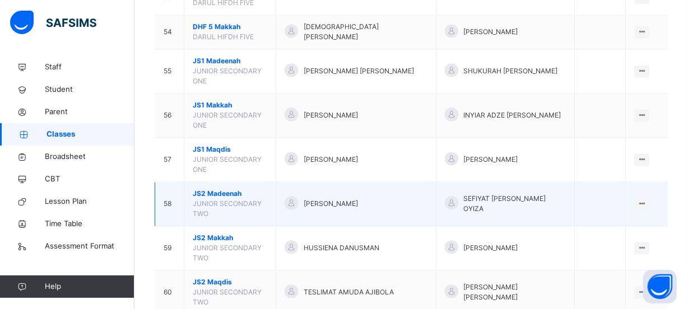
click at [650, 182] on td "View Class Assign form Teacher" at bounding box center [647, 204] width 42 height 44
click at [614, 221] on div "View Class" at bounding box center [612, 226] width 64 height 11
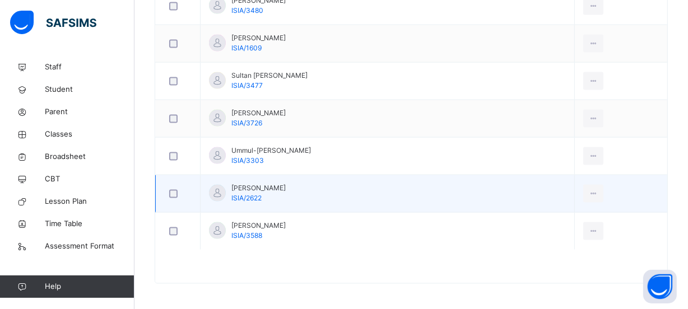
scroll to position [130, 0]
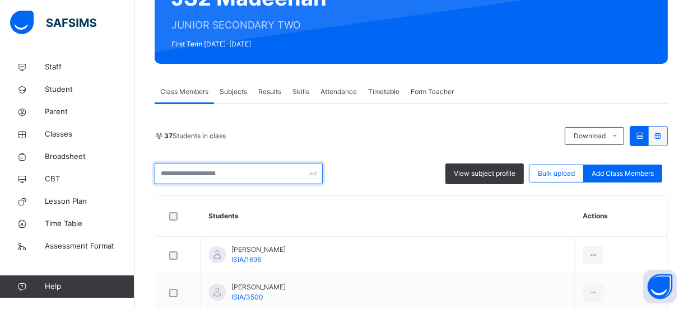
click at [240, 177] on input "text" at bounding box center [239, 173] width 168 height 21
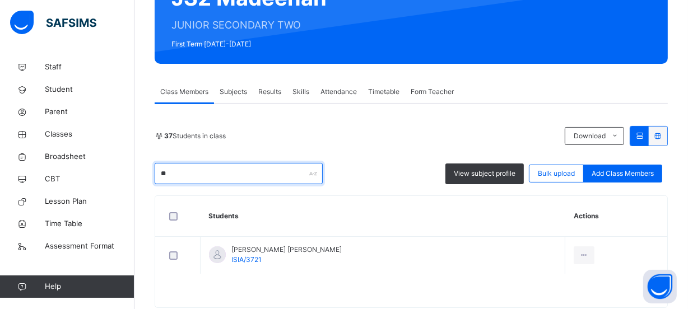
type input "*"
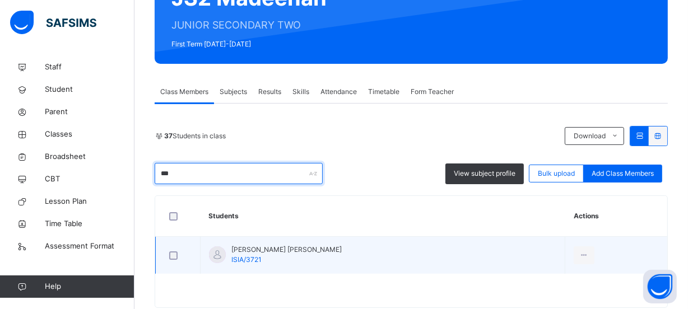
type input "***"
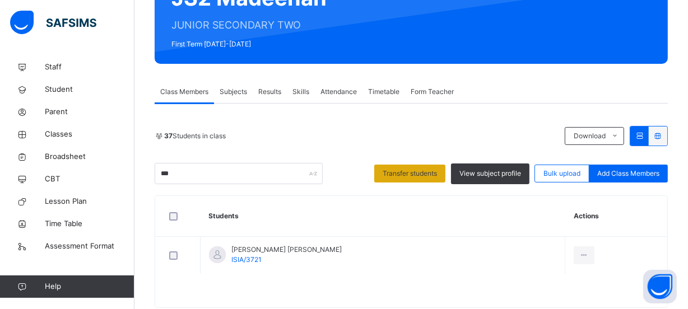
click at [429, 169] on span "Transfer students" at bounding box center [410, 174] width 54 height 10
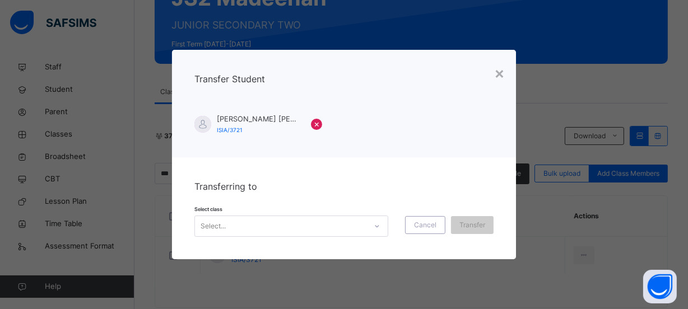
click at [380, 231] on div at bounding box center [377, 226] width 19 height 18
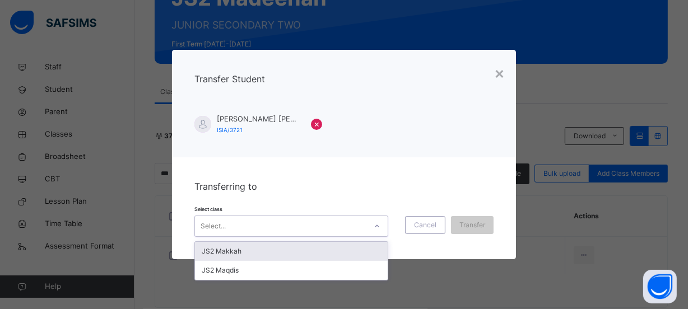
click at [297, 252] on div "JS2 Makkah" at bounding box center [291, 251] width 193 height 19
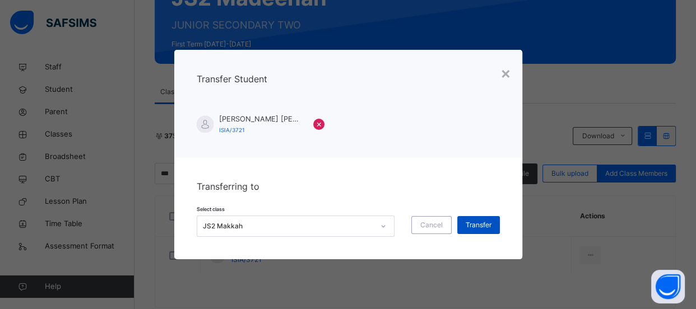
click at [472, 231] on div "Transfer" at bounding box center [478, 225] width 43 height 18
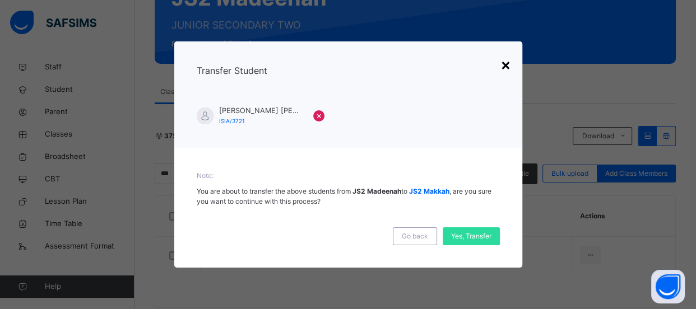
click at [506, 69] on div "×" at bounding box center [505, 65] width 11 height 24
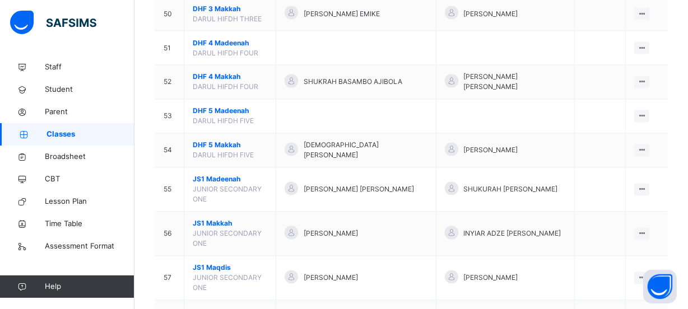
scroll to position [2052, 0]
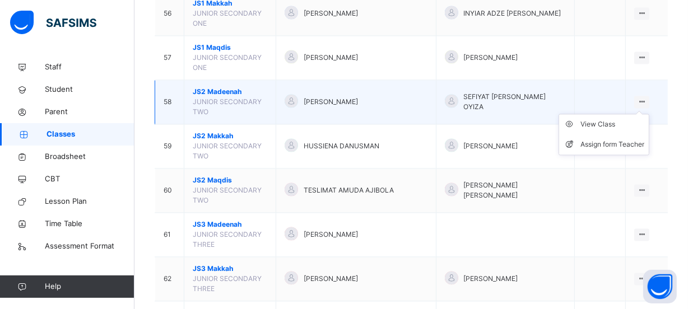
click at [647, 97] on icon at bounding box center [642, 101] width 10 height 8
click at [622, 119] on div "View Class" at bounding box center [612, 124] width 64 height 11
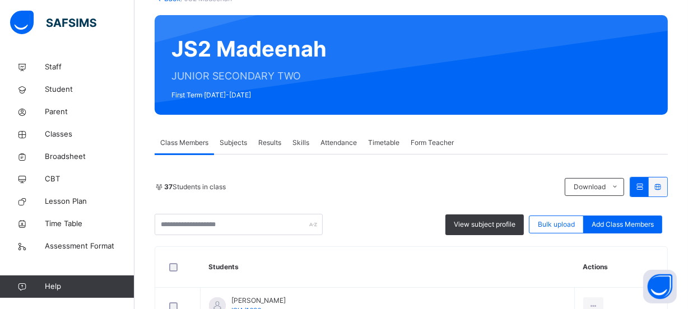
scroll to position [130, 0]
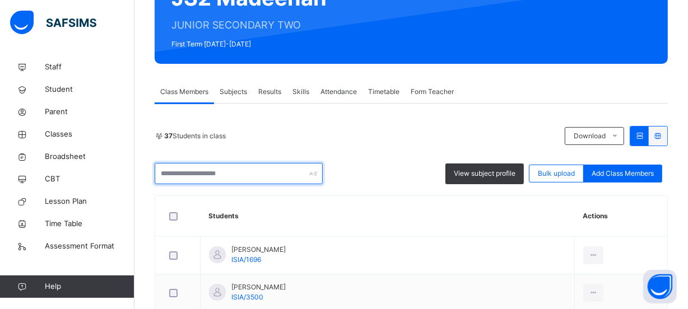
click at [266, 171] on input "text" at bounding box center [239, 173] width 168 height 21
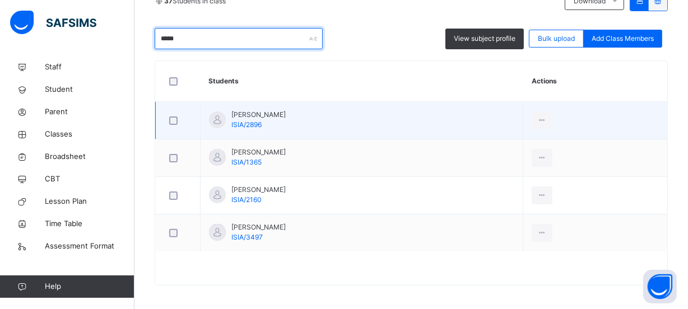
scroll to position [269, 0]
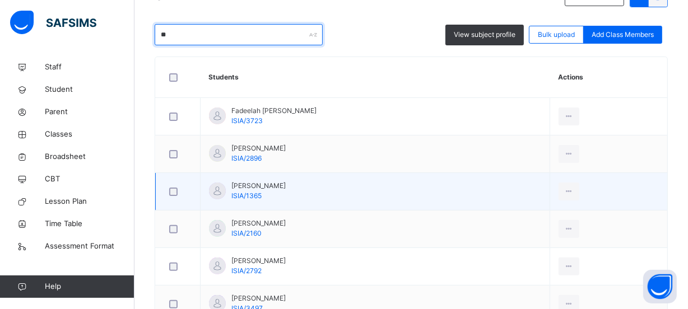
type input "*"
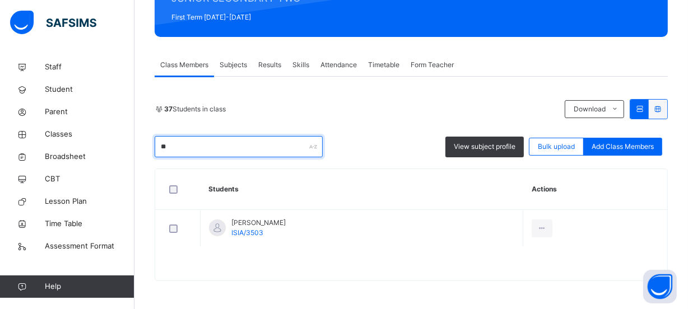
scroll to position [156, 0]
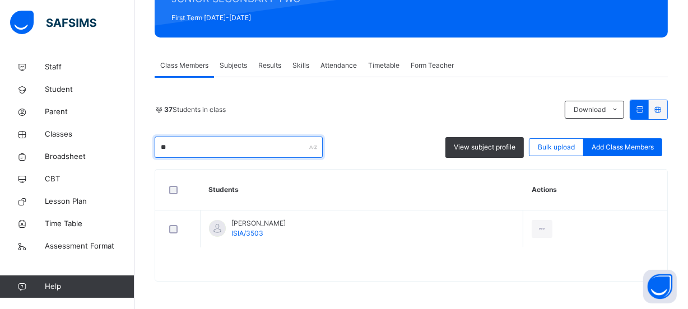
type input "*"
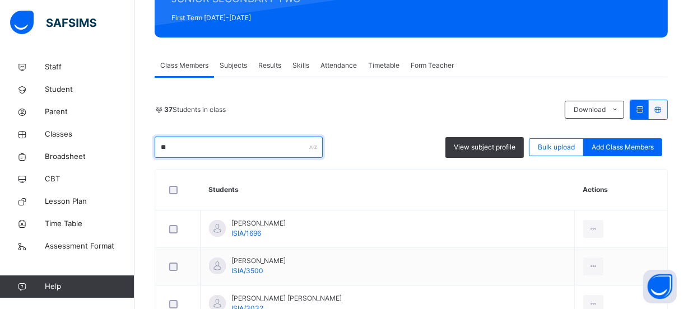
type input "*"
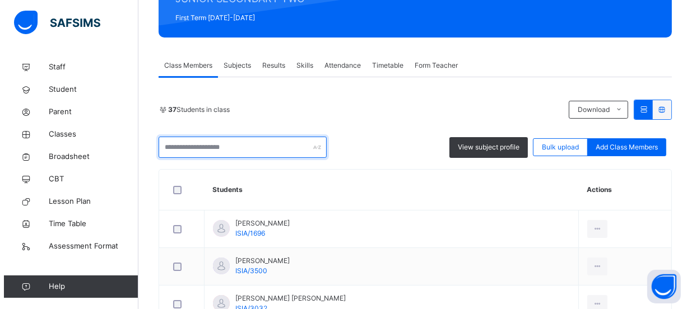
scroll to position [269, 0]
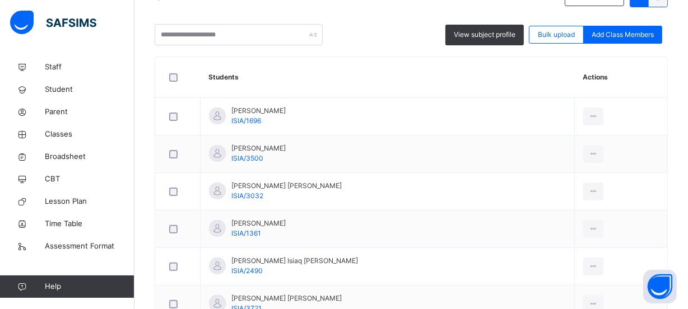
click at [652, 31] on span "Add Class Members" at bounding box center [623, 35] width 62 height 10
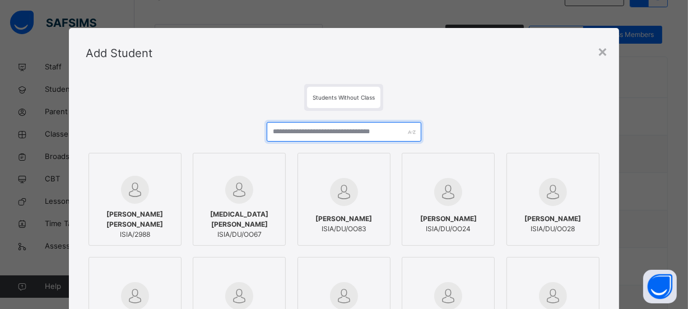
click at [373, 134] on input "text" at bounding box center [344, 132] width 155 height 20
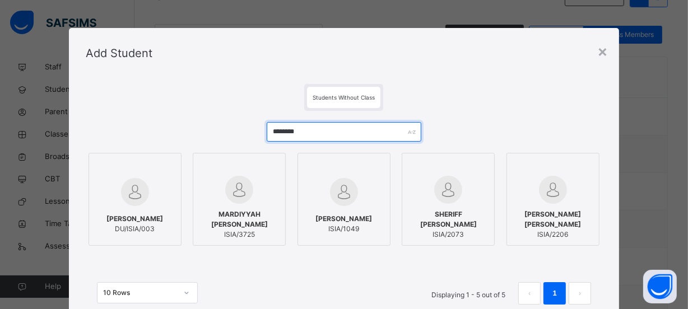
type input "********"
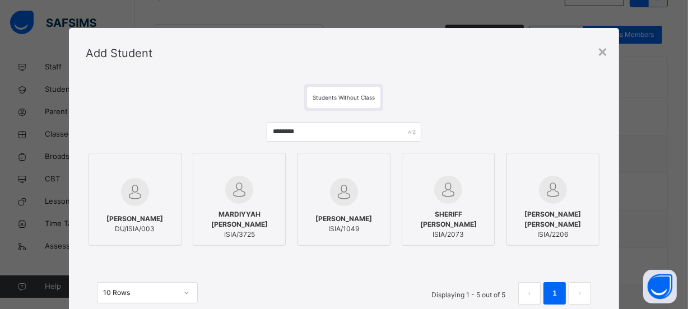
click at [252, 212] on span "MARDIYYAH ADEBUKOLA ADEYANJU" at bounding box center [239, 220] width 81 height 20
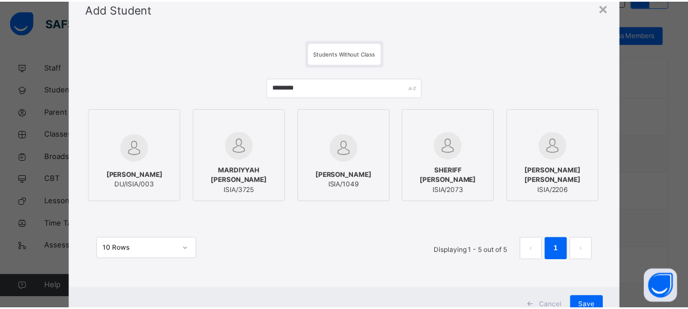
scroll to position [86, 0]
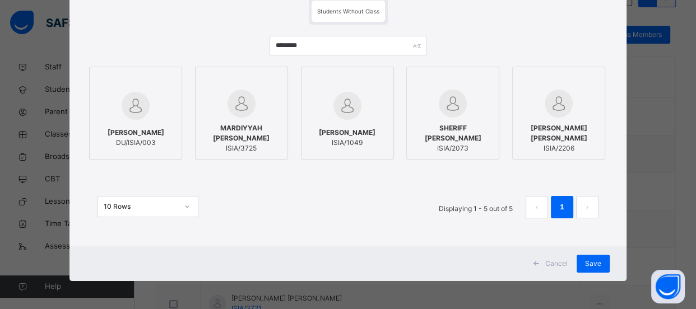
click at [582, 266] on div "Save" at bounding box center [592, 264] width 33 height 18
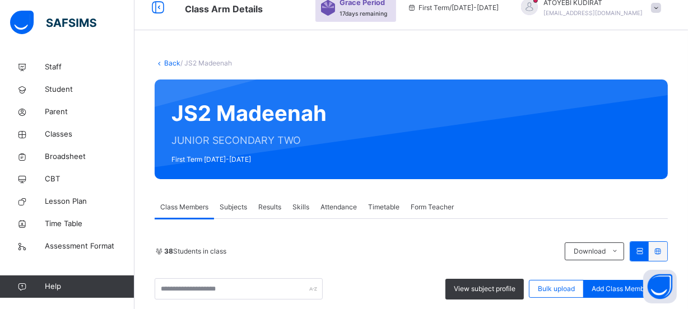
scroll to position [269, 0]
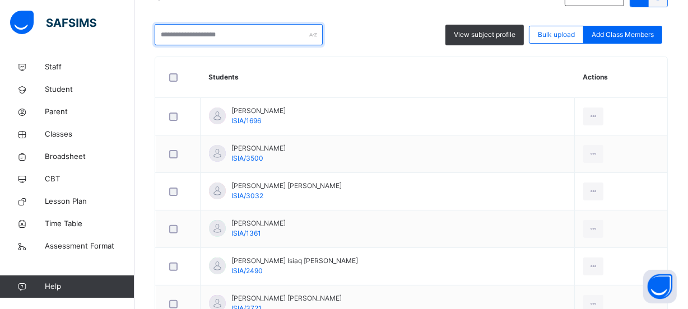
click at [231, 36] on input "text" at bounding box center [239, 34] width 168 height 21
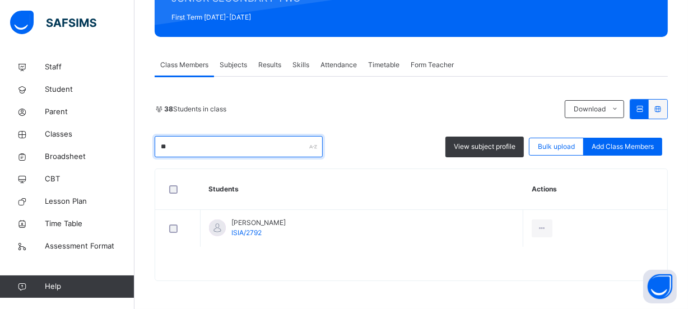
type input "*"
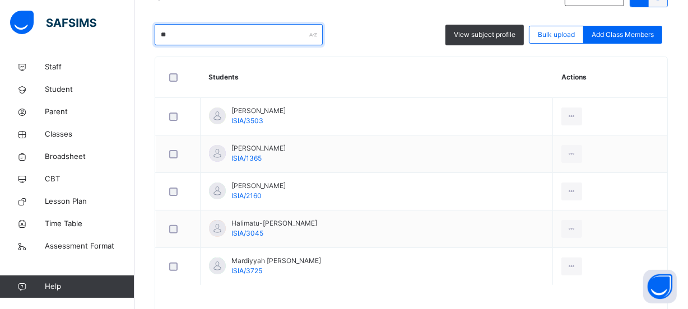
type input "*"
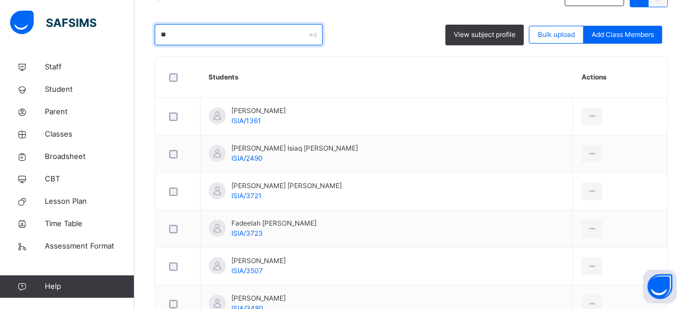
type input "*"
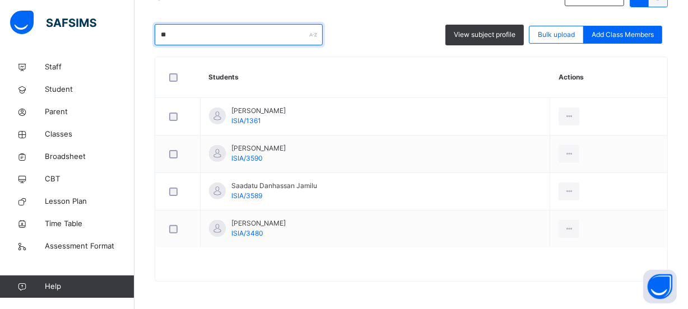
type input "*"
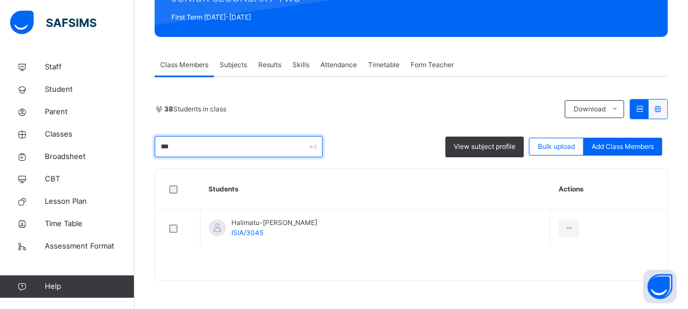
scroll to position [156, 0]
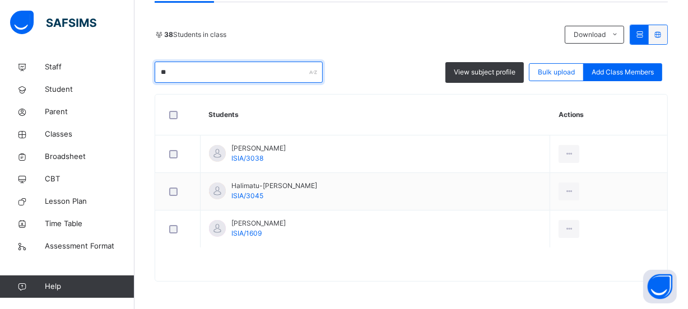
type input "*"
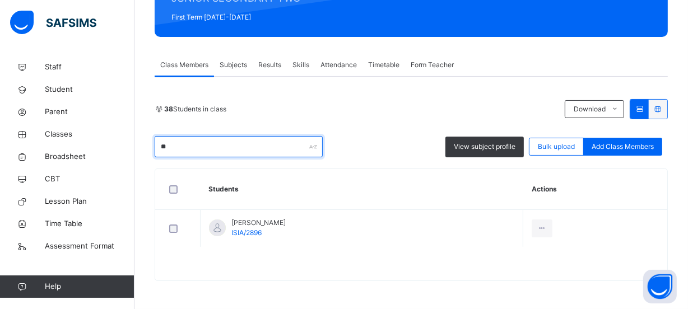
type input "*"
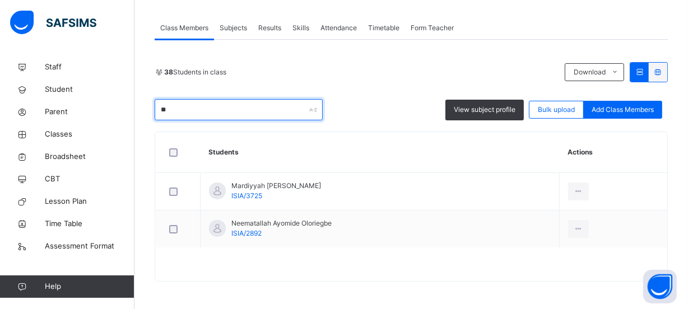
type input "*"
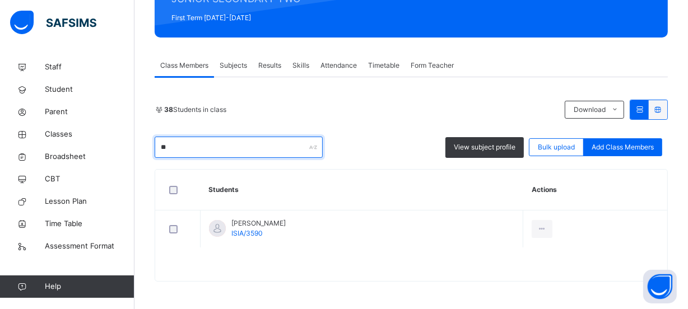
scroll to position [269, 0]
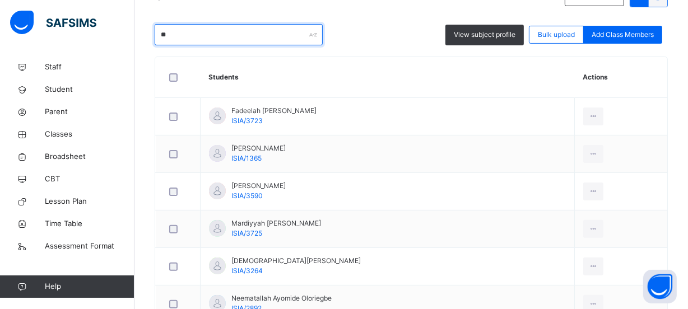
type input "*"
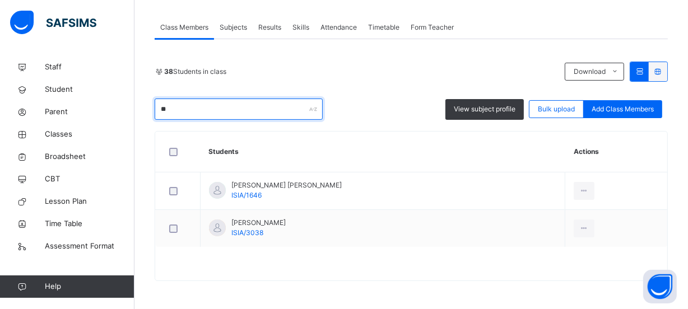
scroll to position [194, 0]
type input "*"
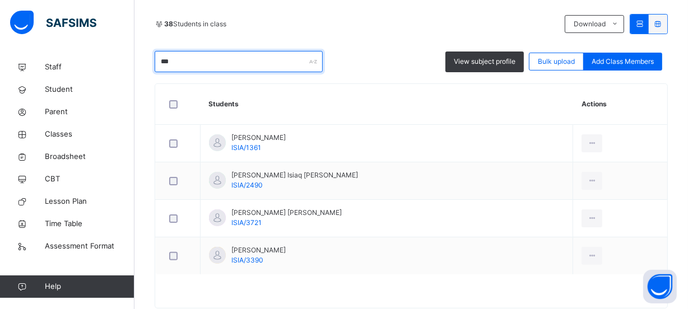
scroll to position [269, 0]
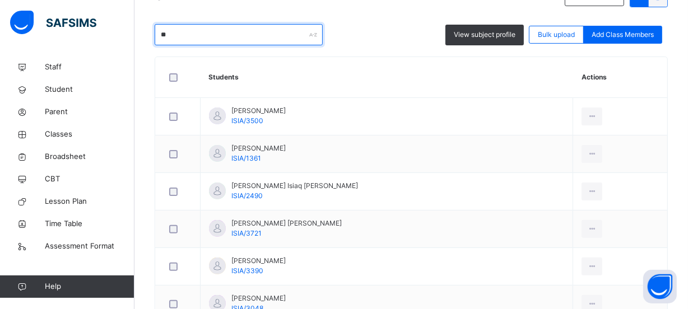
type input "*"
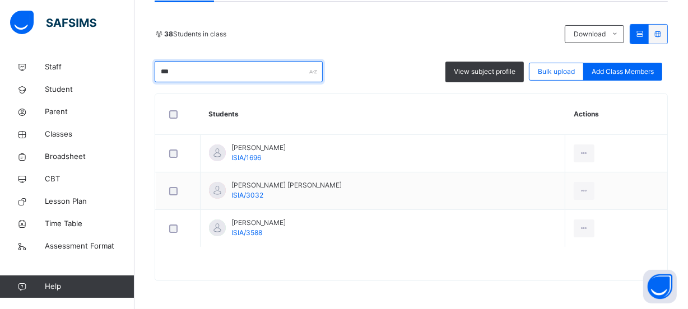
scroll to position [231, 0]
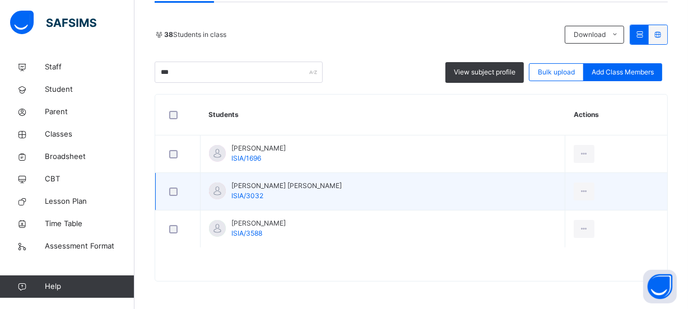
click at [513, 174] on td "Abdurrahman Ibrahim Zakari ISIA/3032" at bounding box center [383, 192] width 365 height 38
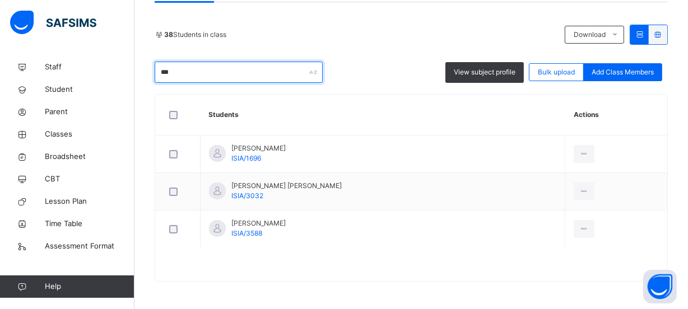
click at [251, 73] on input "***" at bounding box center [239, 72] width 168 height 21
type input "*"
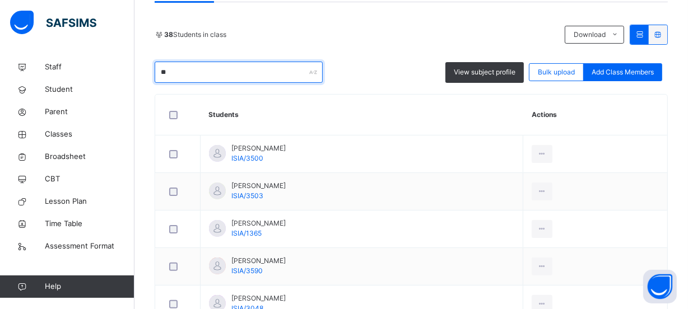
type input "*"
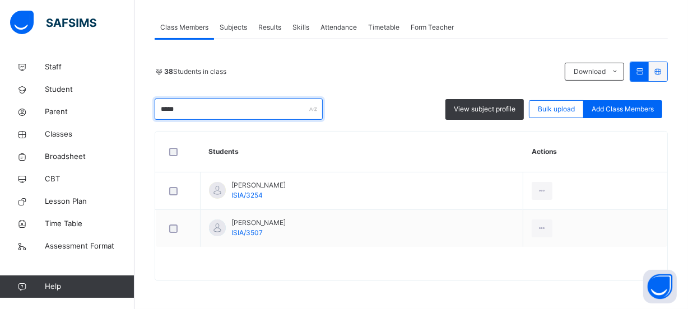
scroll to position [194, 0]
click at [241, 106] on input "*****" at bounding box center [239, 109] width 168 height 21
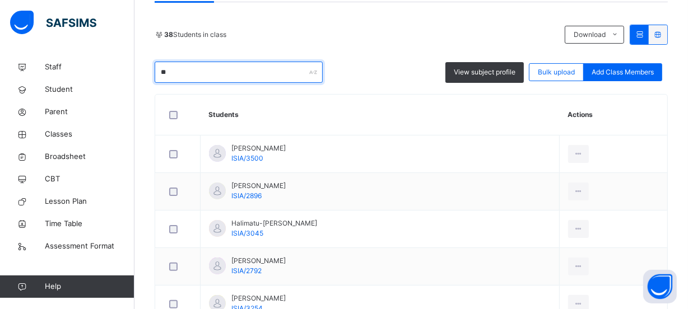
type input "*"
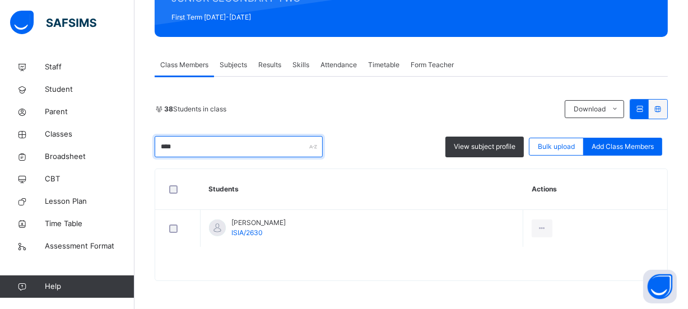
scroll to position [156, 0]
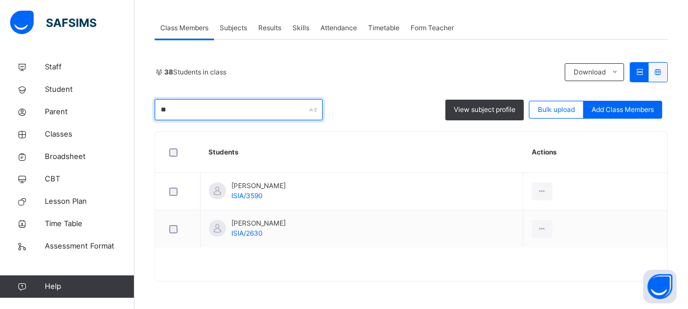
type input "*"
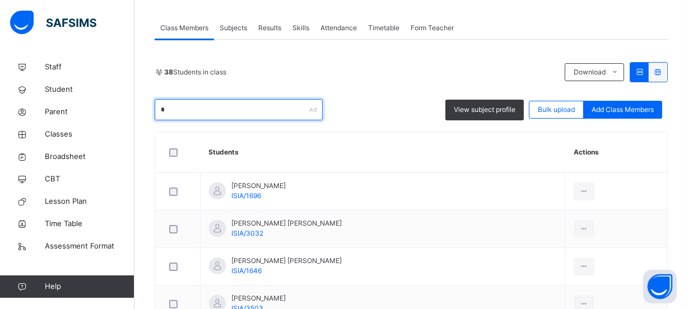
scroll to position [231, 0]
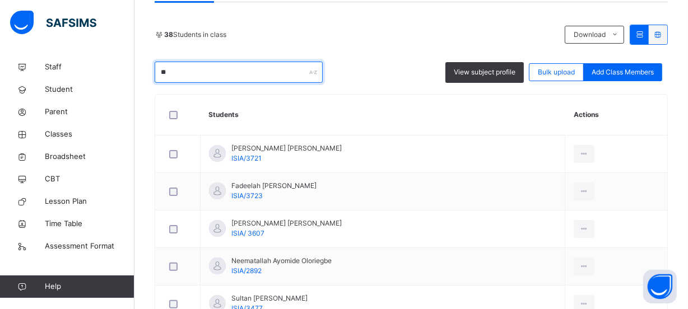
type input "*"
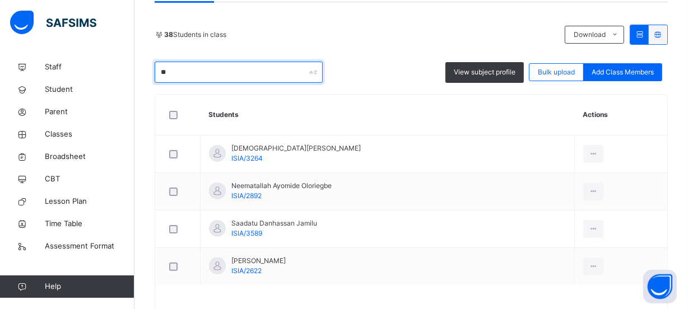
type input "*"
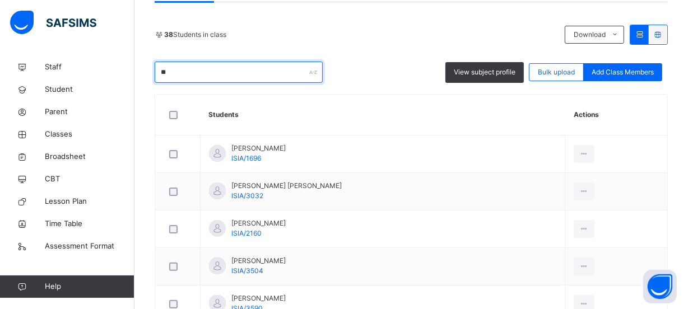
type input "*"
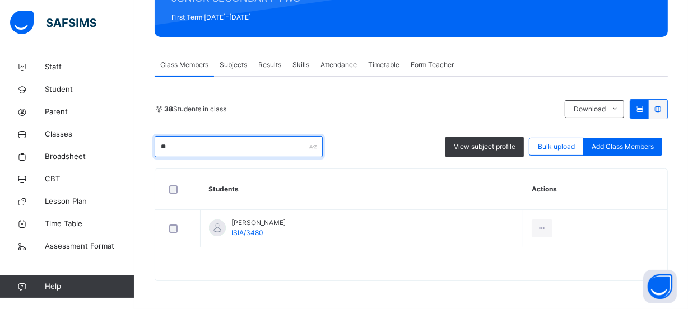
type input "*"
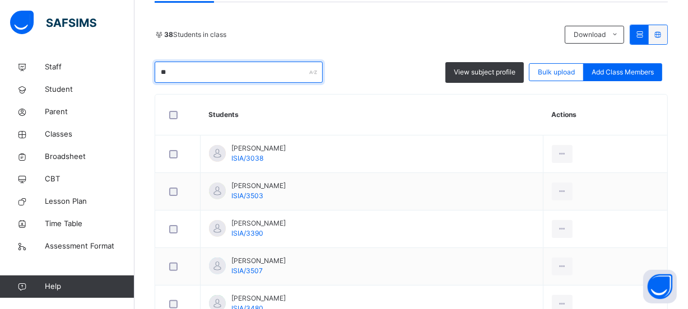
type input "*"
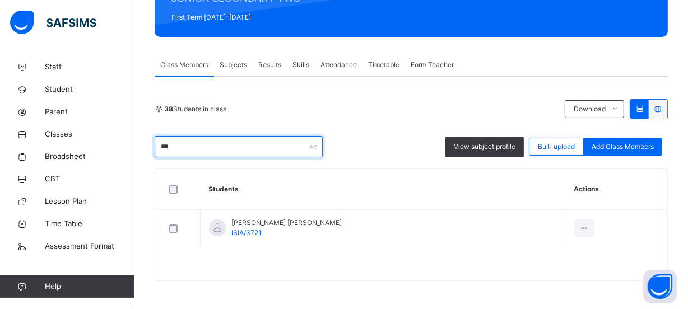
scroll to position [156, 0]
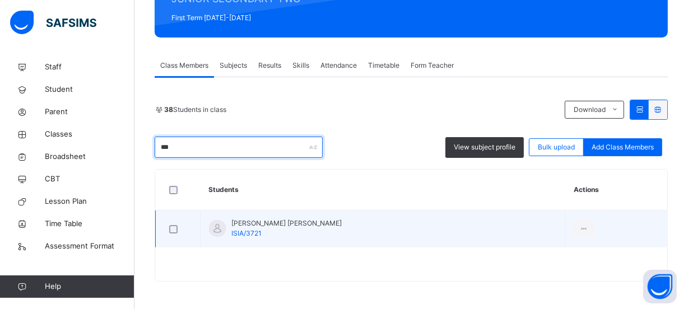
type input "***"
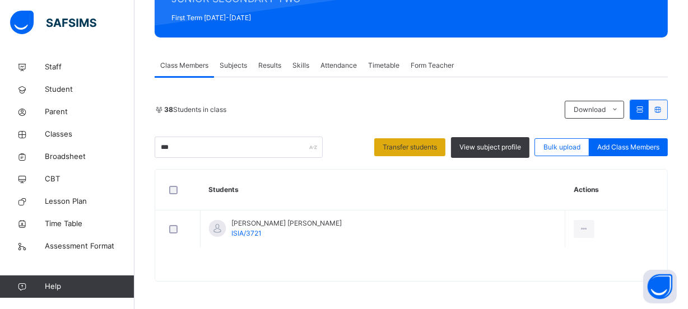
click at [396, 150] on span "Transfer students" at bounding box center [410, 147] width 54 height 10
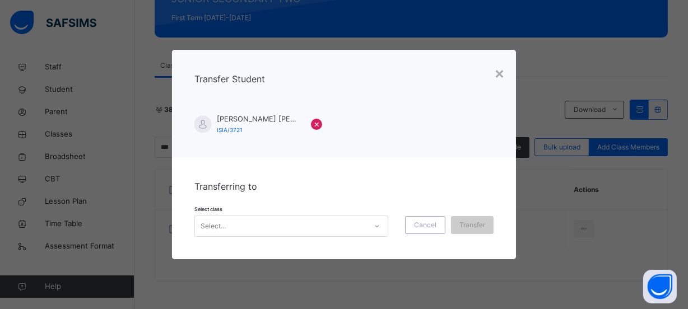
click at [380, 225] on icon at bounding box center [377, 226] width 7 height 11
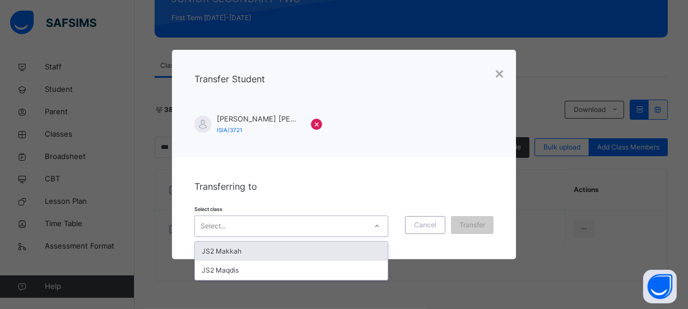
click at [329, 252] on div "JS2 Makkah" at bounding box center [291, 251] width 193 height 19
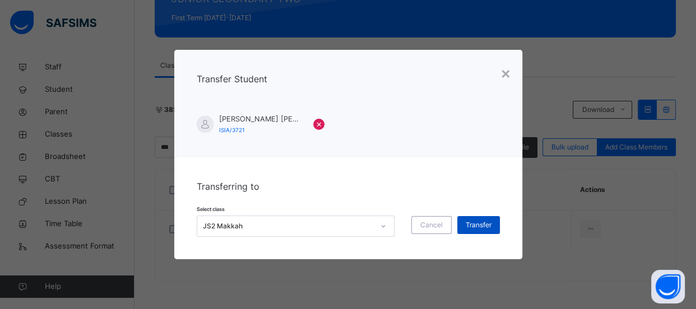
click at [480, 222] on span "Transfer" at bounding box center [479, 225] width 26 height 10
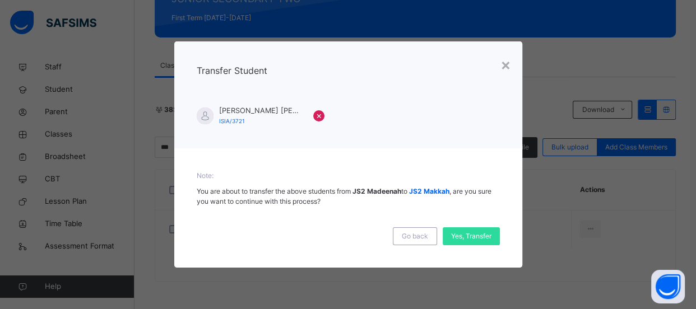
click at [134, 133] on div "× Transfer Student Aisha Mahuta Nasir ISIA/3721 × Note: You are about to transf…" at bounding box center [348, 154] width 696 height 309
click at [565, 67] on div "× Transfer Student Aisha Mahuta Nasir ISIA/3721 × Note: You are about to transf…" at bounding box center [348, 154] width 696 height 309
click at [472, 233] on span "Yes, Transfer" at bounding box center [471, 236] width 40 height 10
click at [428, 237] on div "Go back" at bounding box center [415, 236] width 44 height 18
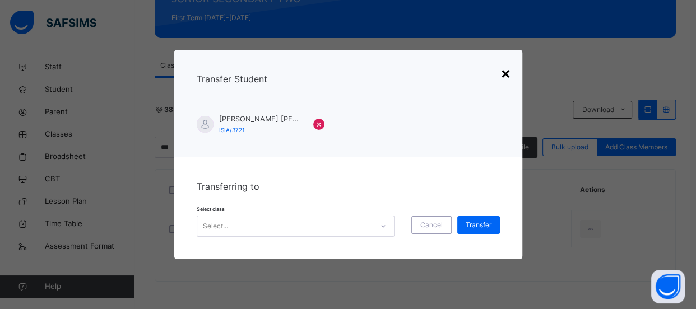
click at [504, 71] on div "×" at bounding box center [505, 73] width 11 height 24
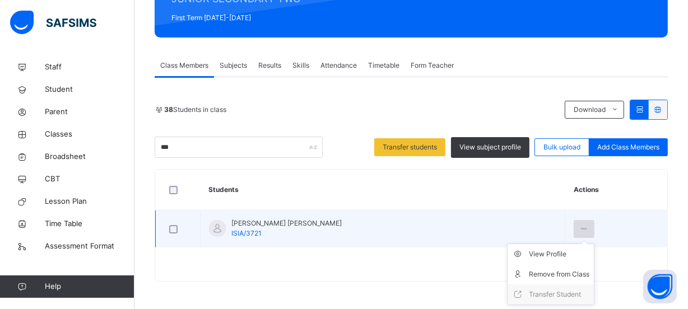
click at [579, 226] on icon at bounding box center [584, 229] width 10 height 10
click at [579, 227] on icon at bounding box center [584, 229] width 10 height 10
click at [529, 297] on div "Transfer Student" at bounding box center [559, 294] width 61 height 11
click at [529, 295] on div "Transfer Student" at bounding box center [559, 294] width 61 height 11
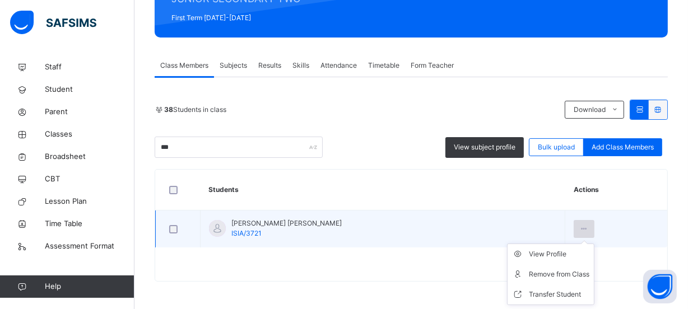
click at [579, 229] on icon at bounding box center [584, 229] width 10 height 10
click at [531, 294] on div "Transfer Student" at bounding box center [559, 294] width 61 height 11
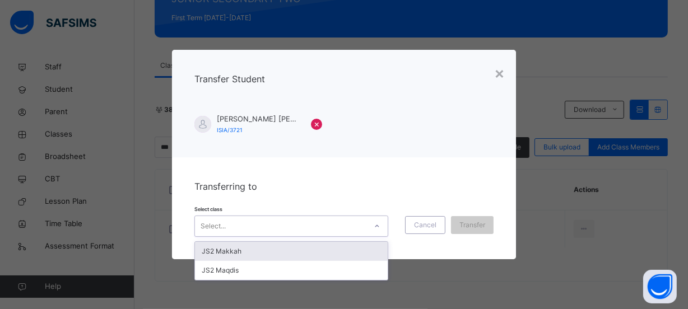
click at [380, 227] on icon at bounding box center [377, 226] width 7 height 11
click at [334, 252] on div "JS2 Makkah" at bounding box center [291, 251] width 193 height 19
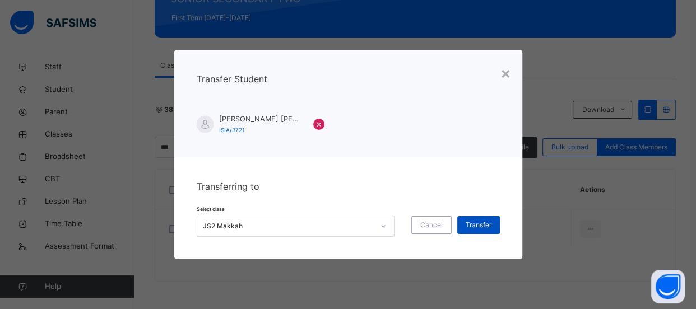
click at [483, 222] on span "Transfer" at bounding box center [479, 225] width 26 height 10
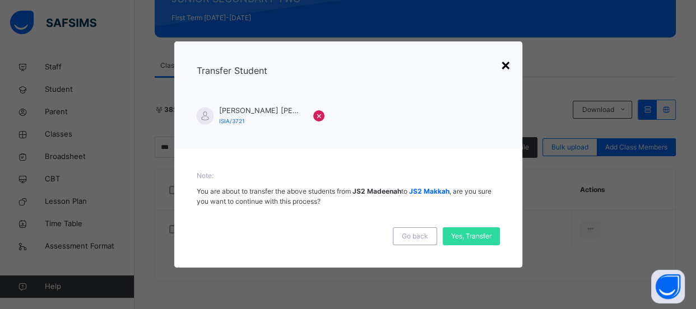
click at [506, 66] on div "×" at bounding box center [505, 65] width 11 height 24
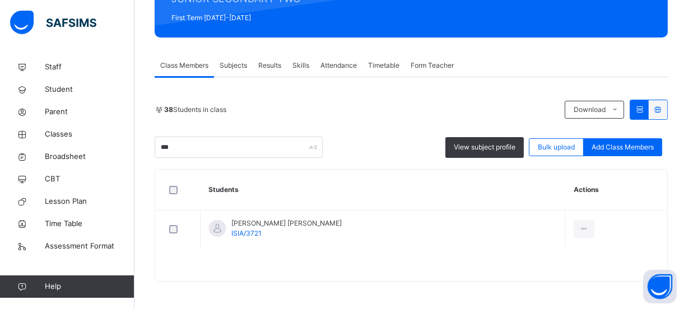
click at [403, 208] on th "Students" at bounding box center [383, 190] width 365 height 41
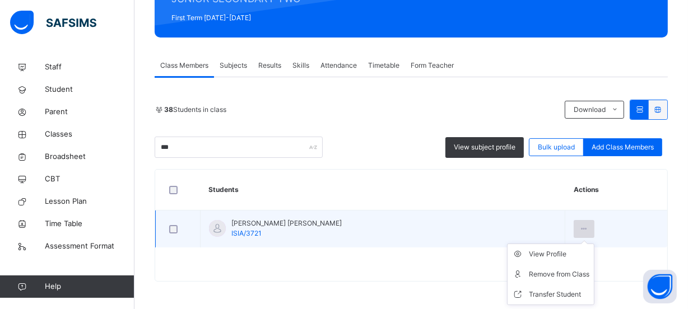
click at [579, 229] on icon at bounding box center [584, 229] width 10 height 10
click at [545, 271] on div "Remove from Class" at bounding box center [559, 274] width 61 height 11
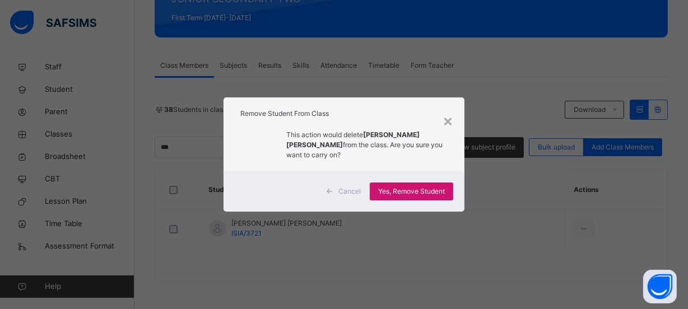
click at [424, 192] on div "Yes, Remove Student" at bounding box center [411, 192] width 83 height 18
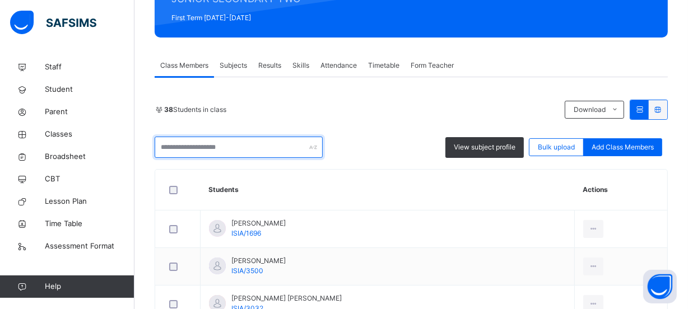
click at [238, 148] on input "text" at bounding box center [239, 147] width 168 height 21
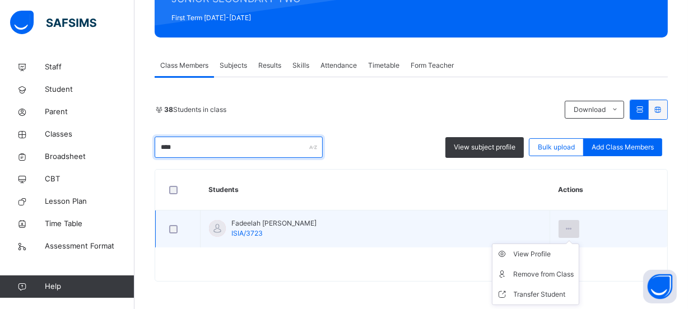
type input "****"
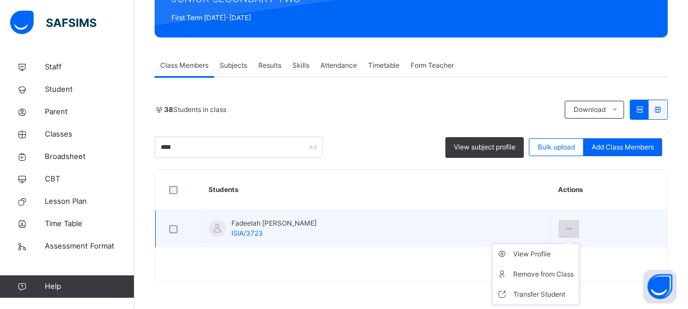
click at [571, 226] on icon at bounding box center [569, 229] width 10 height 10
click at [549, 275] on div "Remove from Class" at bounding box center [544, 274] width 61 height 11
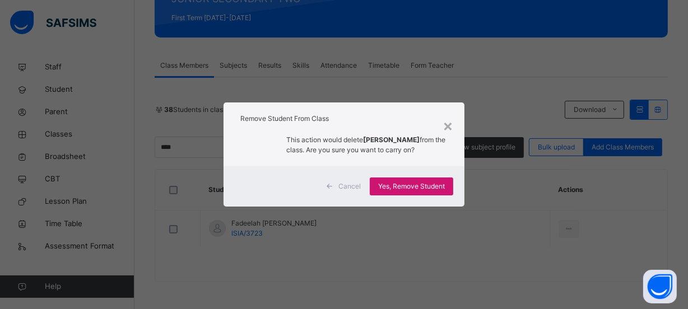
click at [385, 190] on span "Yes, Remove Student" at bounding box center [411, 187] width 67 height 10
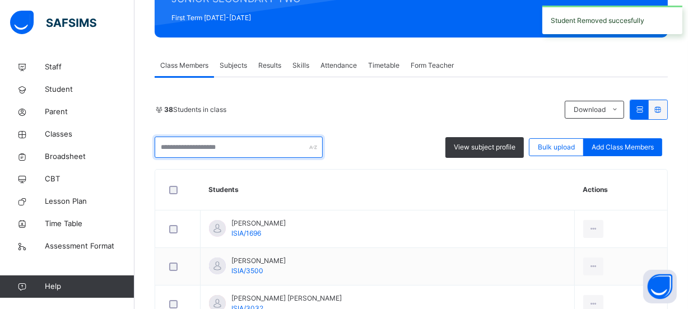
click at [257, 142] on input "text" at bounding box center [239, 147] width 168 height 21
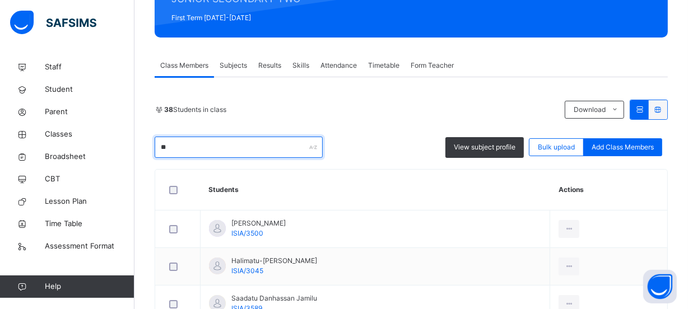
type input "*"
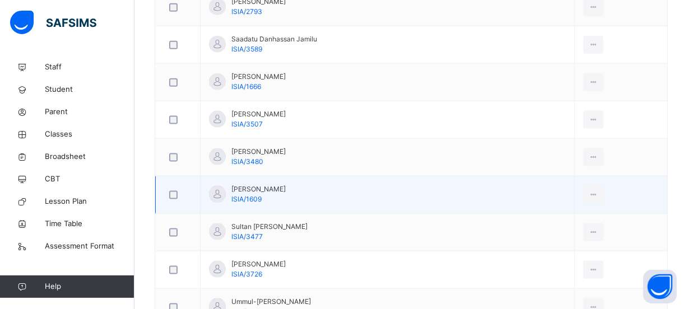
scroll to position [1328, 0]
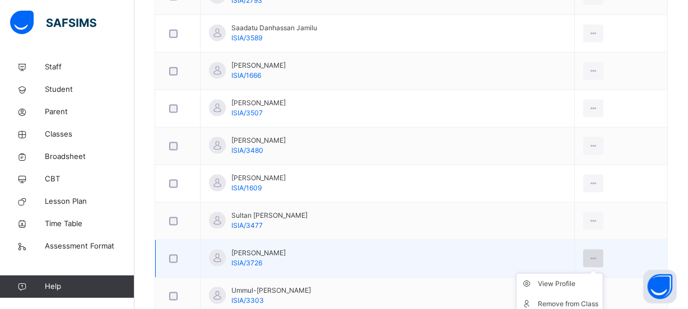
click at [594, 254] on icon at bounding box center [594, 259] width 10 height 10
click at [591, 254] on icon at bounding box center [594, 259] width 10 height 10
click at [577, 301] on div "Remove from Class" at bounding box center [568, 304] width 61 height 11
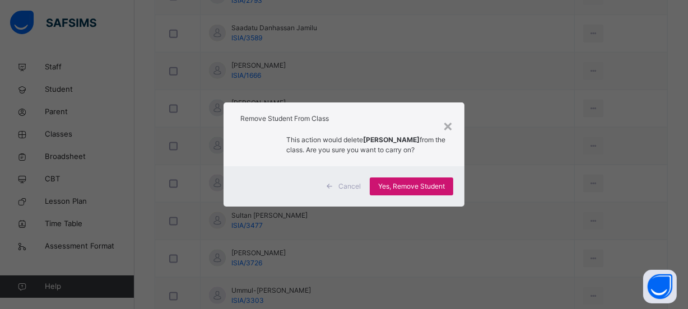
click at [407, 185] on span "Yes, Remove Student" at bounding box center [411, 187] width 67 height 10
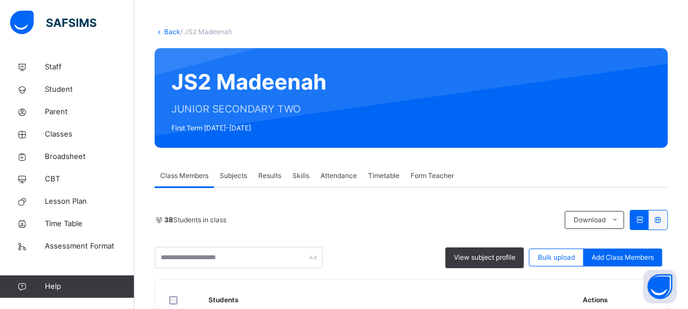
scroll to position [3, 0]
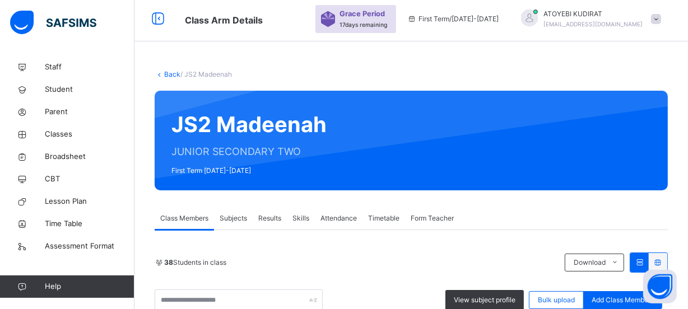
click at [168, 73] on link "Back" at bounding box center [172, 74] width 16 height 8
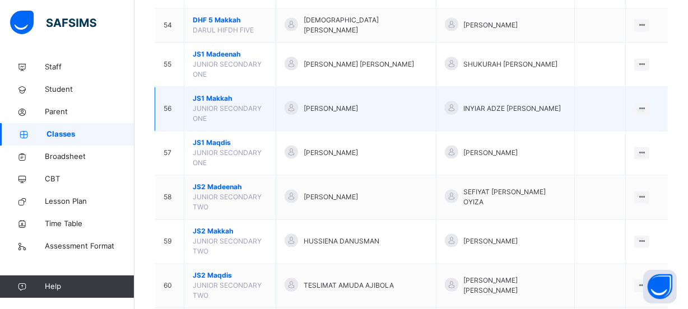
scroll to position [2040, 0]
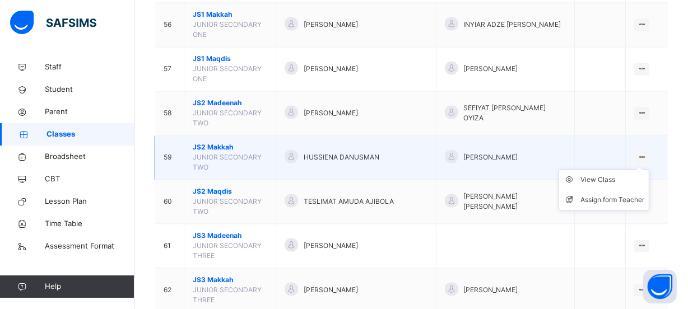
click at [647, 153] on icon at bounding box center [642, 157] width 10 height 8
click at [611, 174] on div "View Class" at bounding box center [612, 179] width 64 height 11
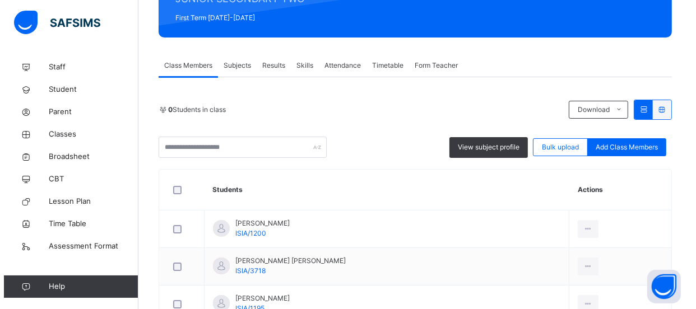
scroll to position [170, 0]
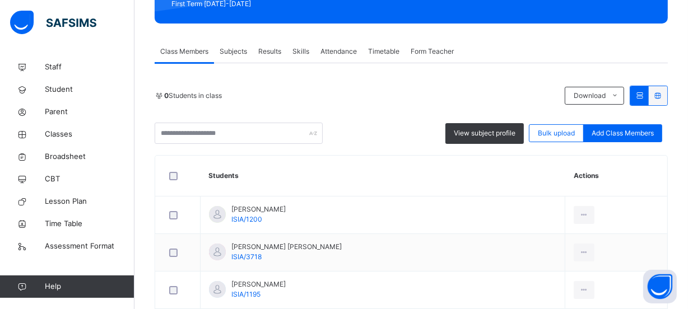
click at [611, 129] on span "Add Class Members" at bounding box center [623, 133] width 62 height 10
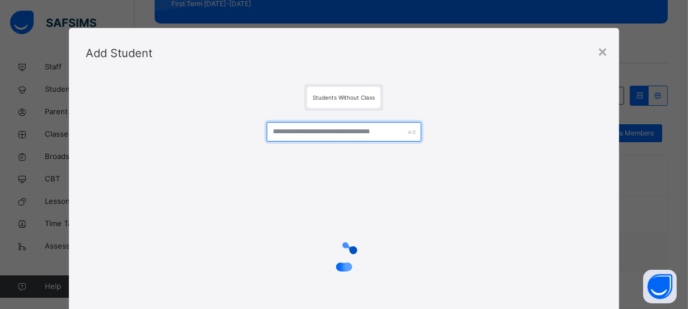
click at [323, 131] on input "text" at bounding box center [344, 132] width 155 height 20
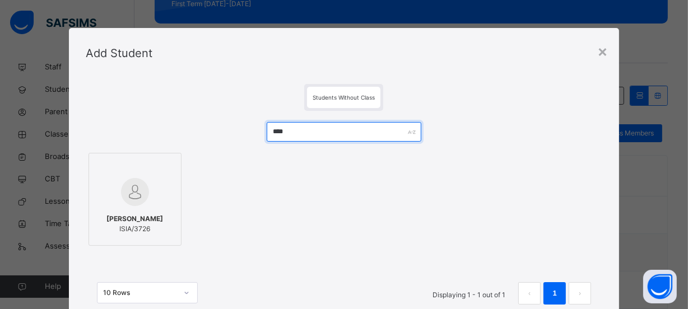
type input "****"
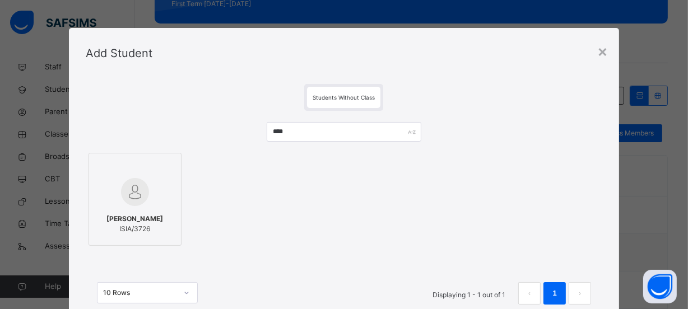
click at [149, 200] on div at bounding box center [135, 192] width 81 height 32
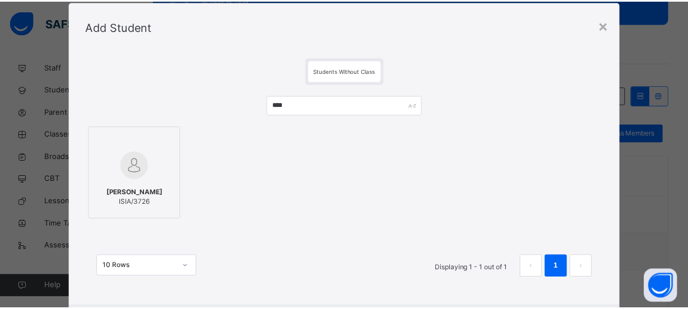
scroll to position [50, 0]
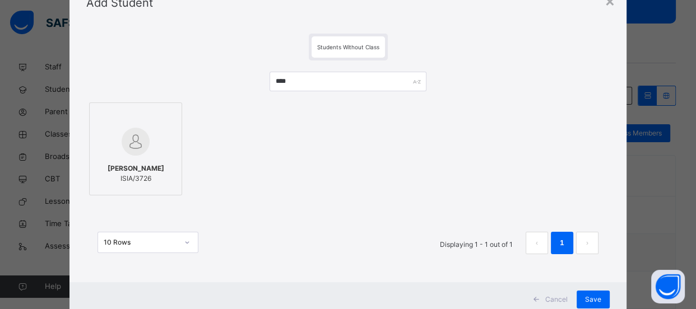
drag, startPoint x: 588, startPoint y: 298, endPoint x: 593, endPoint y: 287, distance: 12.5
click at [588, 299] on span "Save" at bounding box center [593, 300] width 16 height 10
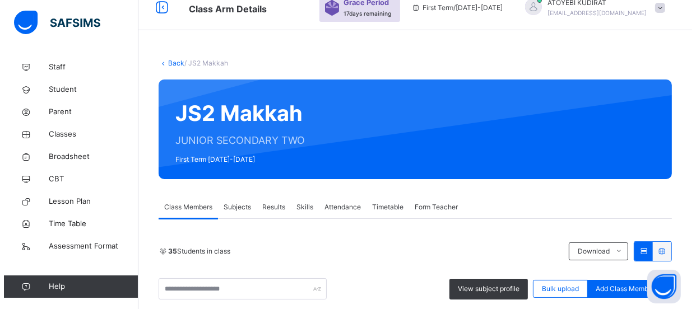
scroll to position [170, 0]
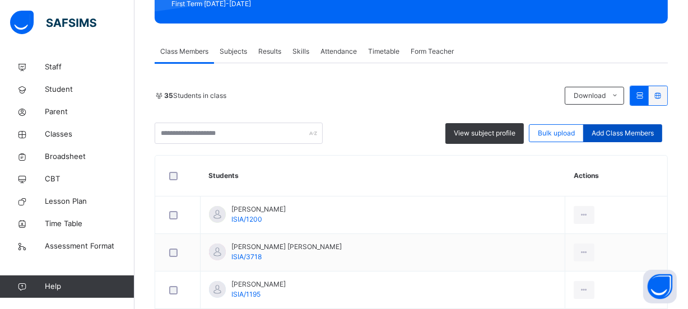
click at [605, 130] on span "Add Class Members" at bounding box center [623, 133] width 62 height 10
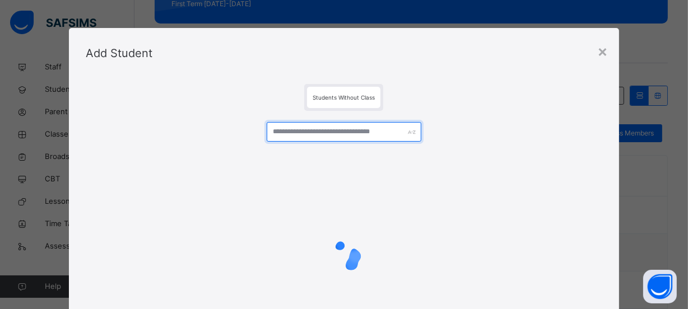
click at [323, 132] on input "text" at bounding box center [344, 132] width 155 height 20
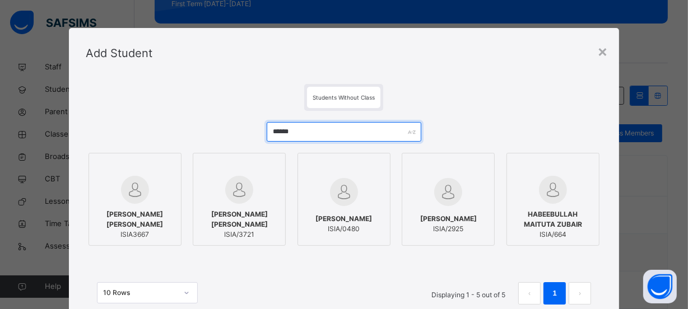
type input "******"
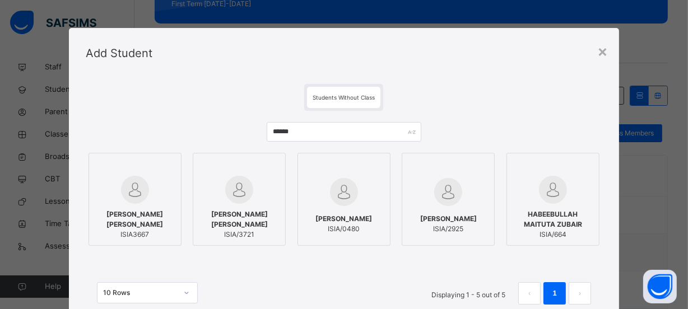
drag, startPoint x: 263, startPoint y: 221, endPoint x: 271, endPoint y: 187, distance: 35.2
click at [263, 221] on span "[PERSON_NAME] [PERSON_NAME]" at bounding box center [239, 220] width 81 height 20
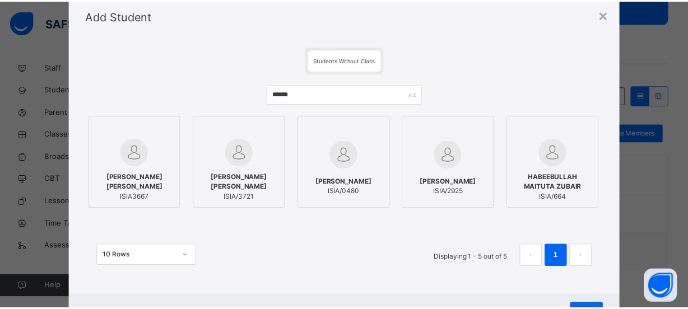
scroll to position [86, 0]
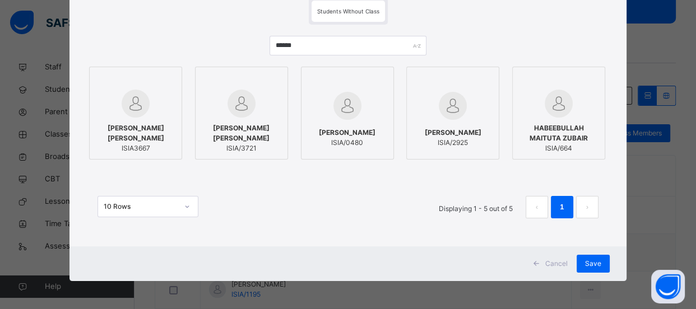
drag, startPoint x: 585, startPoint y: 260, endPoint x: 469, endPoint y: 266, distance: 116.1
click at [585, 260] on span "Save" at bounding box center [593, 264] width 16 height 10
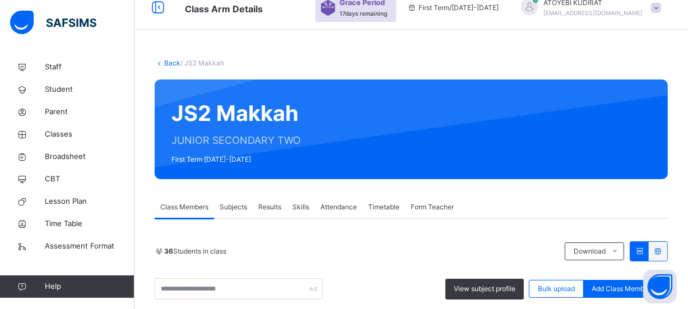
scroll to position [170, 0]
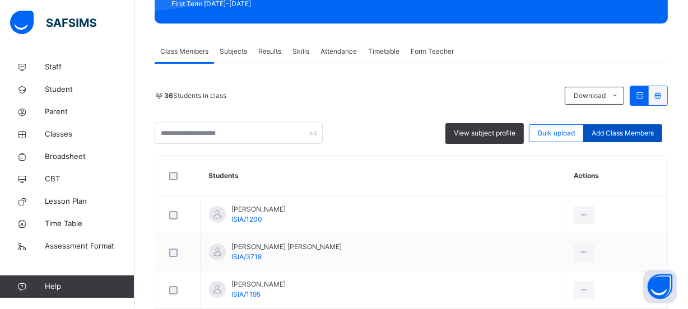
click at [621, 137] on span "Add Class Members" at bounding box center [623, 133] width 62 height 10
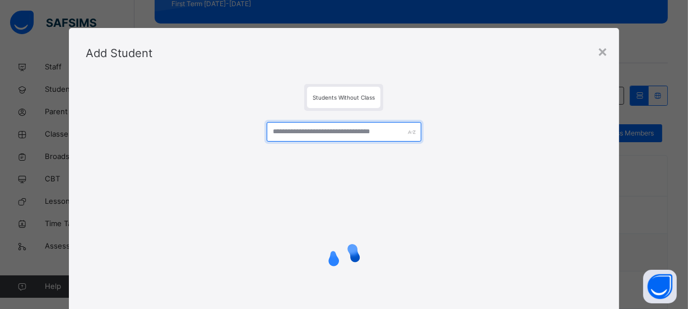
click at [381, 134] on input "text" at bounding box center [344, 132] width 155 height 20
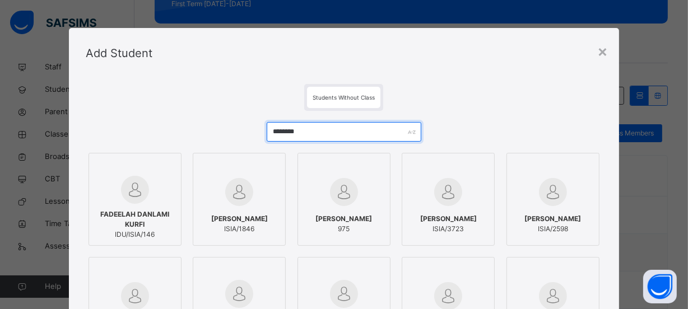
type input "********"
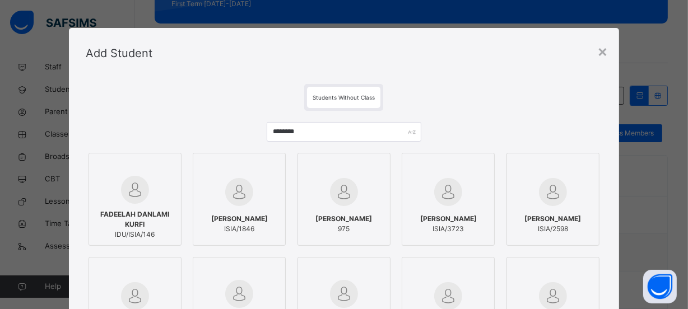
click at [463, 224] on span "[PERSON_NAME]" at bounding box center [448, 219] width 57 height 10
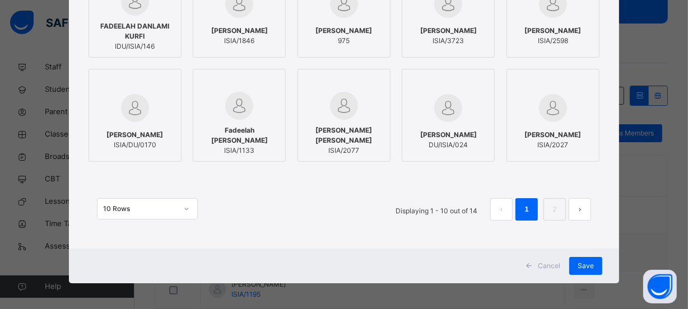
scroll to position [190, 0]
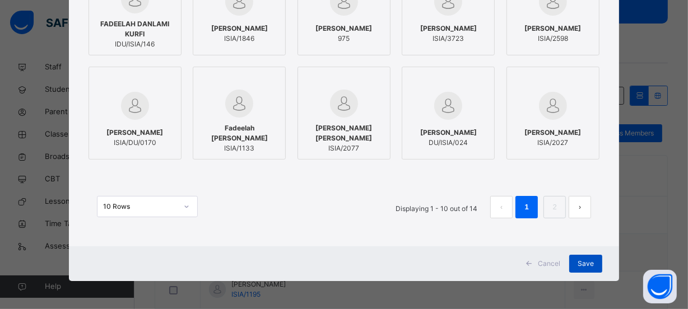
click at [589, 264] on span "Save" at bounding box center [586, 264] width 16 height 10
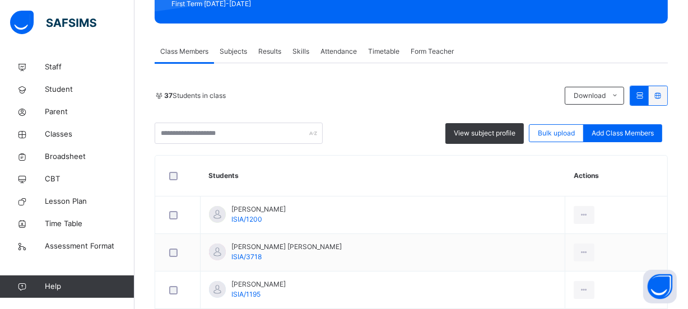
scroll to position [0, 0]
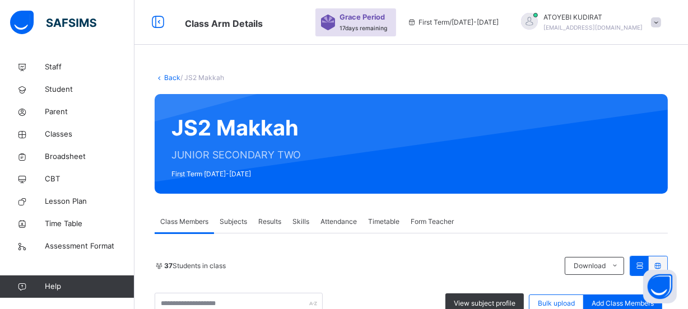
click at [165, 76] on link "Back" at bounding box center [172, 77] width 16 height 8
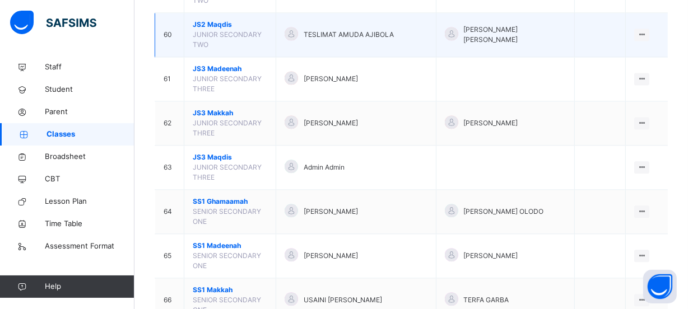
scroll to position [2190, 0]
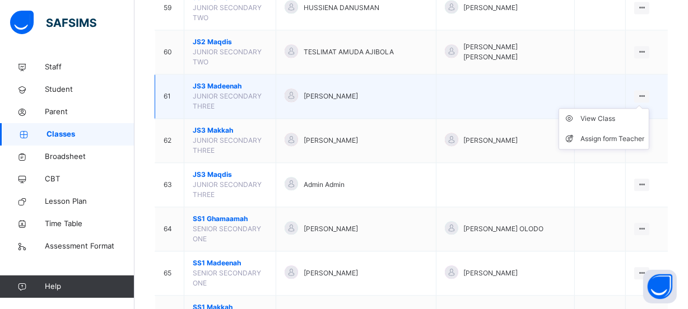
click at [647, 92] on icon at bounding box center [642, 96] width 10 height 8
click at [619, 113] on div "View Class" at bounding box center [612, 118] width 64 height 11
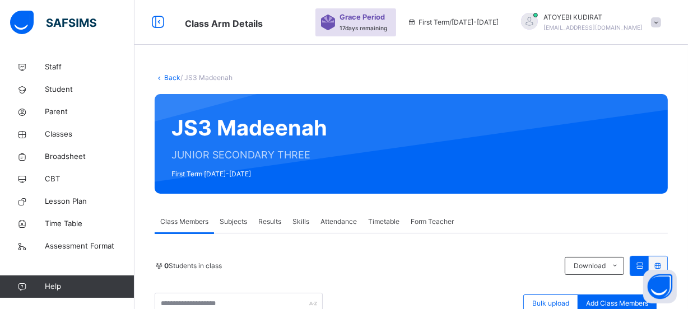
click at [170, 78] on link "Back" at bounding box center [172, 77] width 16 height 8
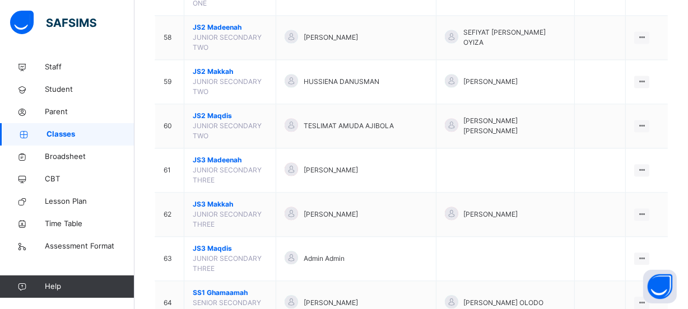
scroll to position [2139, 0]
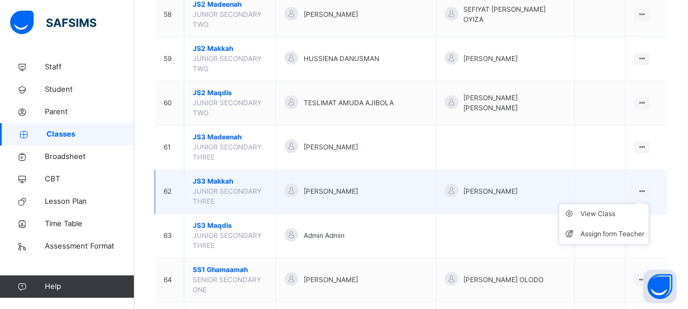
click at [647, 187] on icon at bounding box center [642, 191] width 10 height 8
click at [625, 208] on div "View Class" at bounding box center [612, 213] width 64 height 11
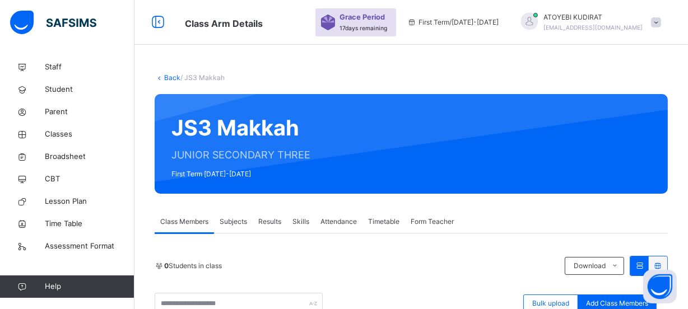
click at [171, 78] on link "Back" at bounding box center [172, 77] width 16 height 8
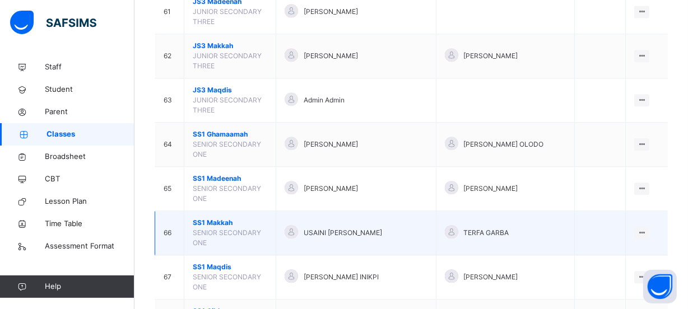
scroll to position [2241, 0]
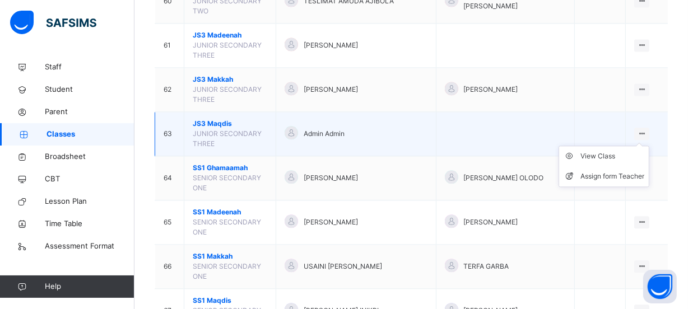
click at [648, 128] on div at bounding box center [641, 134] width 15 height 12
click at [627, 151] on div "View Class" at bounding box center [612, 156] width 64 height 11
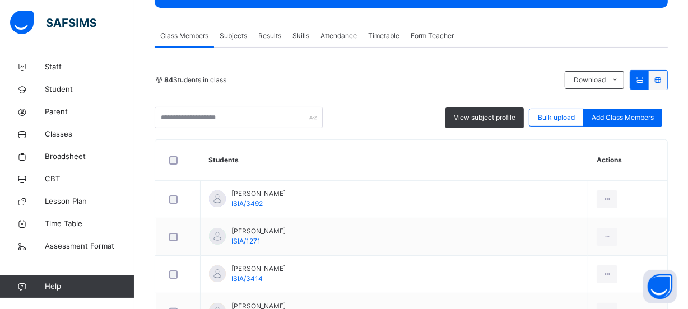
scroll to position [203, 0]
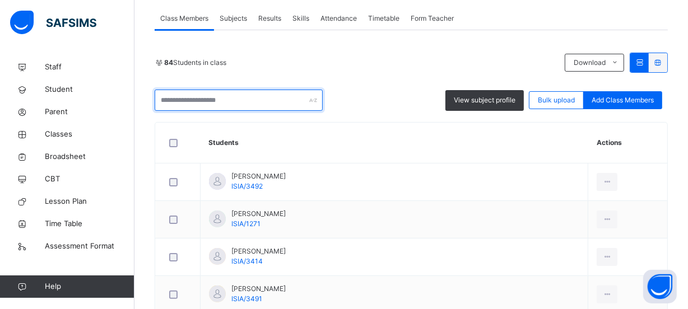
click at [205, 98] on input "text" at bounding box center [239, 100] width 168 height 21
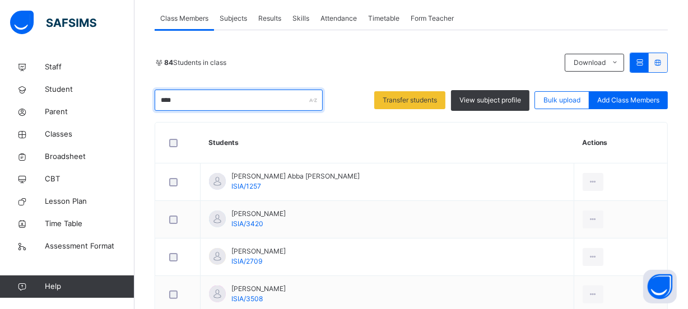
click at [190, 105] on input "****" at bounding box center [239, 100] width 168 height 21
type input "*"
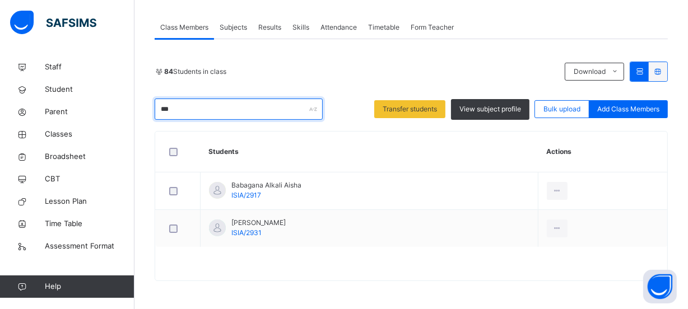
scroll to position [194, 0]
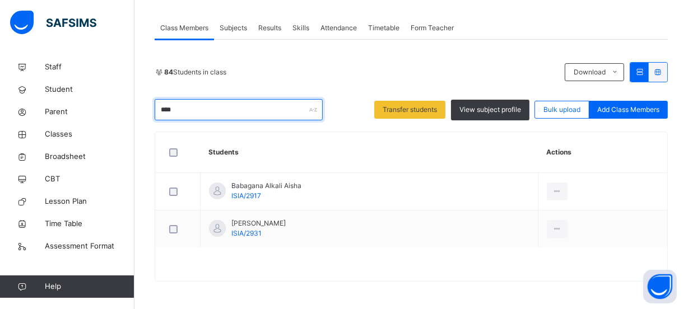
click at [199, 109] on input "****" at bounding box center [239, 109] width 168 height 21
type input "*"
click at [198, 114] on input "****" at bounding box center [239, 109] width 168 height 21
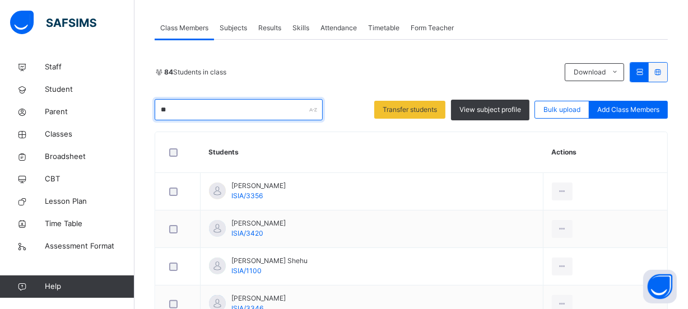
type input "*"
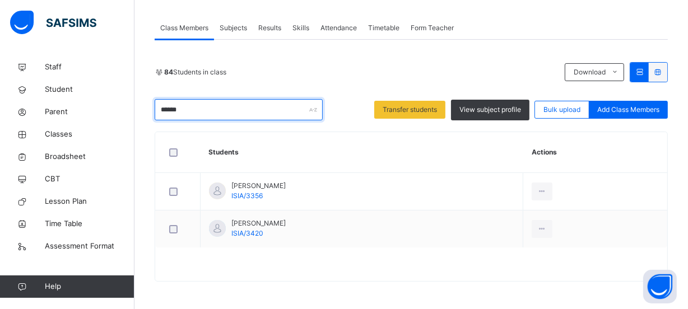
click at [187, 111] on input "******" at bounding box center [239, 109] width 168 height 21
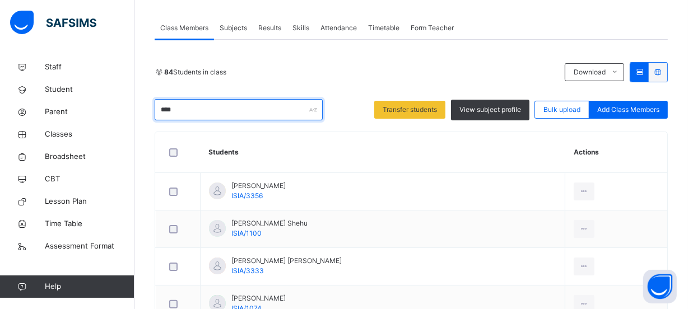
scroll to position [156, 0]
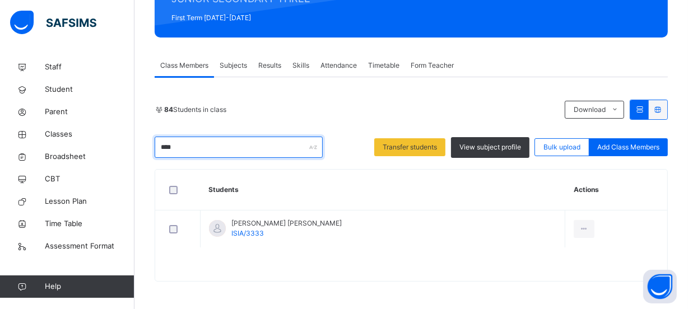
drag, startPoint x: 192, startPoint y: 147, endPoint x: 200, endPoint y: 148, distance: 8.4
click at [193, 148] on input "****" at bounding box center [239, 147] width 168 height 21
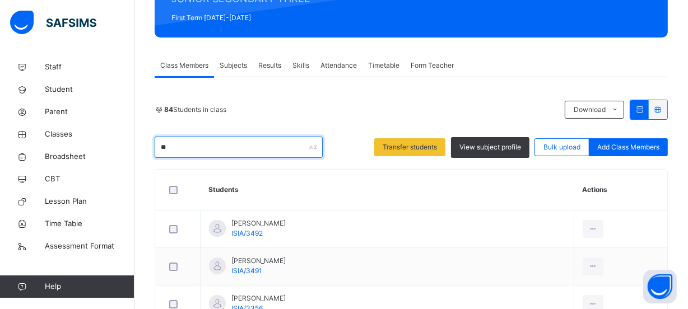
type input "*"
click at [199, 147] on input "*****" at bounding box center [239, 147] width 168 height 21
type input "*"
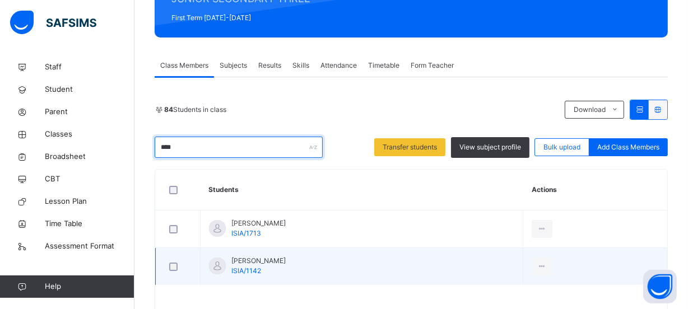
scroll to position [194, 0]
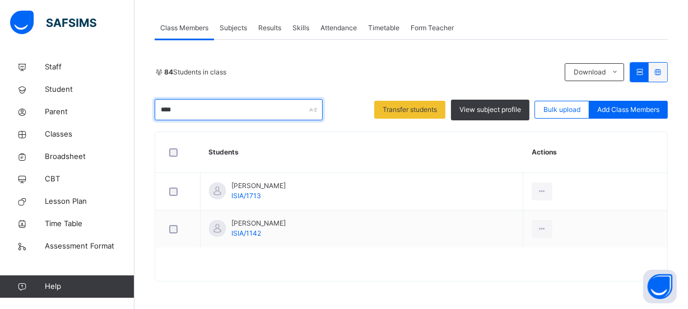
click at [197, 111] on input "****" at bounding box center [239, 109] width 168 height 21
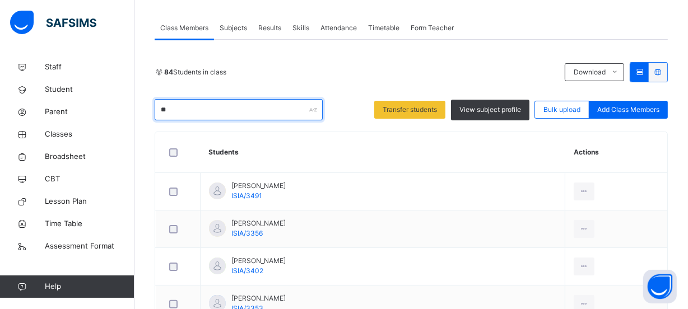
type input "*"
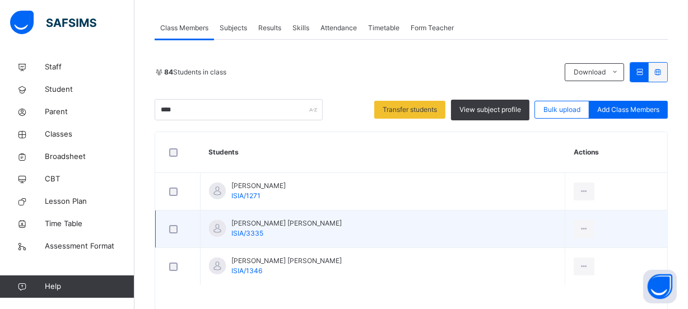
click at [168, 225] on div at bounding box center [178, 229] width 22 height 8
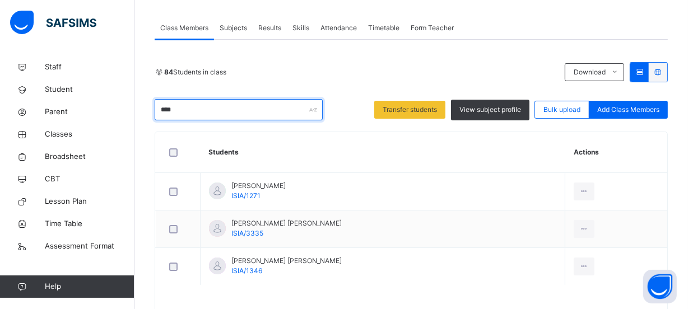
click at [239, 110] on input "****" at bounding box center [239, 109] width 168 height 21
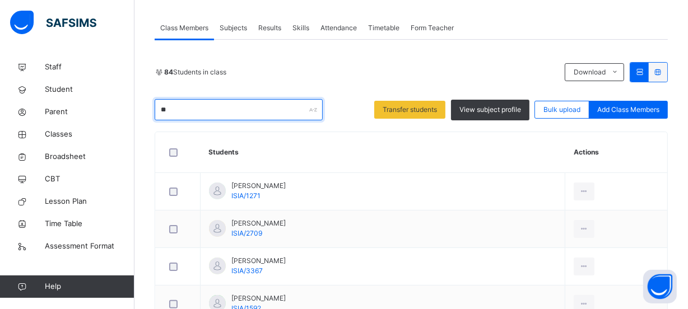
type input "*"
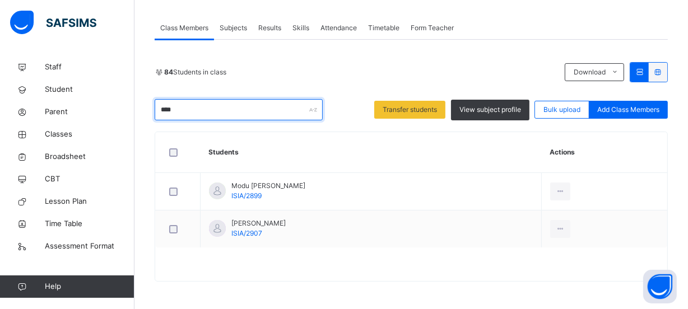
click at [240, 108] on input "****" at bounding box center [239, 109] width 168 height 21
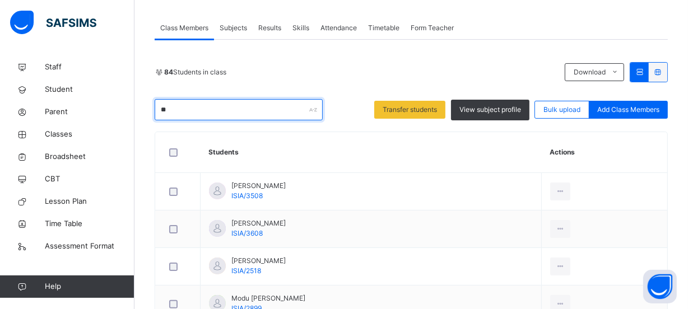
type input "*"
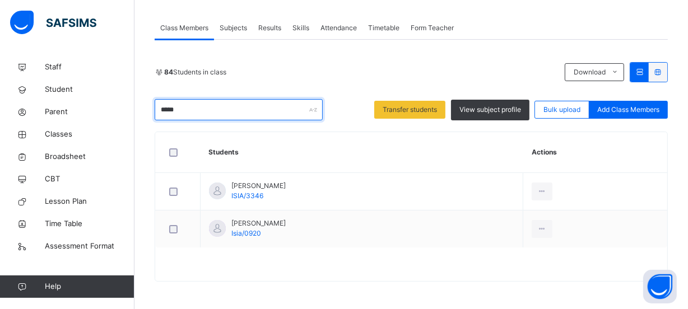
drag, startPoint x: 266, startPoint y: 106, endPoint x: 280, endPoint y: 109, distance: 14.8
click at [267, 106] on input "*****" at bounding box center [239, 109] width 168 height 21
type input "*"
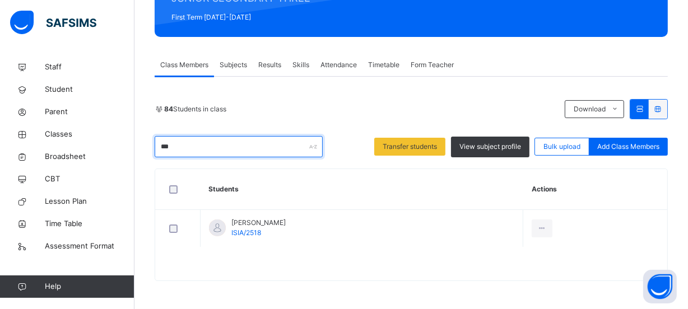
scroll to position [156, 0]
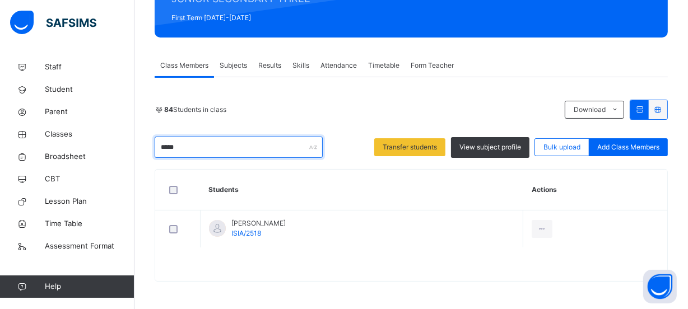
click at [208, 147] on input "*****" at bounding box center [239, 147] width 168 height 21
type input "*"
click at [211, 150] on input "****" at bounding box center [239, 147] width 168 height 21
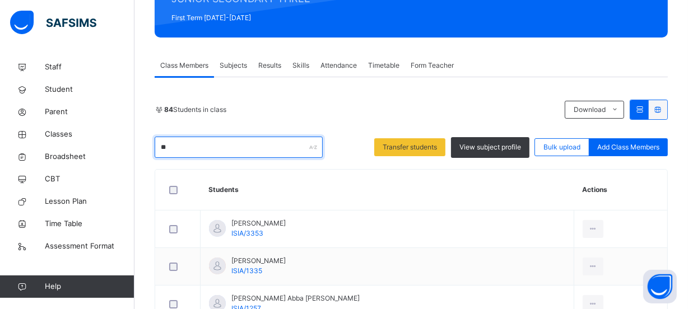
type input "*"
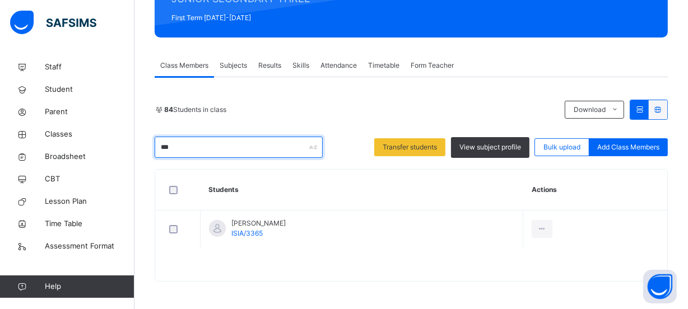
click at [228, 147] on input "***" at bounding box center [239, 147] width 168 height 21
type input "*"
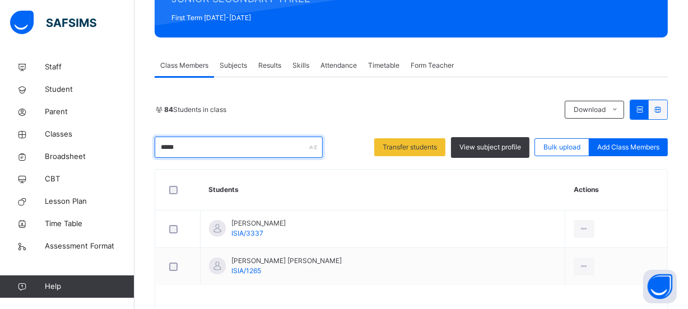
click at [230, 150] on input "*****" at bounding box center [239, 147] width 168 height 21
type input "*"
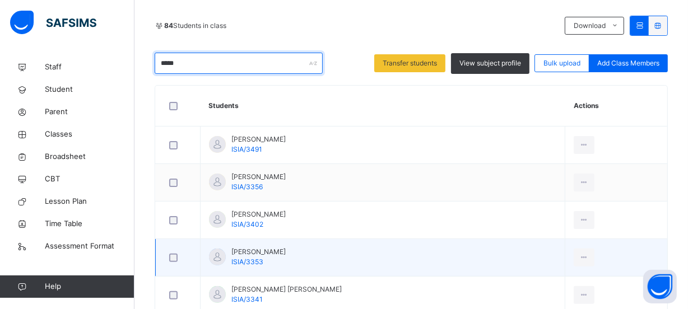
scroll to position [258, 0]
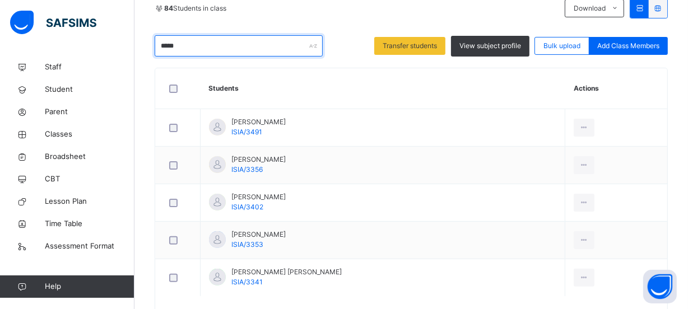
click at [221, 50] on input "*****" at bounding box center [239, 45] width 168 height 21
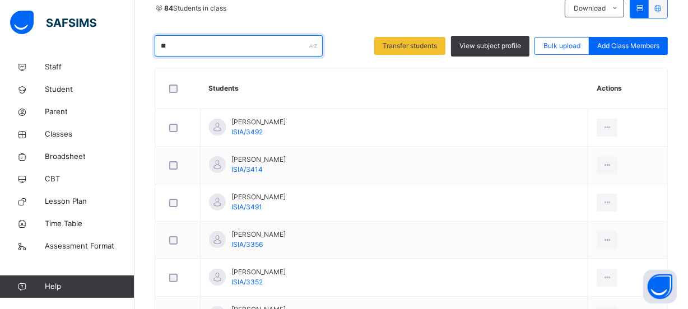
type input "*"
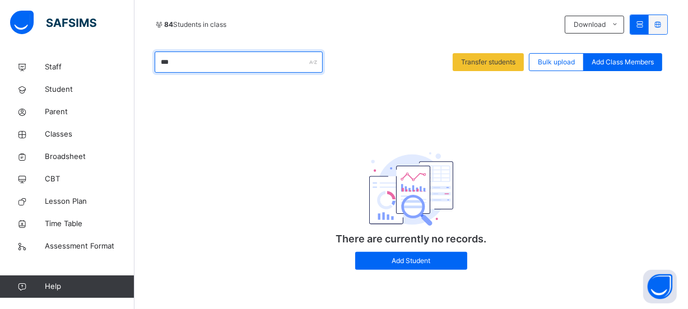
scroll to position [194, 0]
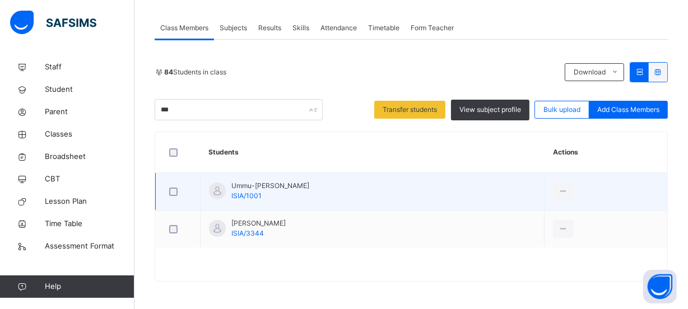
click at [172, 185] on div at bounding box center [177, 192] width 27 height 24
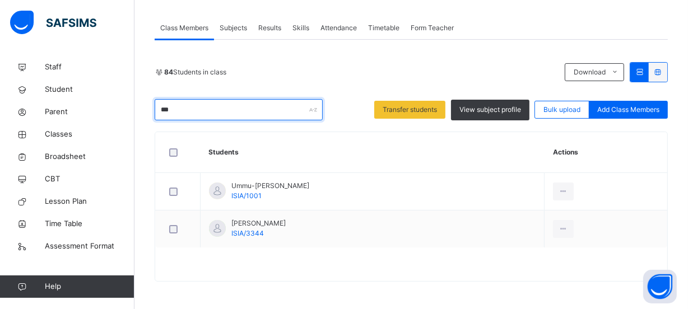
drag, startPoint x: 232, startPoint y: 110, endPoint x: 294, endPoint y: 113, distance: 61.7
click at [232, 110] on input "***" at bounding box center [239, 109] width 168 height 21
type input "*"
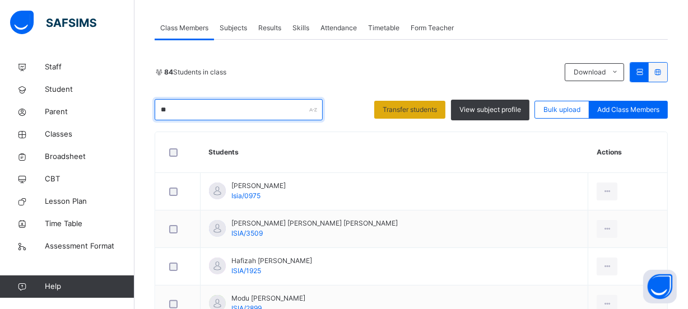
type input "*"
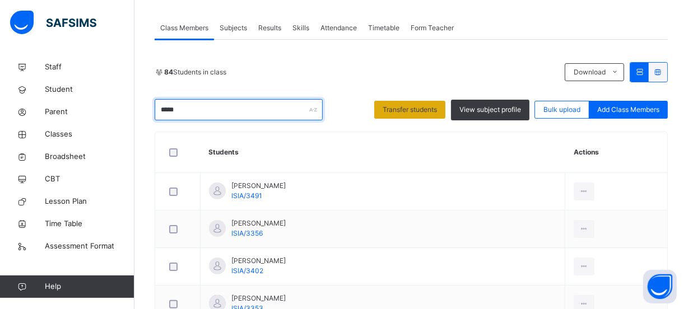
scroll to position [156, 0]
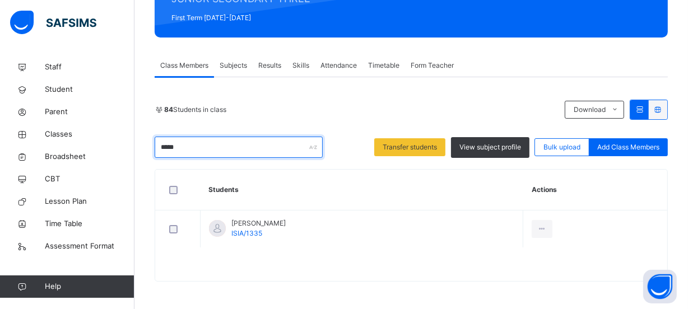
click at [272, 147] on input "*****" at bounding box center [239, 147] width 168 height 21
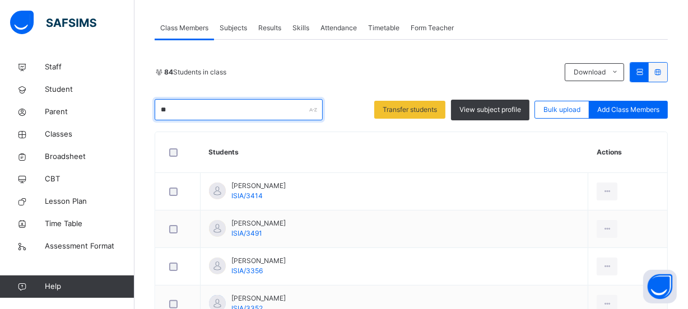
type input "*"
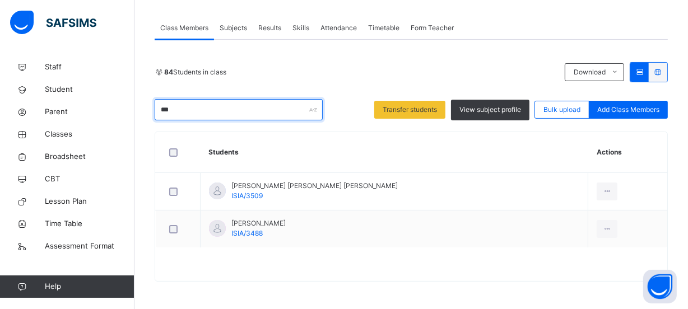
click at [190, 108] on input "***" at bounding box center [239, 109] width 168 height 21
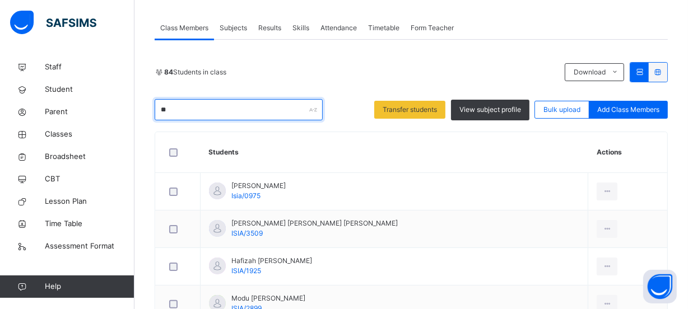
type input "*"
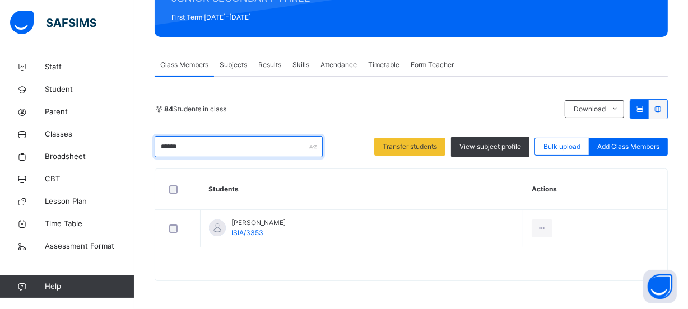
scroll to position [156, 0]
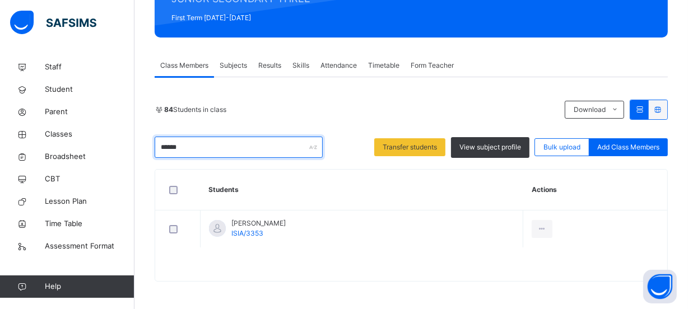
click at [208, 146] on input "******" at bounding box center [239, 147] width 168 height 21
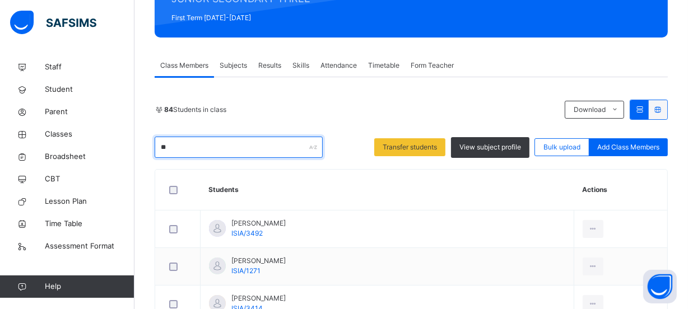
type input "*"
click at [220, 153] on input "****" at bounding box center [239, 147] width 168 height 21
type input "*"
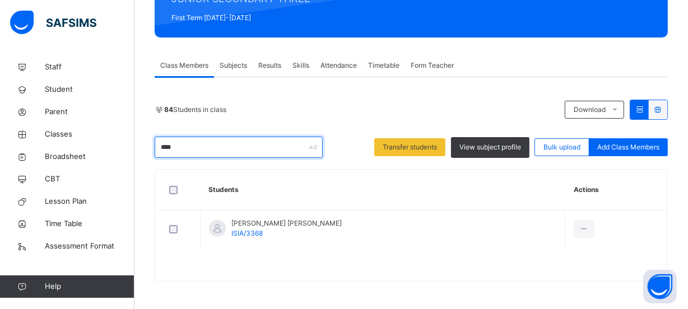
click at [202, 145] on input "****" at bounding box center [239, 147] width 168 height 21
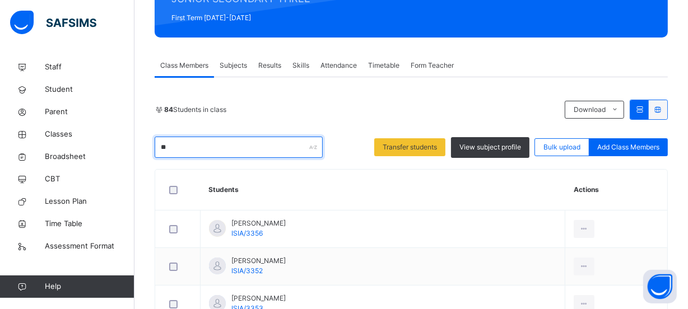
type input "*"
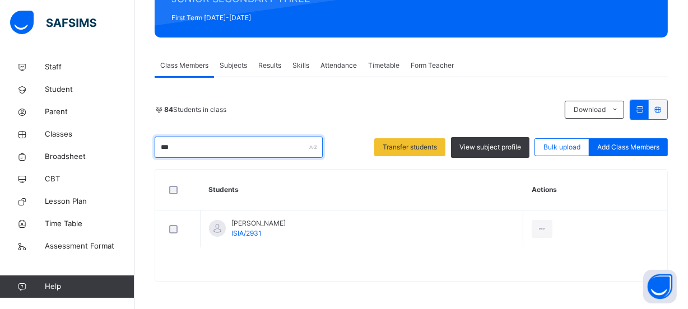
click at [209, 146] on input "***" at bounding box center [239, 147] width 168 height 21
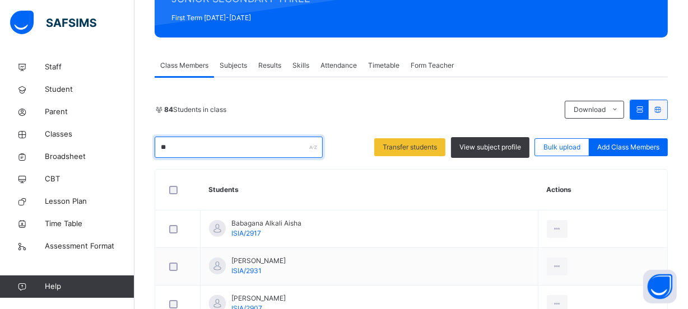
type input "*"
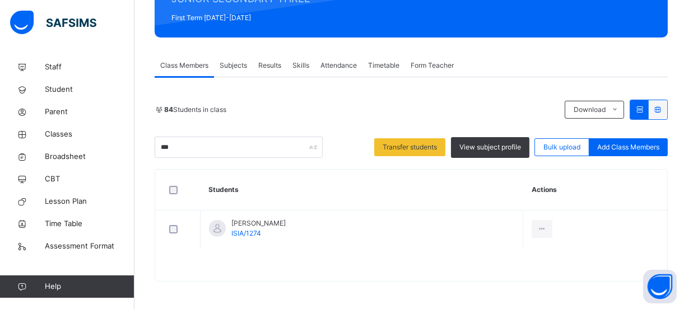
click at [312, 145] on div "***" at bounding box center [239, 147] width 168 height 21
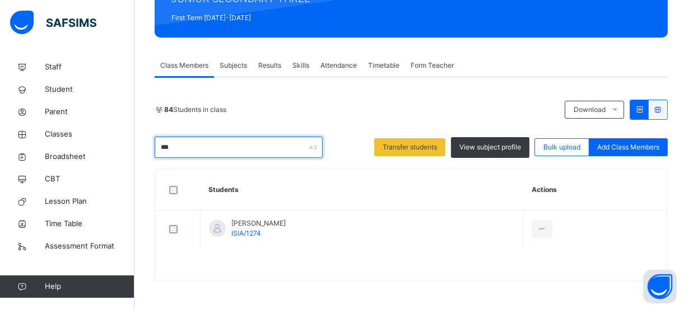
click at [260, 143] on input "***" at bounding box center [239, 147] width 168 height 21
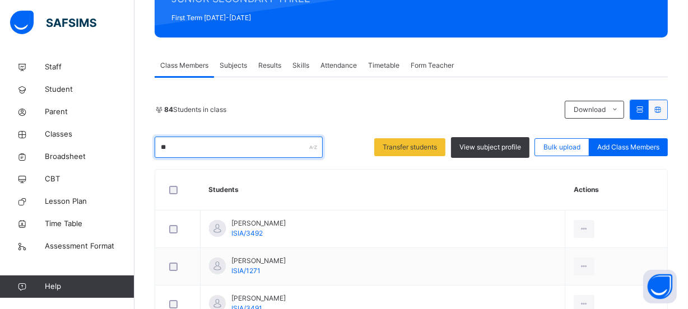
type input "*"
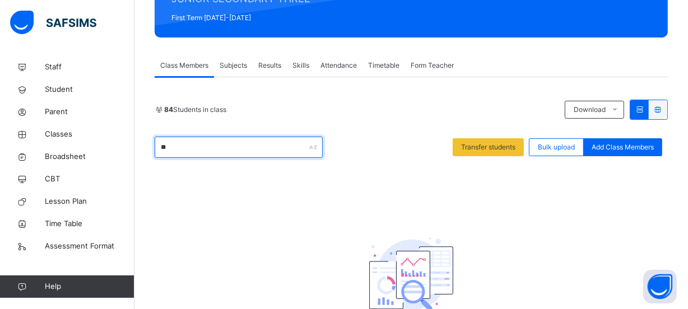
type input "*"
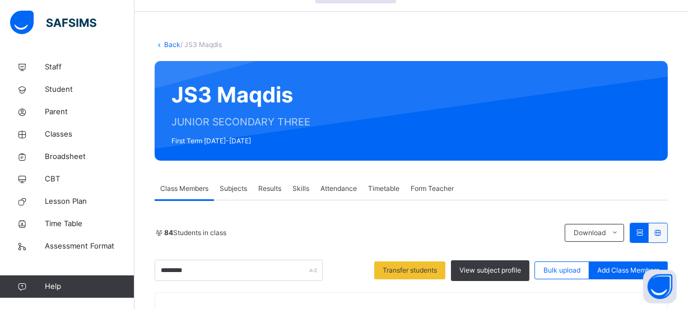
scroll to position [50, 0]
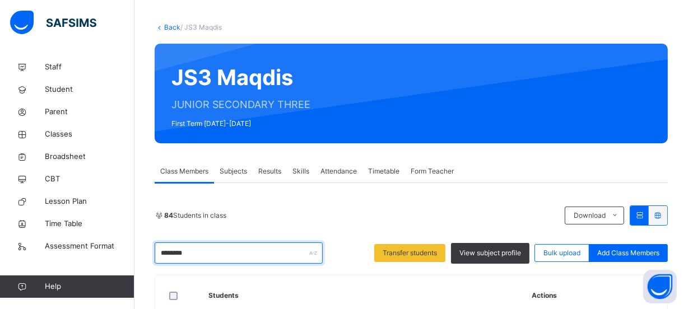
click at [233, 253] on input "********" at bounding box center [239, 253] width 168 height 21
type input "*"
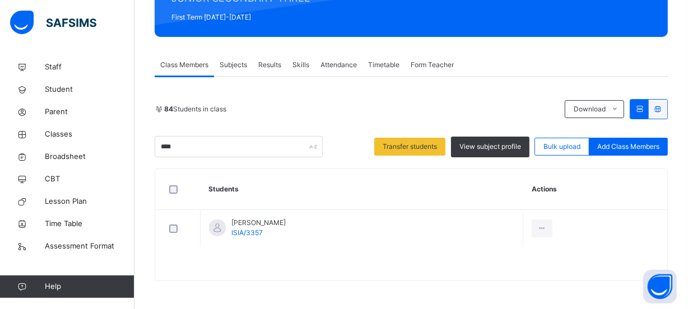
scroll to position [156, 0]
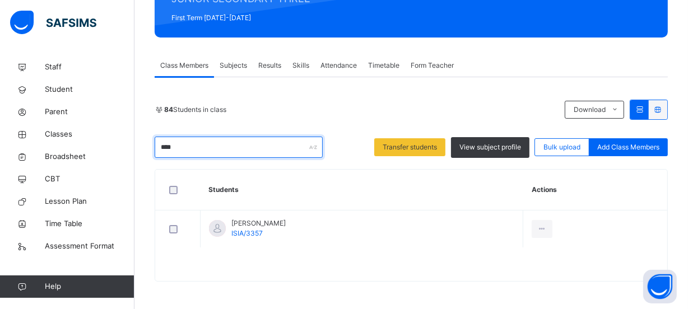
click at [187, 142] on input "****" at bounding box center [239, 147] width 168 height 21
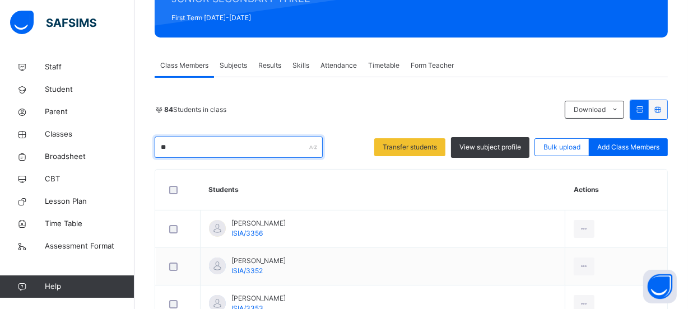
type input "*"
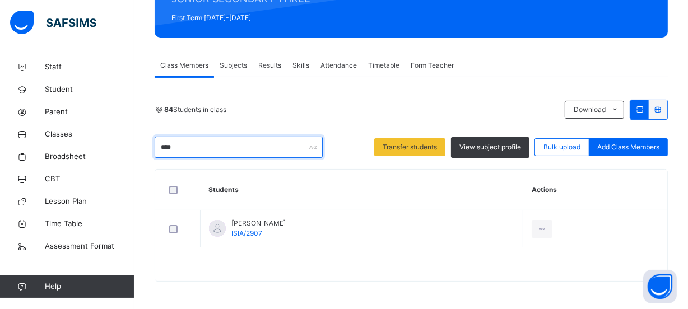
click at [210, 146] on input "****" at bounding box center [239, 147] width 168 height 21
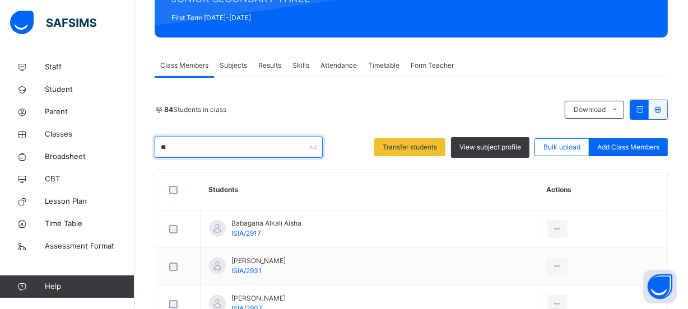
type input "*"
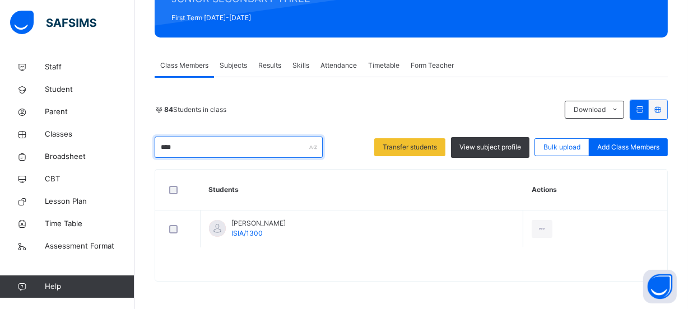
click at [218, 148] on input "****" at bounding box center [239, 147] width 168 height 21
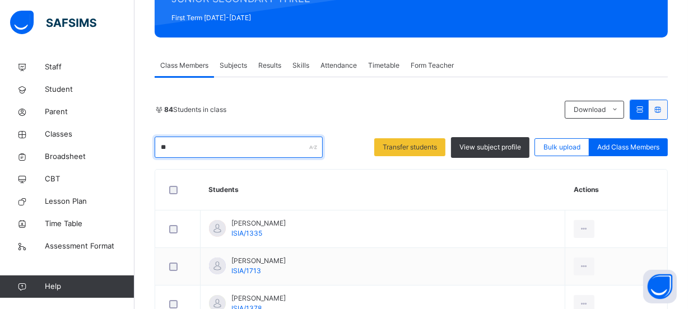
type input "*"
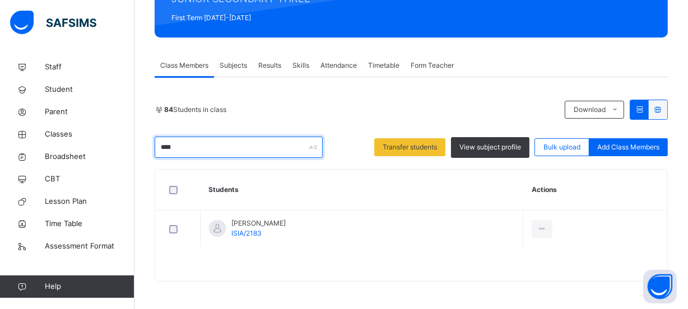
click at [235, 149] on input "****" at bounding box center [239, 147] width 168 height 21
type input "*"
click at [224, 145] on input "****" at bounding box center [239, 147] width 168 height 21
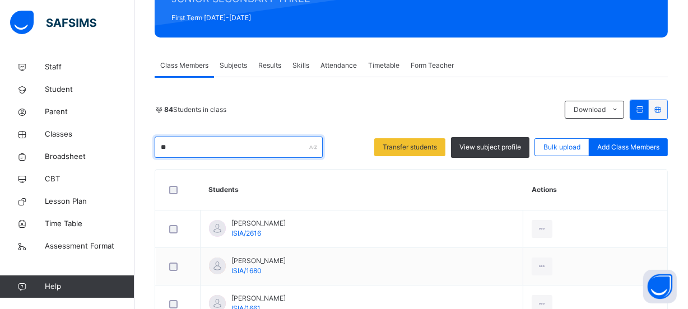
type input "*"
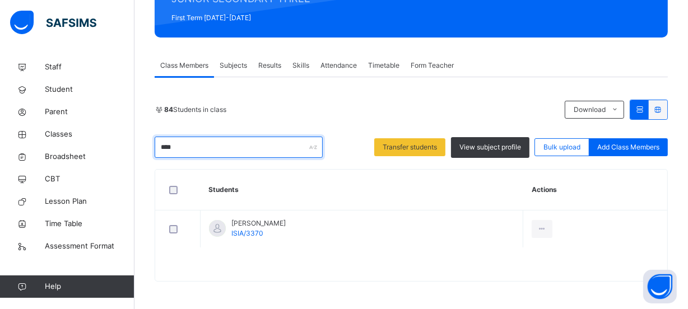
click at [202, 148] on input "****" at bounding box center [239, 147] width 168 height 21
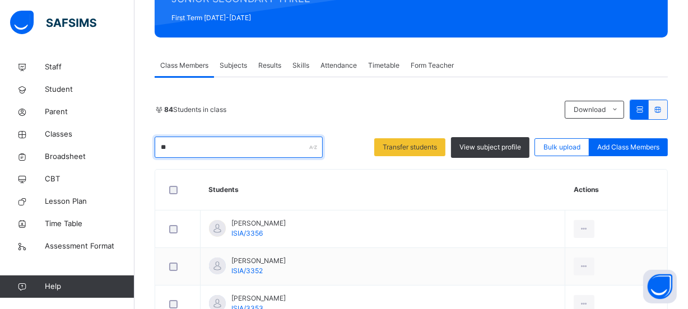
type input "*"
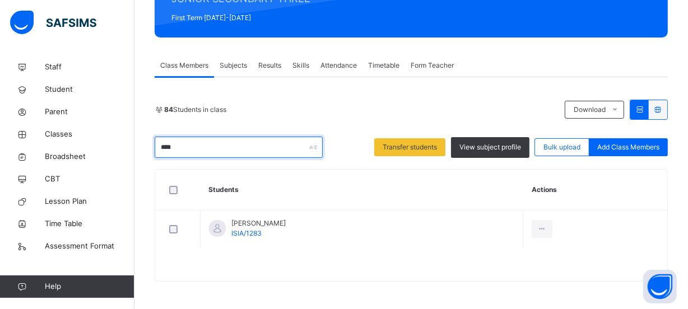
drag, startPoint x: 189, startPoint y: 146, endPoint x: 234, endPoint y: 179, distance: 56.5
click at [195, 150] on input "****" at bounding box center [239, 147] width 168 height 21
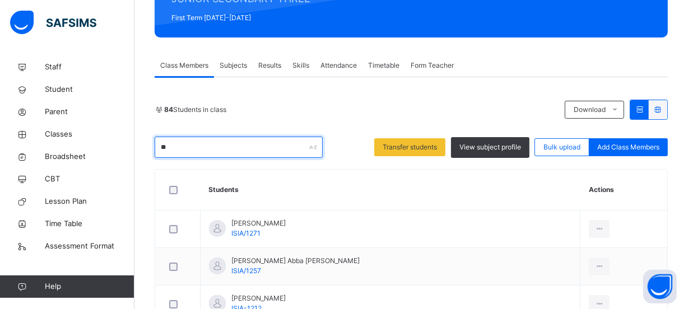
type input "*"
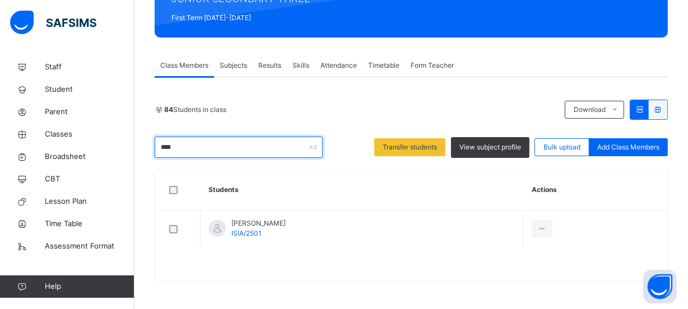
click at [217, 150] on input "****" at bounding box center [239, 147] width 168 height 21
type input "*"
click at [204, 146] on input "****" at bounding box center [239, 147] width 168 height 21
type input "*"
drag, startPoint x: 210, startPoint y: 147, endPoint x: 211, endPoint y: 155, distance: 8.0
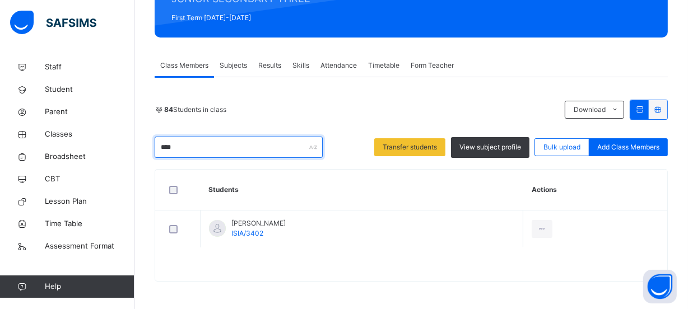
click at [209, 149] on input "****" at bounding box center [239, 147] width 168 height 21
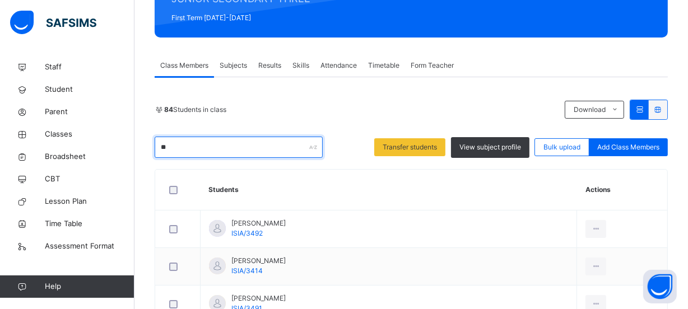
type input "*"
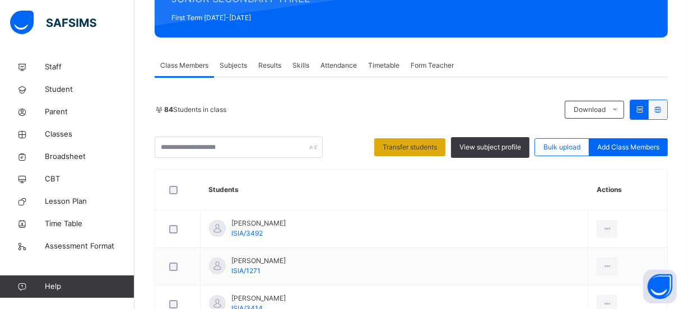
click at [426, 148] on span "Transfer students" at bounding box center [410, 147] width 54 height 10
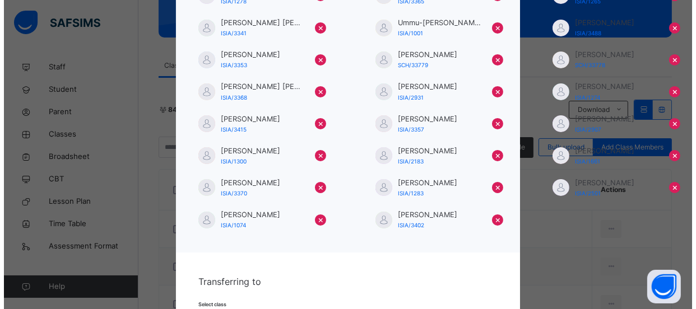
scroll to position [305, 0]
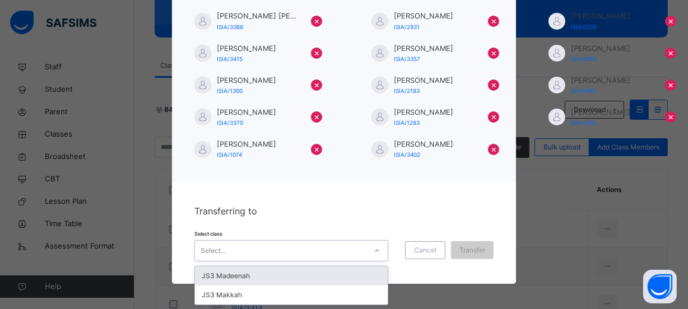
click at [374, 252] on icon at bounding box center [377, 250] width 7 height 11
click at [296, 277] on div "JS3 Madeenah" at bounding box center [291, 276] width 193 height 19
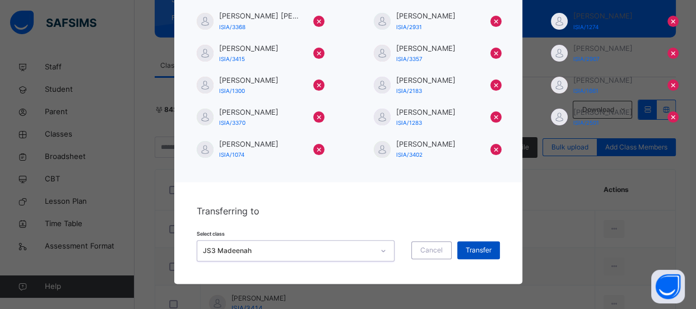
click at [475, 251] on span "Transfer" at bounding box center [479, 250] width 26 height 10
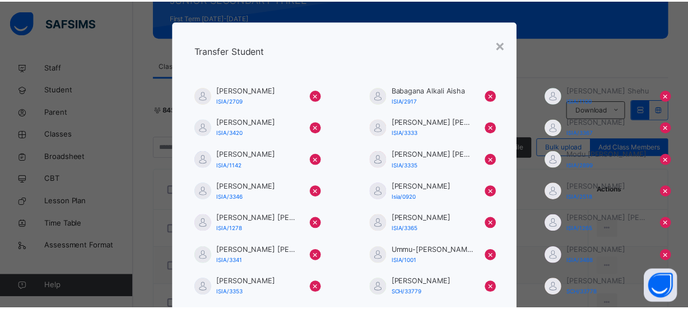
scroll to position [0, 0]
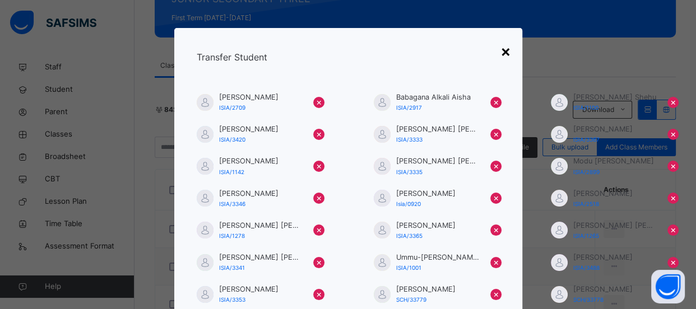
click at [500, 50] on div "×" at bounding box center [505, 51] width 11 height 24
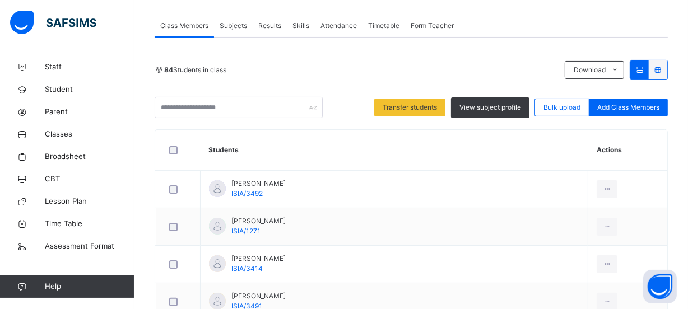
scroll to position [156, 0]
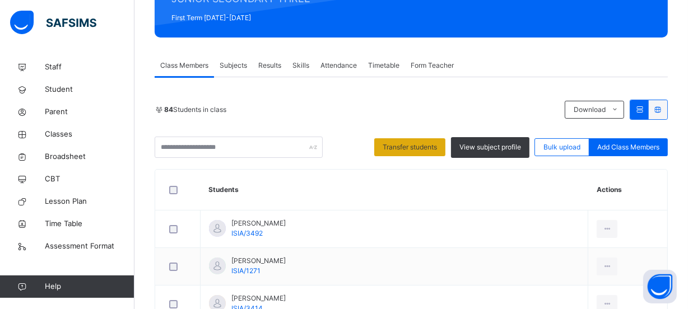
click at [433, 150] on span "Transfer students" at bounding box center [410, 147] width 54 height 10
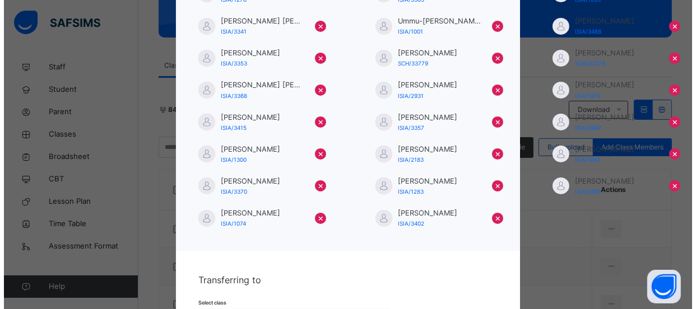
scroll to position [305, 0]
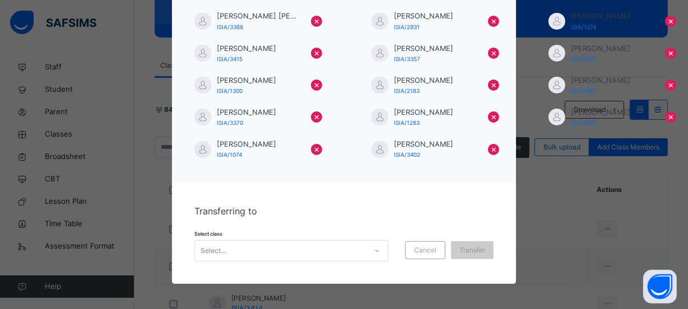
click at [373, 254] on div at bounding box center [377, 251] width 19 height 18
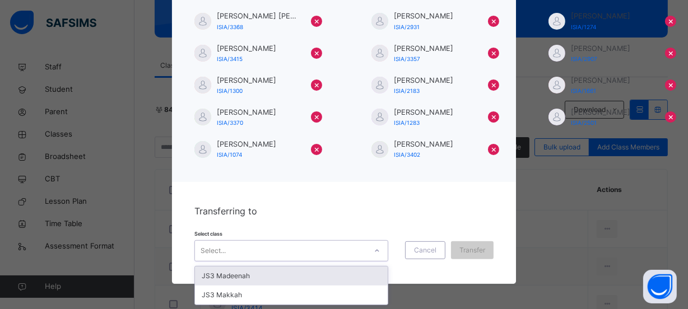
click at [342, 275] on div "JS3 Madeenah" at bounding box center [291, 276] width 193 height 19
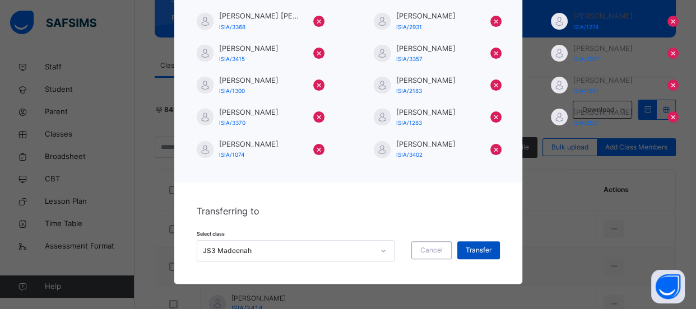
click at [467, 252] on span "Transfer" at bounding box center [479, 250] width 26 height 10
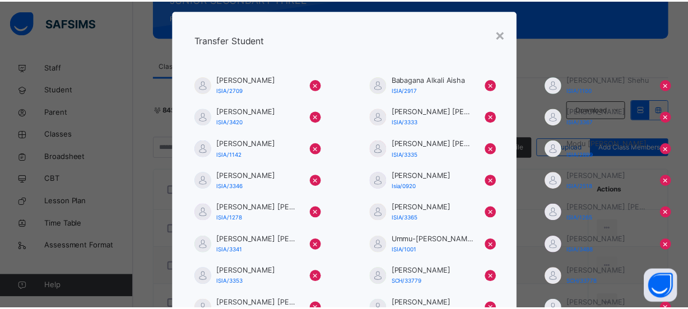
scroll to position [0, 0]
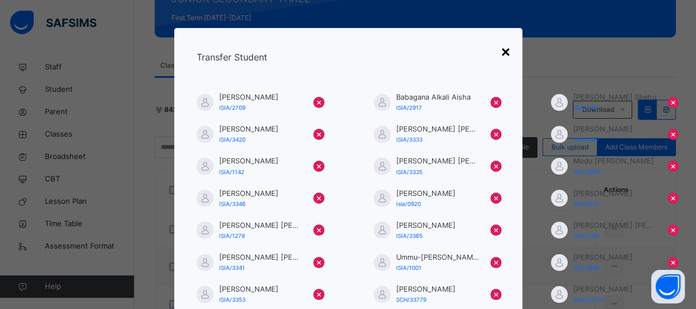
click at [500, 56] on div "×" at bounding box center [505, 51] width 11 height 24
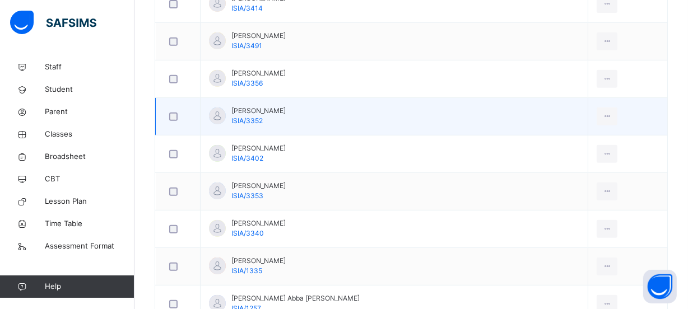
scroll to position [462, 0]
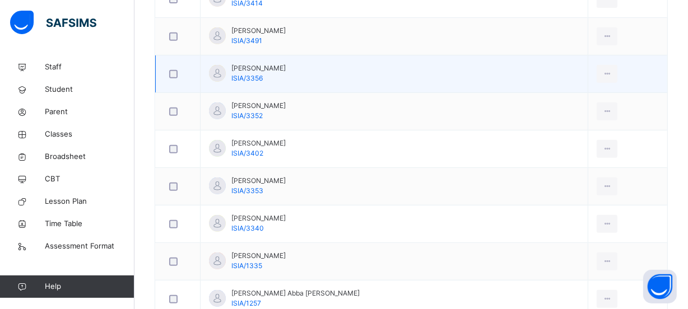
click at [426, 68] on td "Abdulrahman Shehu Sanusi ISIA/3356" at bounding box center [395, 74] width 388 height 38
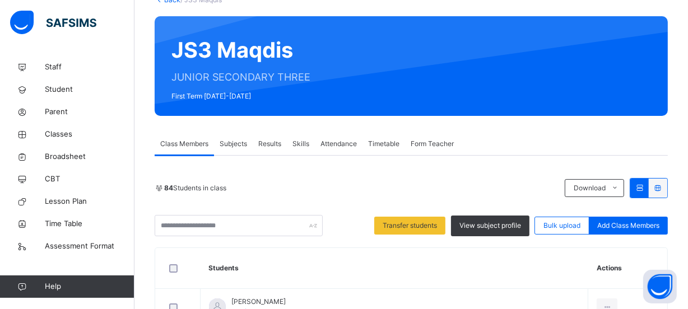
scroll to position [207, 0]
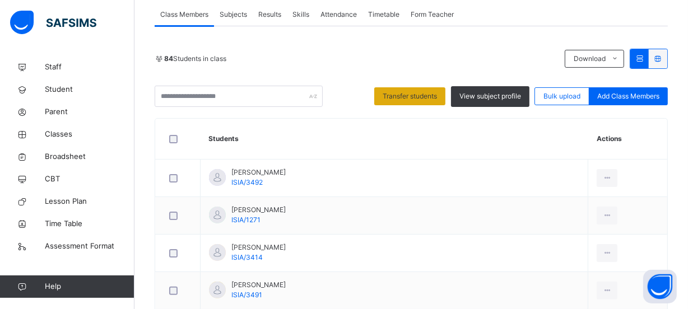
click at [428, 97] on span "Transfer students" at bounding box center [410, 96] width 54 height 10
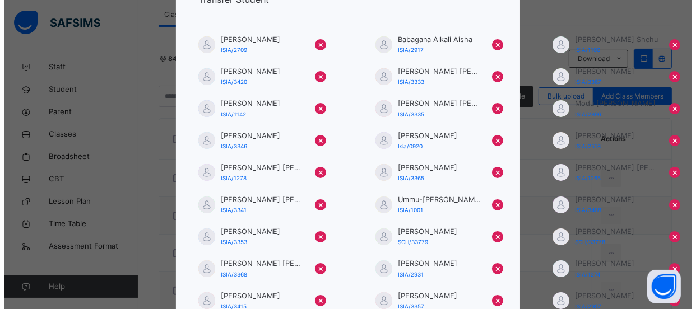
scroll to position [308, 0]
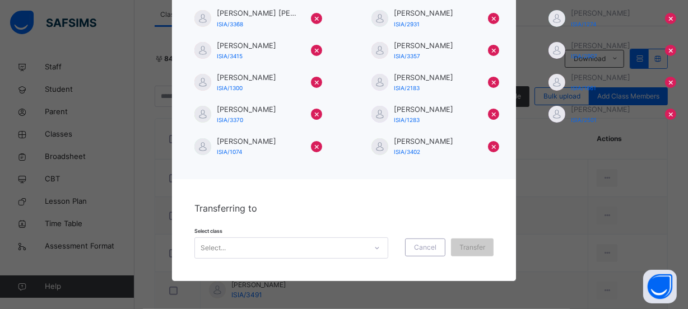
click at [377, 251] on icon at bounding box center [377, 248] width 7 height 11
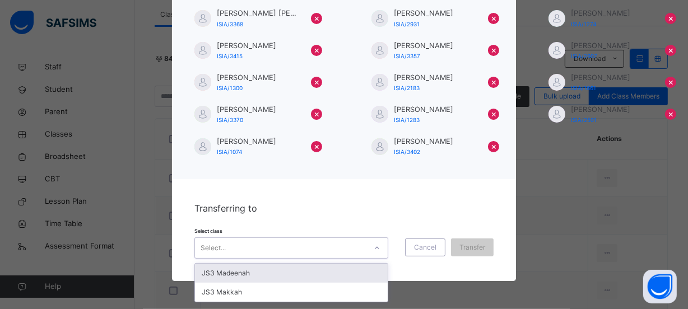
click at [301, 275] on div "JS3 Madeenah" at bounding box center [291, 273] width 193 height 19
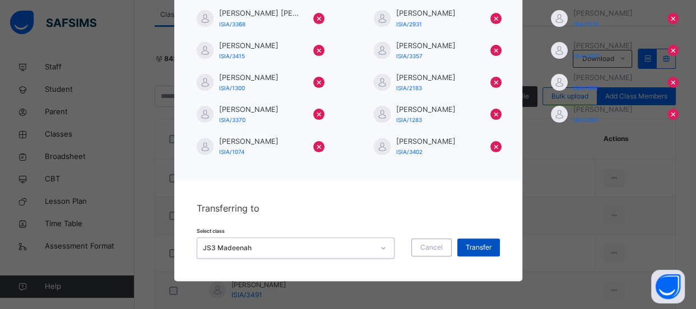
click at [466, 247] on span "Transfer" at bounding box center [479, 248] width 26 height 10
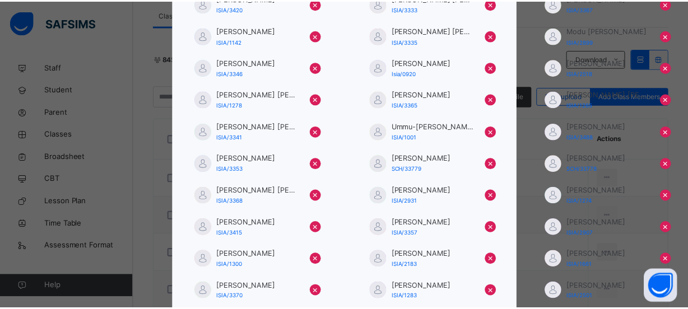
scroll to position [2, 0]
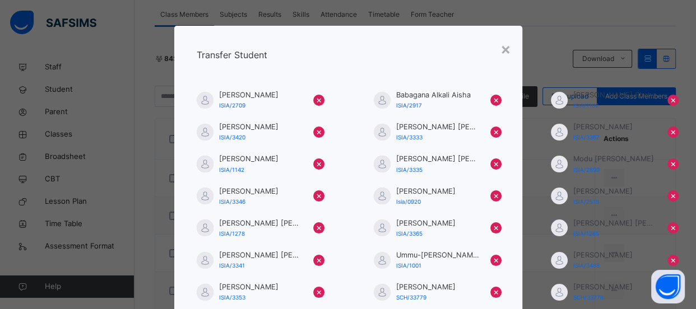
click at [501, 50] on div "×" at bounding box center [505, 49] width 11 height 24
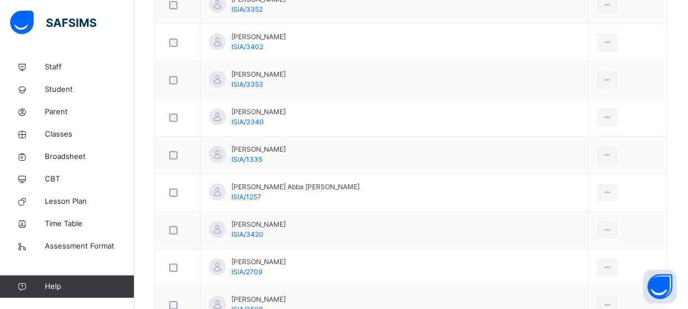
scroll to position [564, 0]
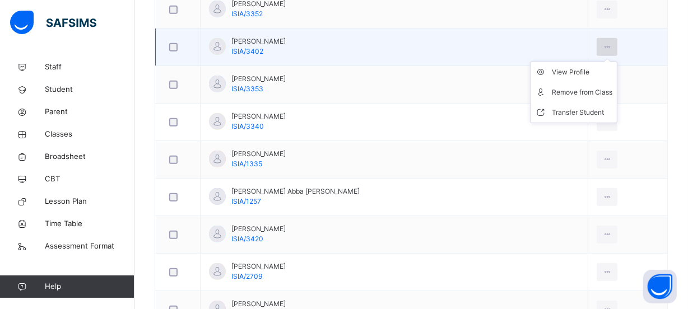
click at [597, 44] on div at bounding box center [607, 47] width 21 height 18
click at [575, 108] on div "Transfer Student" at bounding box center [582, 112] width 61 height 11
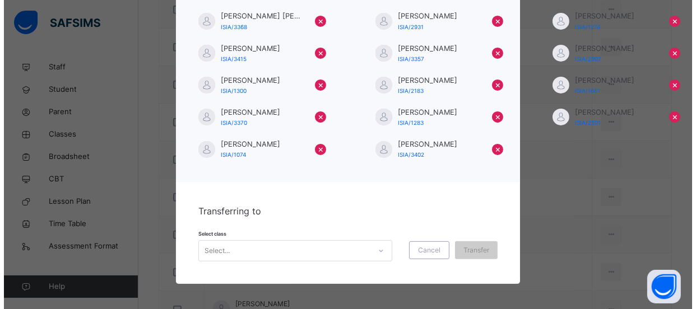
scroll to position [308, 0]
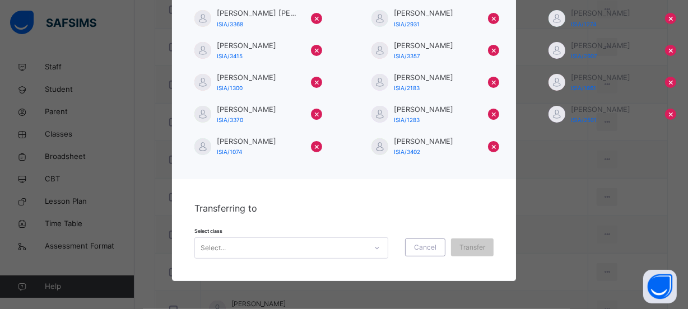
click at [374, 246] on icon at bounding box center [377, 248] width 7 height 11
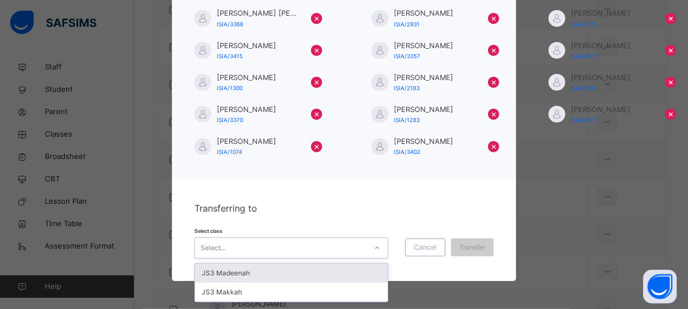
click at [341, 268] on div "JS3 Madeenah" at bounding box center [291, 273] width 193 height 19
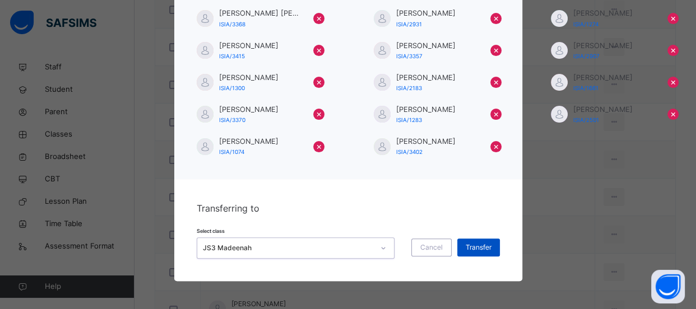
click at [467, 246] on span "Transfer" at bounding box center [479, 248] width 26 height 10
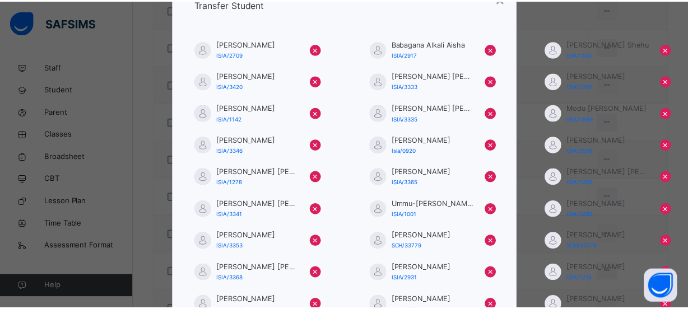
scroll to position [0, 0]
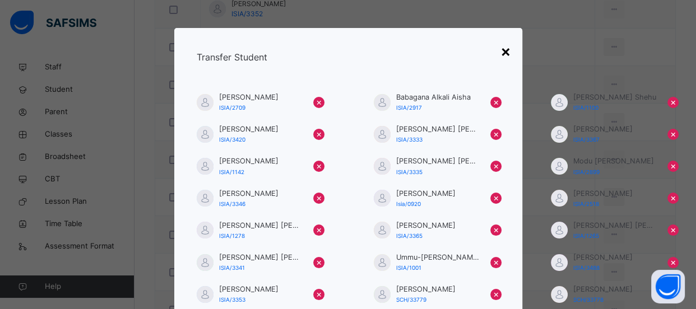
click at [500, 49] on div "×" at bounding box center [505, 51] width 11 height 24
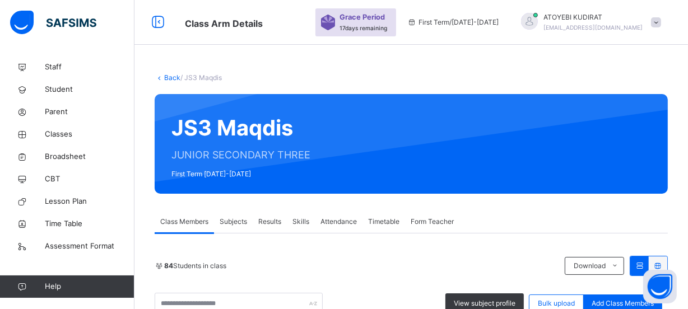
click at [172, 80] on link "Back" at bounding box center [172, 77] width 16 height 8
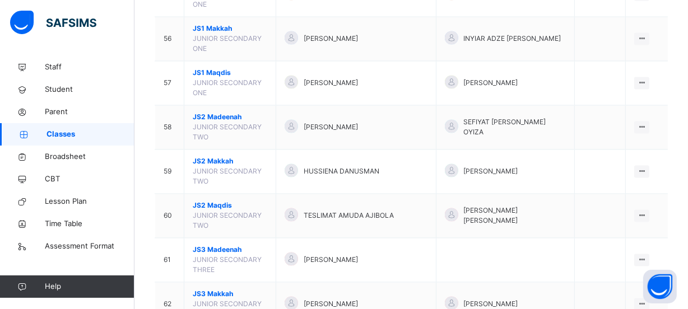
scroll to position [2037, 0]
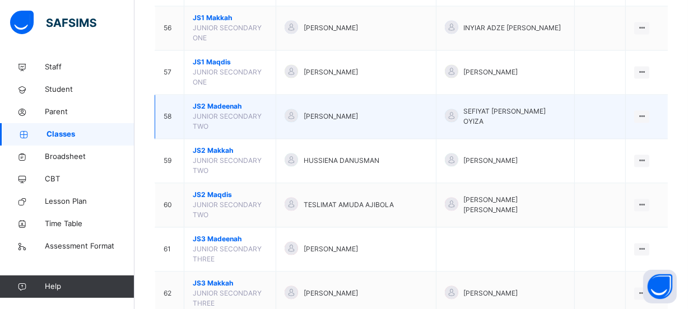
click at [639, 101] on td "View Class Assign form Teacher" at bounding box center [647, 117] width 42 height 44
click at [647, 112] on icon at bounding box center [642, 116] width 10 height 8
click at [603, 133] on div "View Class" at bounding box center [612, 138] width 64 height 11
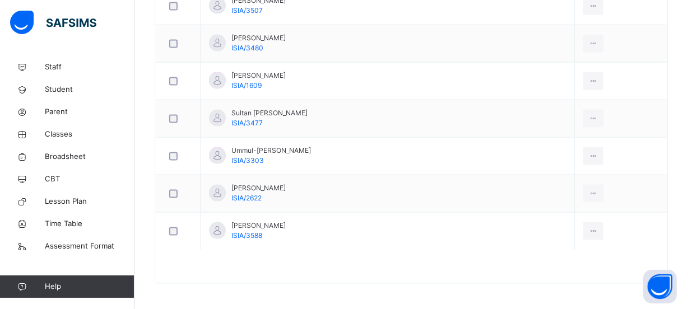
scroll to position [789, 0]
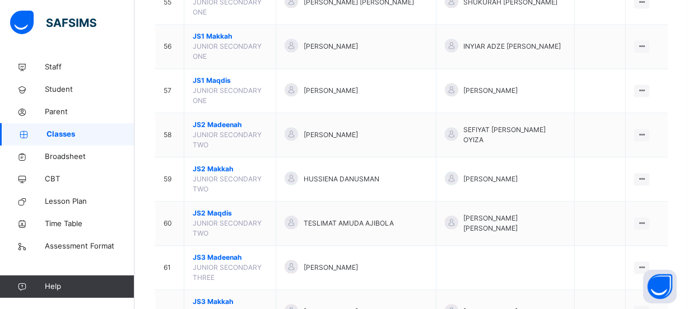
scroll to position [2144, 0]
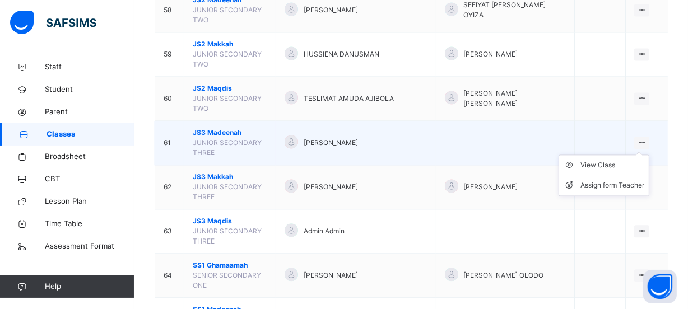
click at [647, 138] on icon at bounding box center [642, 142] width 10 height 8
click at [613, 160] on div "View Class" at bounding box center [612, 165] width 64 height 11
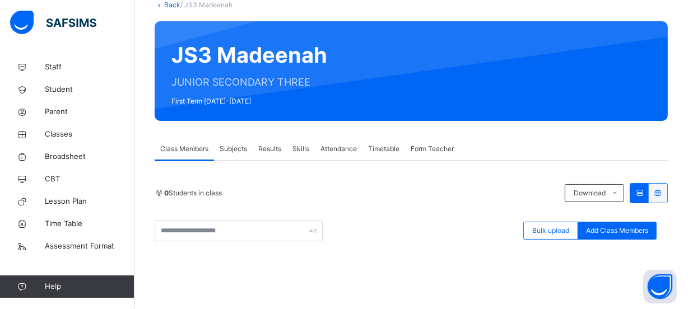
scroll to position [39, 0]
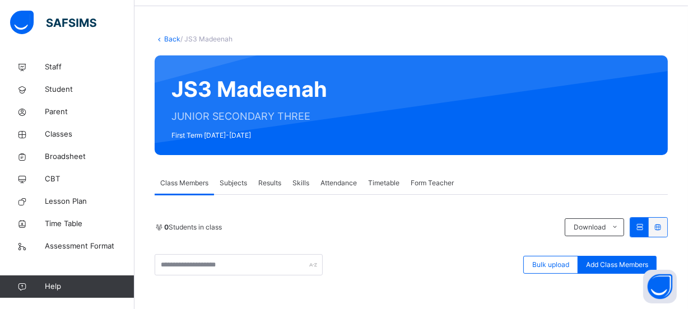
click at [166, 40] on link "Back" at bounding box center [172, 39] width 16 height 8
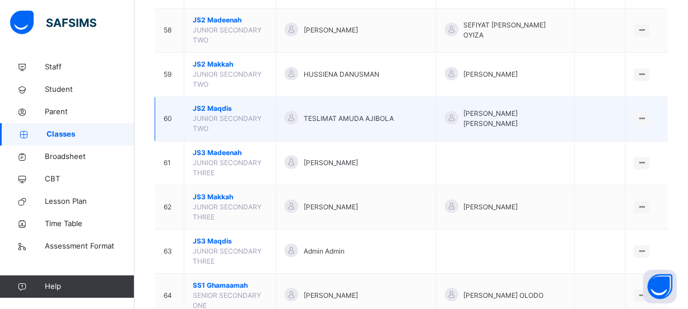
scroll to position [2127, 0]
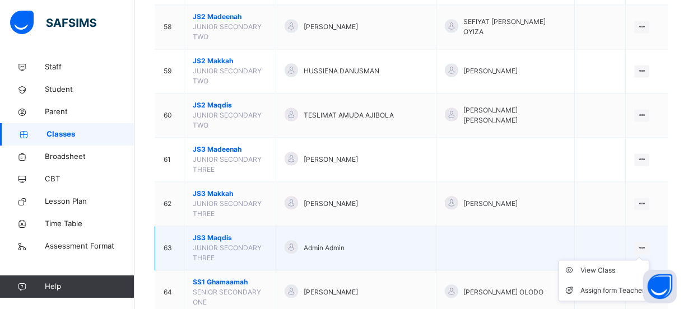
click at [647, 244] on icon at bounding box center [642, 248] width 10 height 8
click at [616, 265] on div "View Class" at bounding box center [612, 270] width 64 height 11
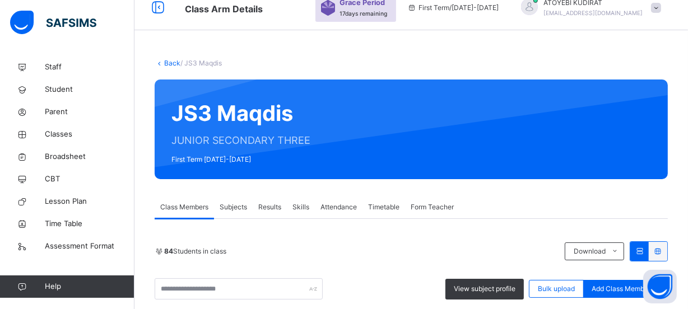
scroll to position [2127, 0]
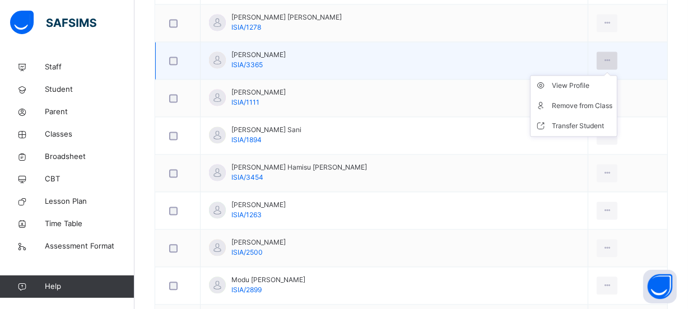
click at [602, 55] on icon at bounding box center [607, 60] width 10 height 10
click at [574, 120] on div "Transfer Student" at bounding box center [582, 125] width 61 height 11
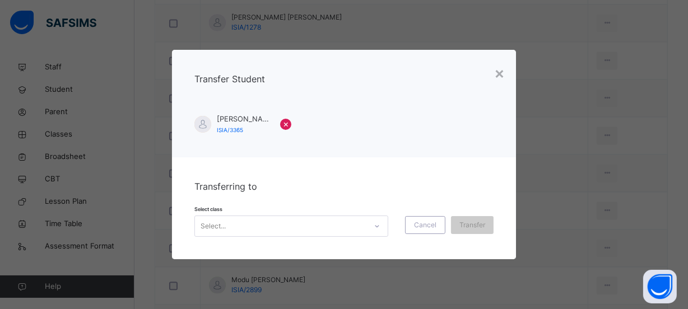
click at [382, 226] on div at bounding box center [377, 226] width 19 height 18
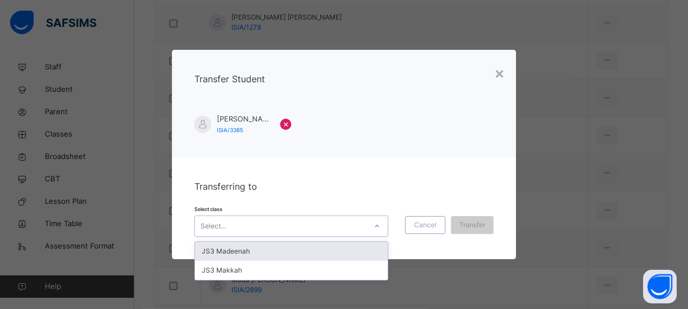
click at [308, 248] on div "JS3 Madeenah" at bounding box center [291, 251] width 193 height 19
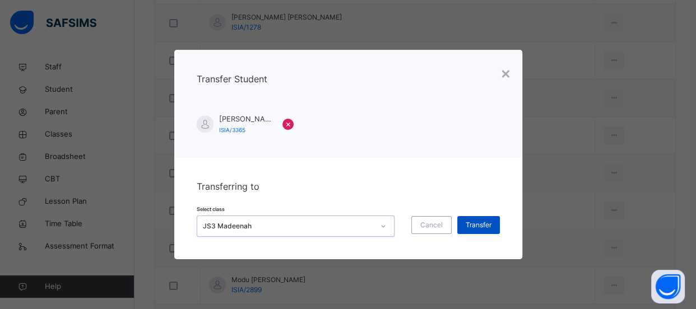
click at [491, 222] on div "Transfer" at bounding box center [478, 225] width 43 height 18
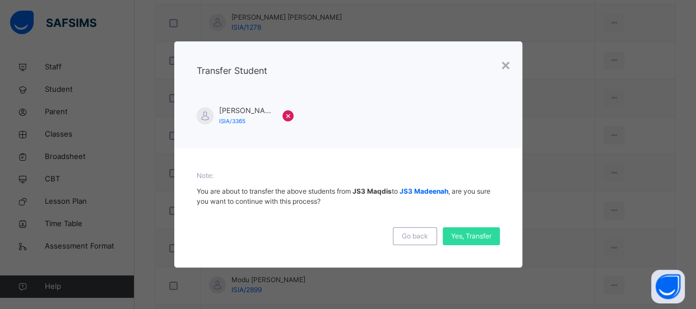
click at [472, 224] on div "Go back Yes, Transfer" at bounding box center [348, 231] width 303 height 27
click at [468, 237] on div "Yes, Transfer" at bounding box center [464, 236] width 57 height 18
click at [498, 67] on div "×" at bounding box center [499, 65] width 11 height 24
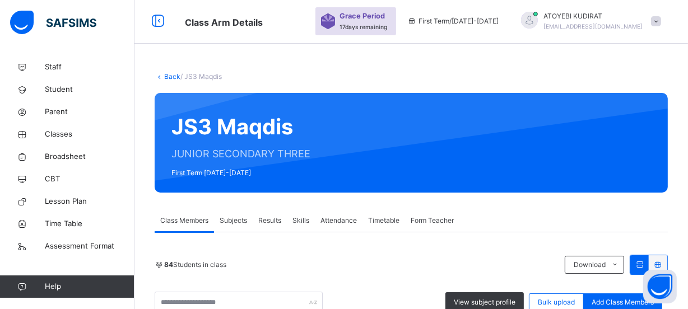
scroll to position [0, 0]
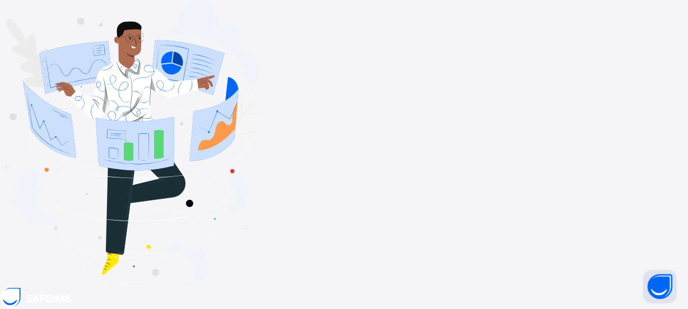
type input "**********"
